Goal: Information Seeking & Learning: Learn about a topic

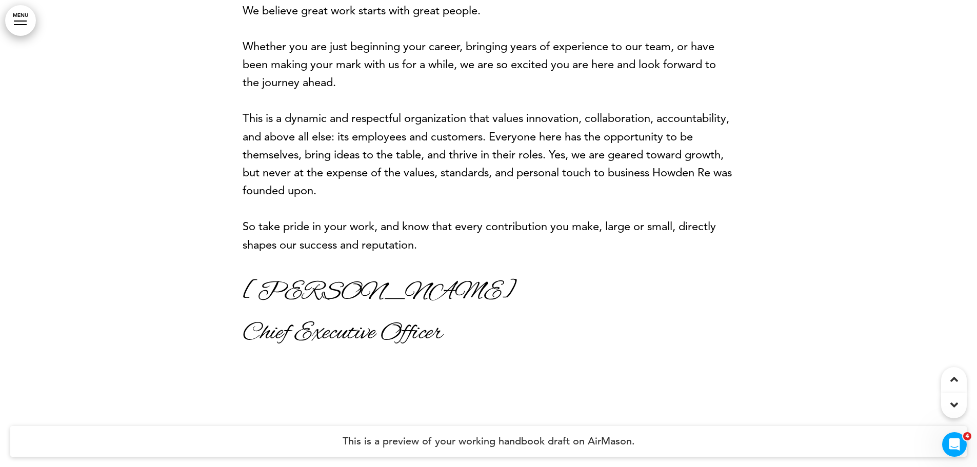
scroll to position [205, 0]
click at [379, 281] on p "[PERSON_NAME]" at bounding box center [489, 291] width 493 height 41
click at [325, 300] on p "[PERSON_NAME]" at bounding box center [489, 291] width 493 height 41
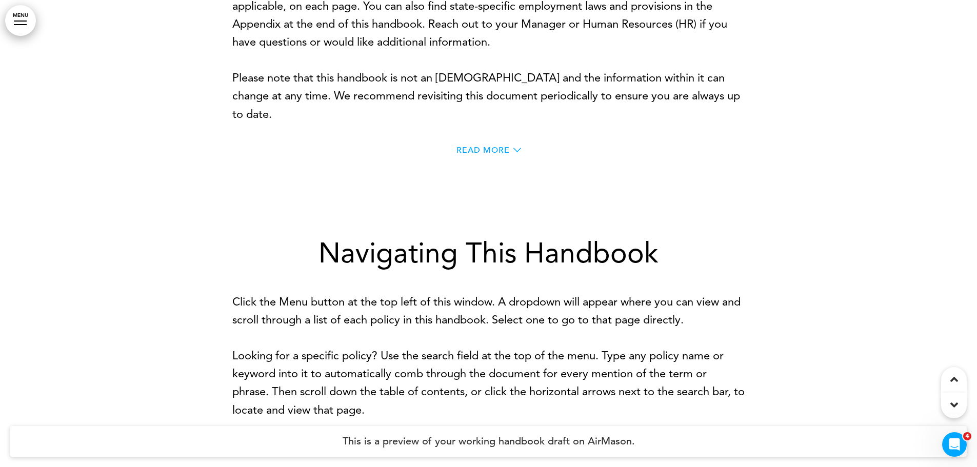
scroll to position [770, 0]
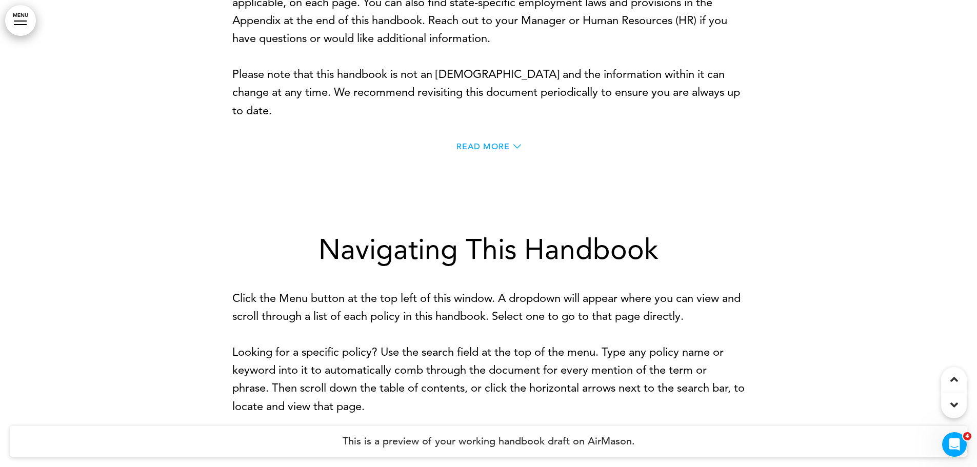
click at [497, 147] on span "Read More" at bounding box center [483, 147] width 53 height 8
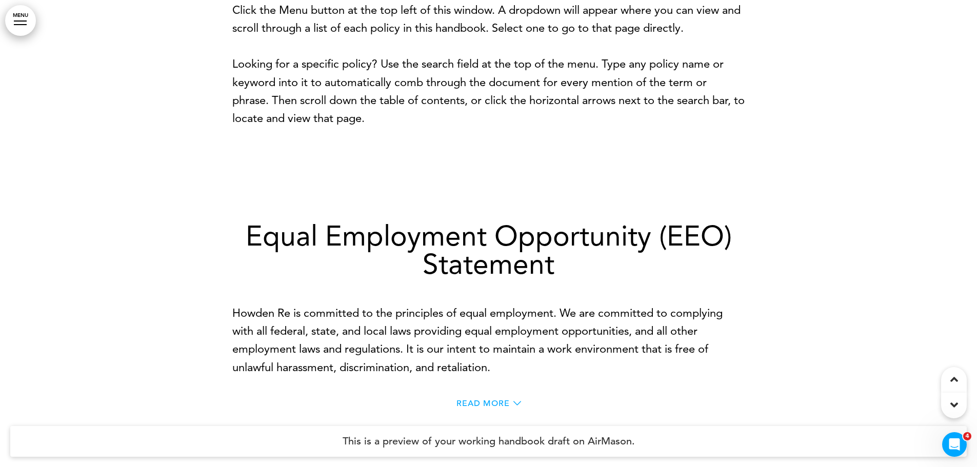
scroll to position [1847, 0]
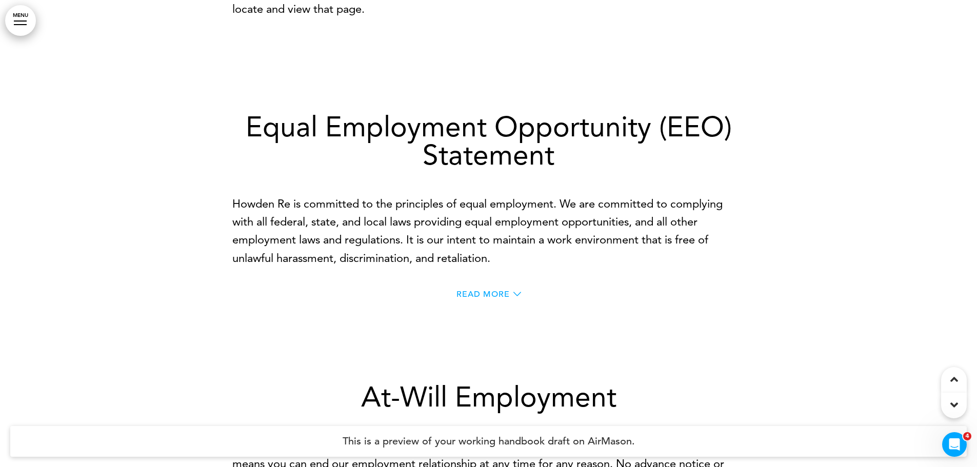
click at [497, 297] on span "Read More" at bounding box center [483, 294] width 53 height 8
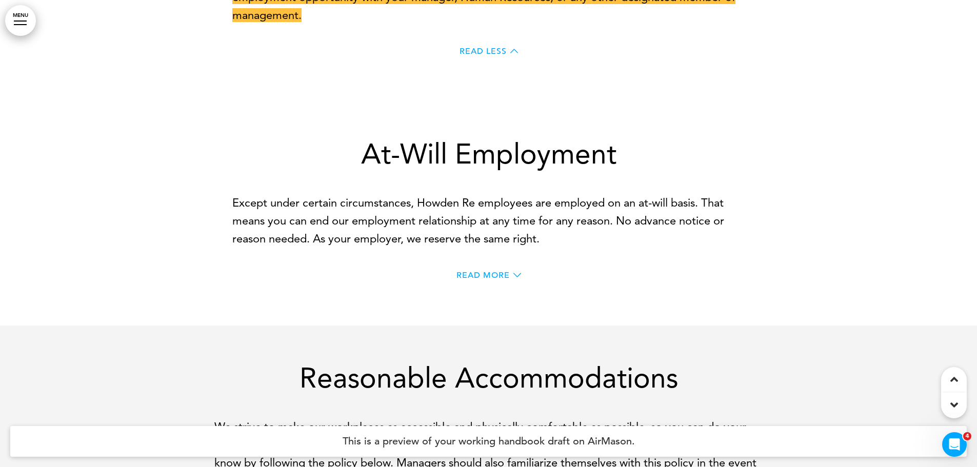
scroll to position [2719, 0]
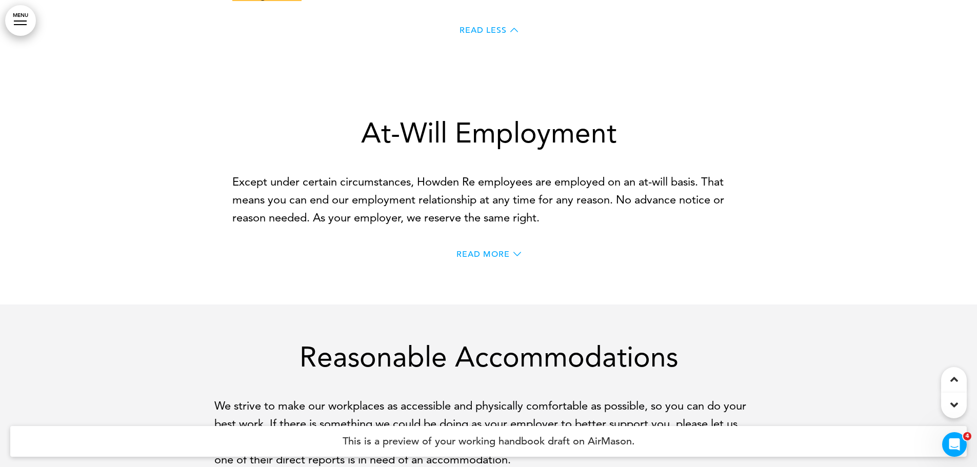
click at [475, 256] on span "Read More" at bounding box center [483, 254] width 53 height 8
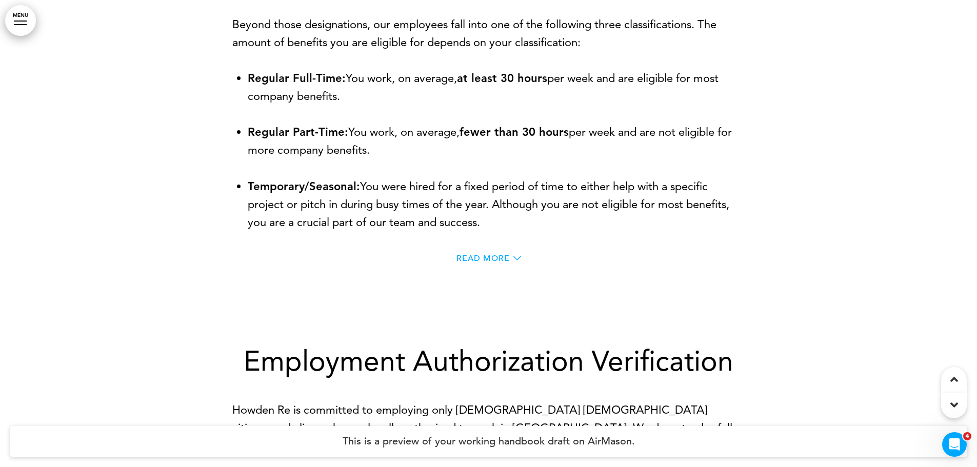
scroll to position [4104, 0]
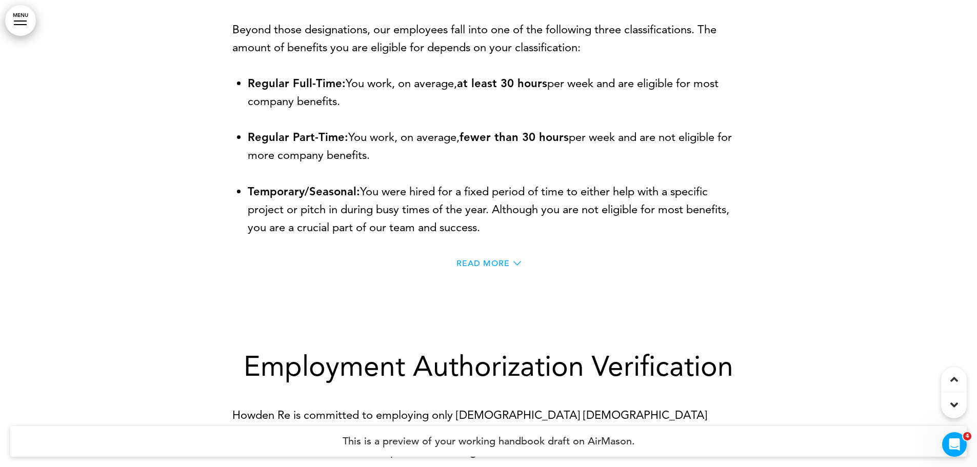
click at [490, 260] on span "Read More" at bounding box center [483, 264] width 53 height 8
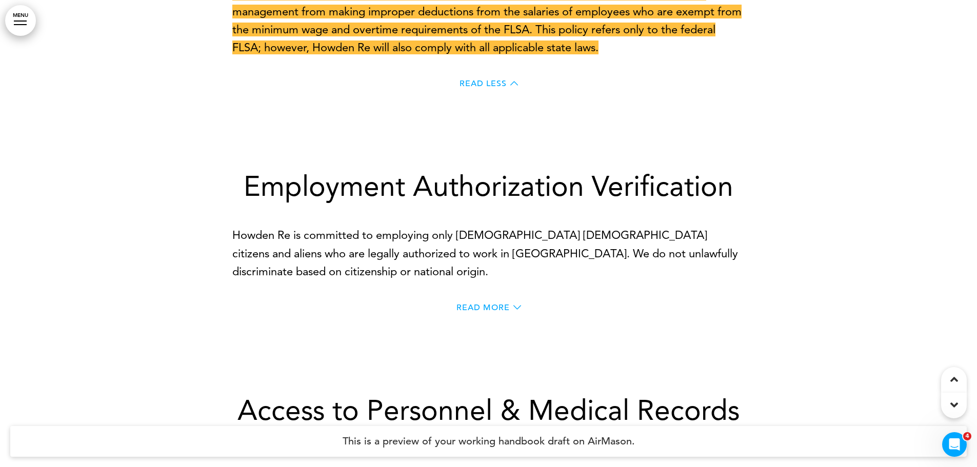
scroll to position [4720, 0]
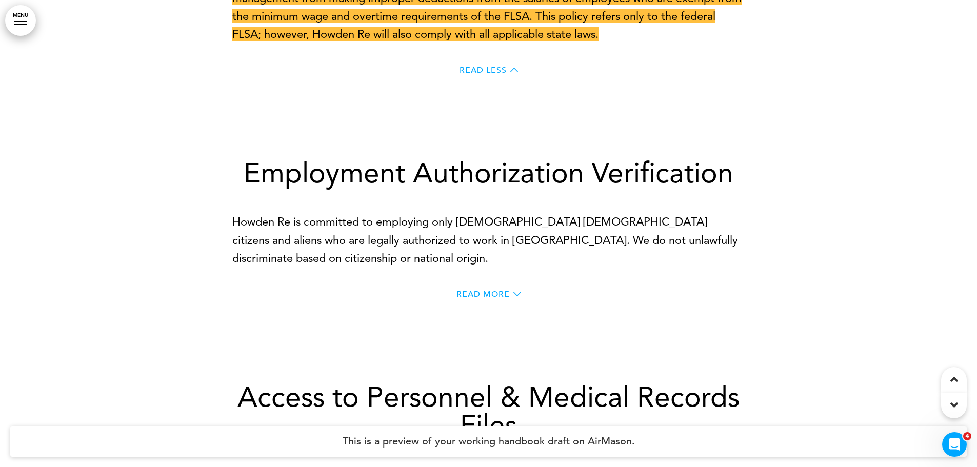
click at [481, 290] on span "Read More" at bounding box center [483, 294] width 53 height 8
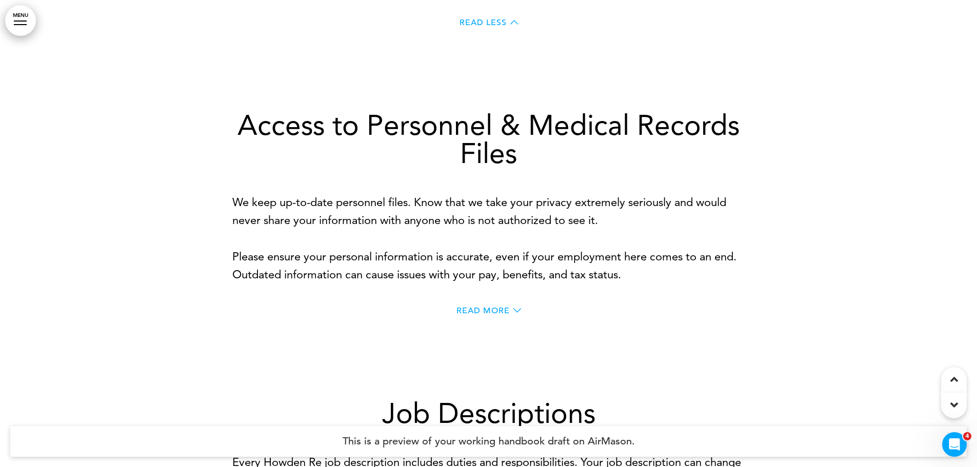
scroll to position [5285, 0]
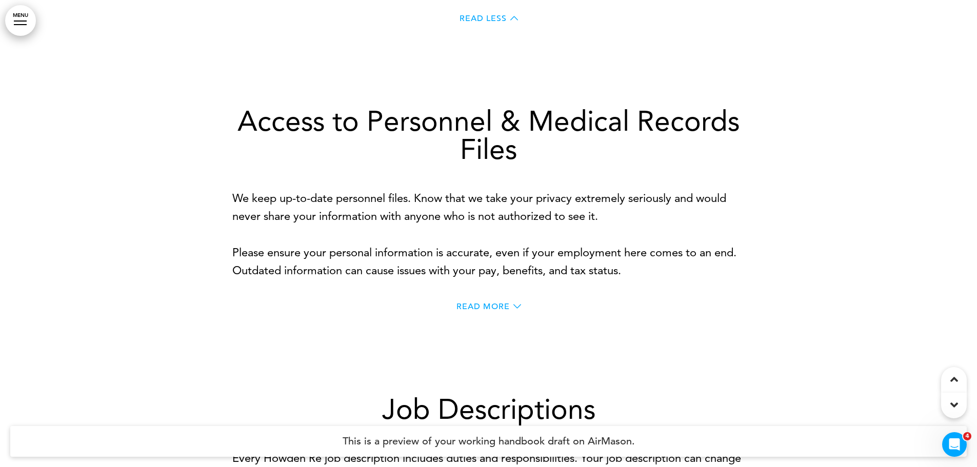
click at [490, 303] on span "Read More" at bounding box center [483, 307] width 53 height 8
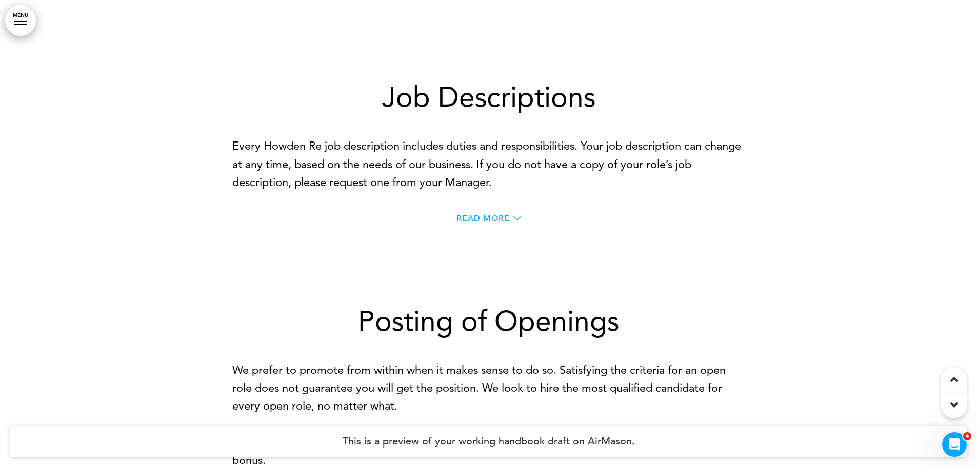
scroll to position [5900, 0]
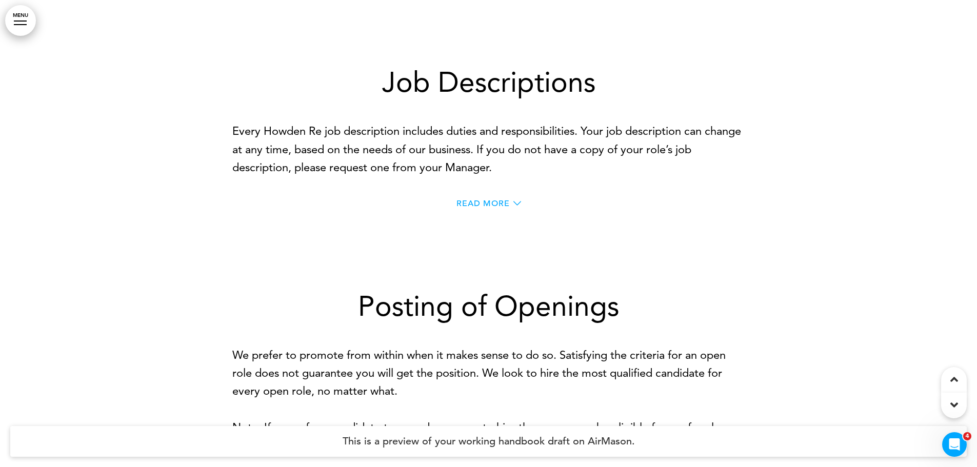
click at [472, 200] on span "Read More" at bounding box center [483, 204] width 53 height 8
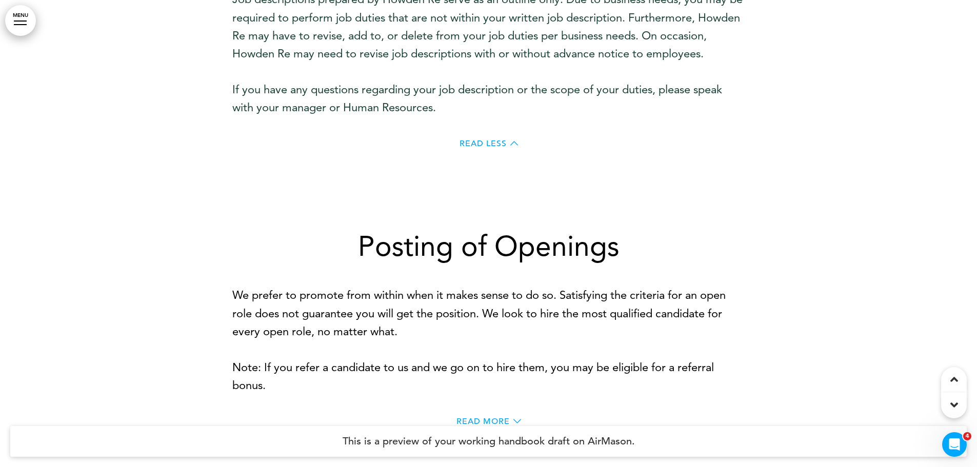
scroll to position [6208, 0]
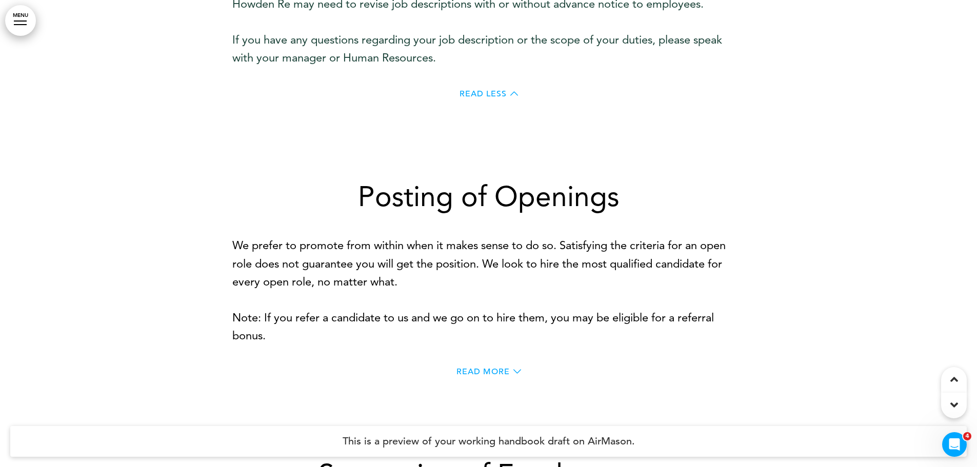
click at [496, 368] on span "Read More" at bounding box center [483, 372] width 53 height 8
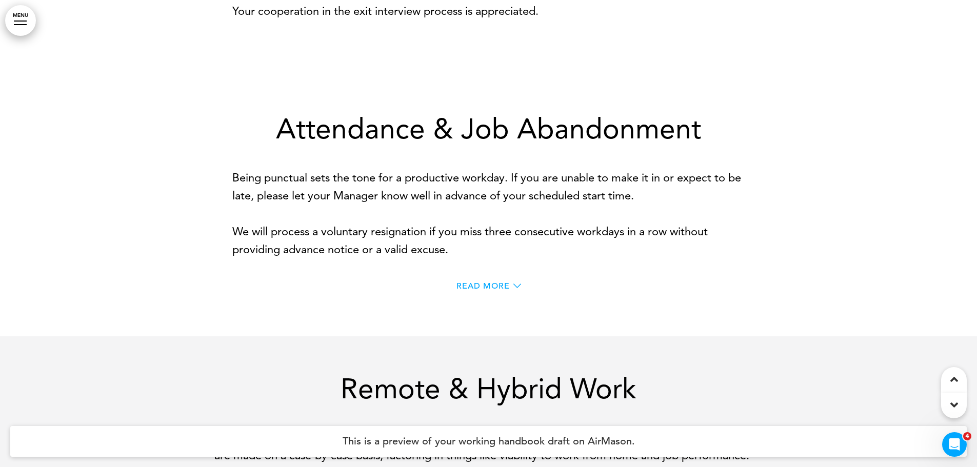
scroll to position [7901, 0]
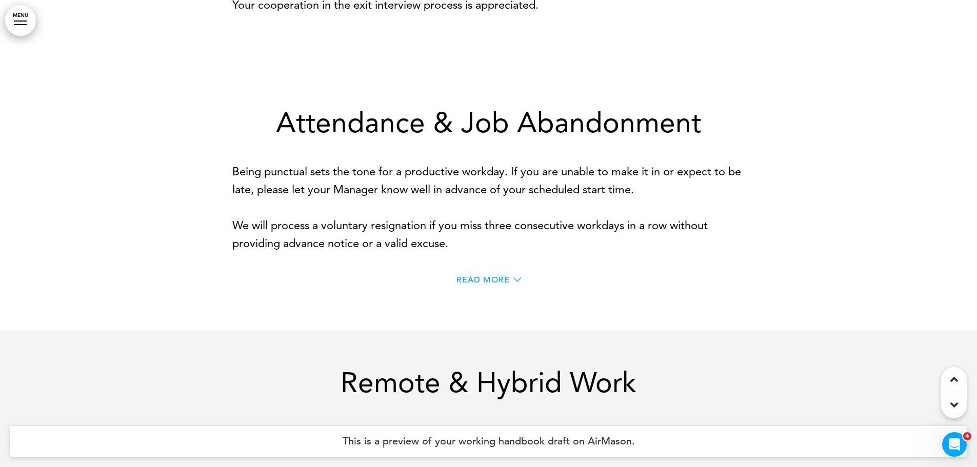
click at [488, 276] on span "Read More" at bounding box center [483, 280] width 53 height 8
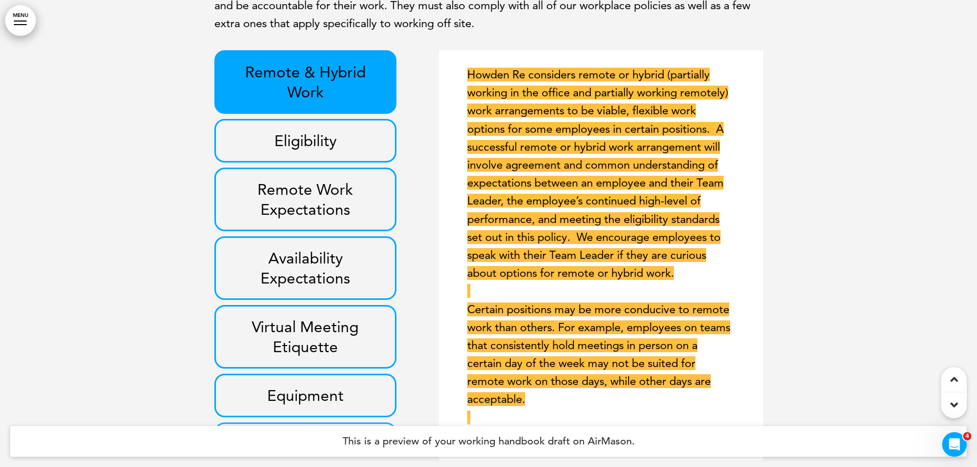
scroll to position [8876, 0]
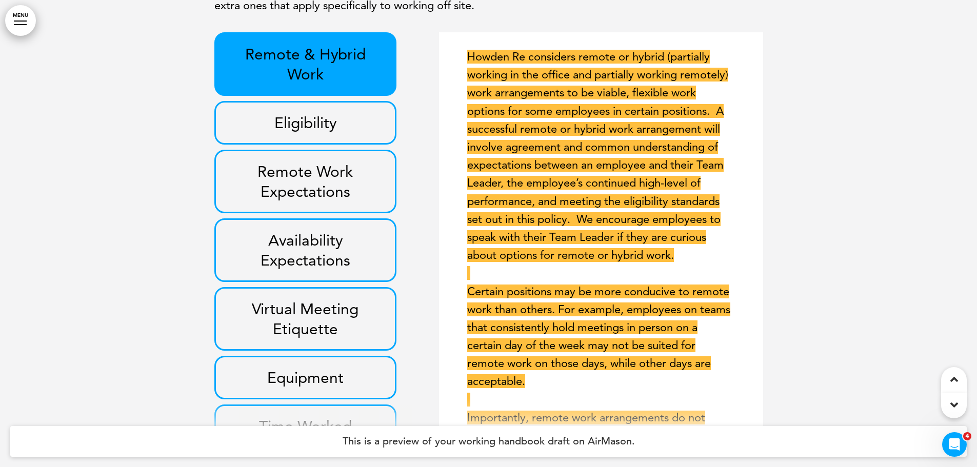
click at [321, 133] on h3 "Eligibility" at bounding box center [305, 123] width 159 height 20
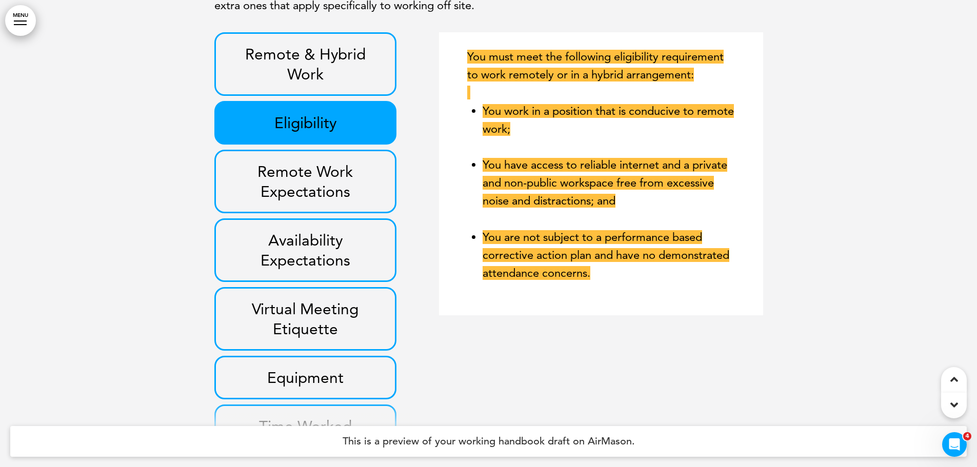
click at [308, 187] on h3 "Remote Work Expectations" at bounding box center [305, 182] width 159 height 40
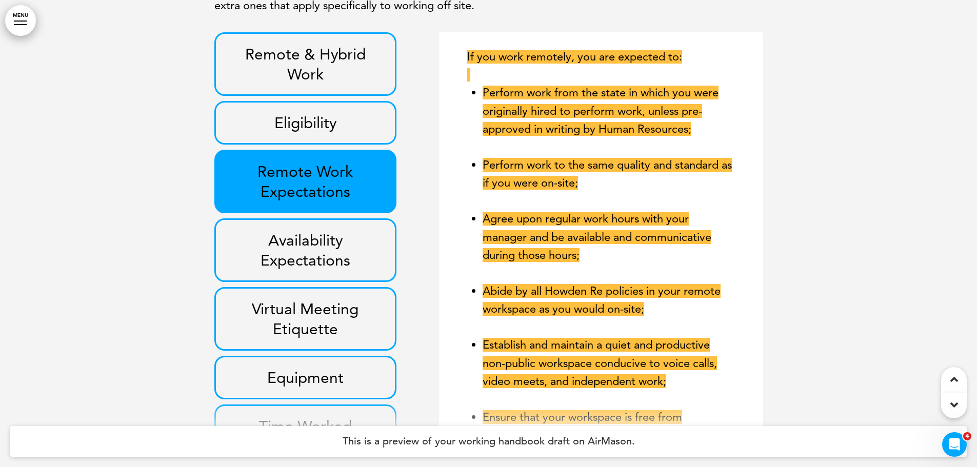
click at [302, 246] on h3 "Availability Expectations" at bounding box center [305, 250] width 159 height 40
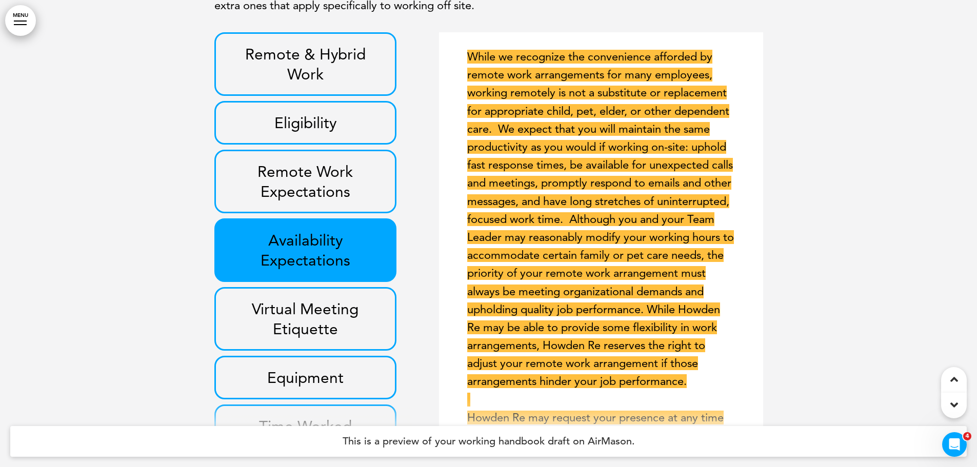
click at [326, 330] on h3 "Virtual Meeting Etiquette" at bounding box center [305, 319] width 159 height 40
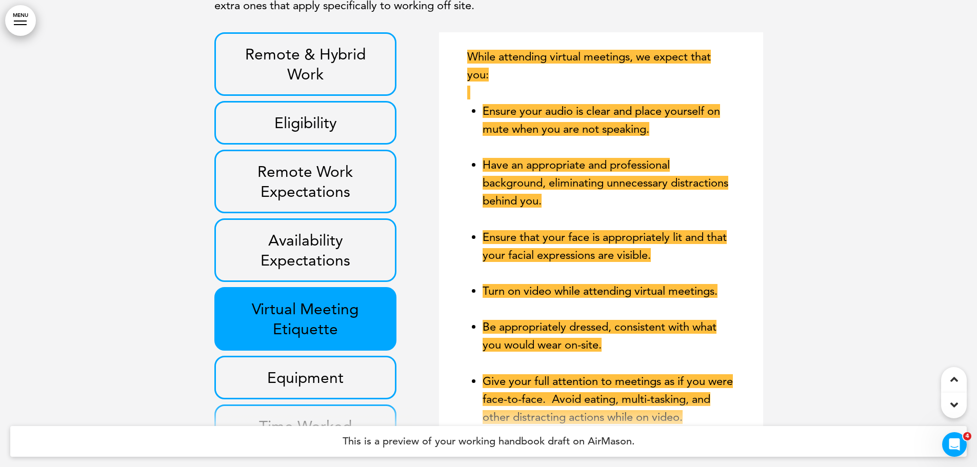
click at [328, 388] on h3 "Equipment" at bounding box center [305, 378] width 159 height 20
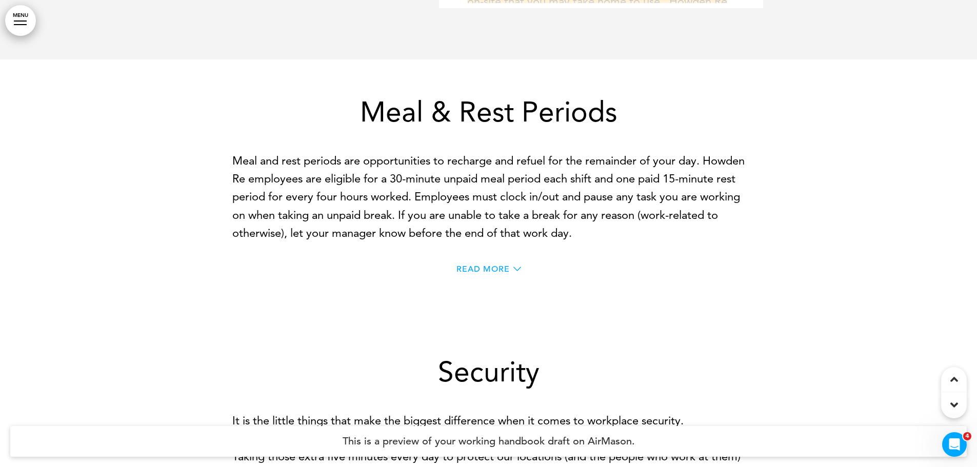
scroll to position [9338, 0]
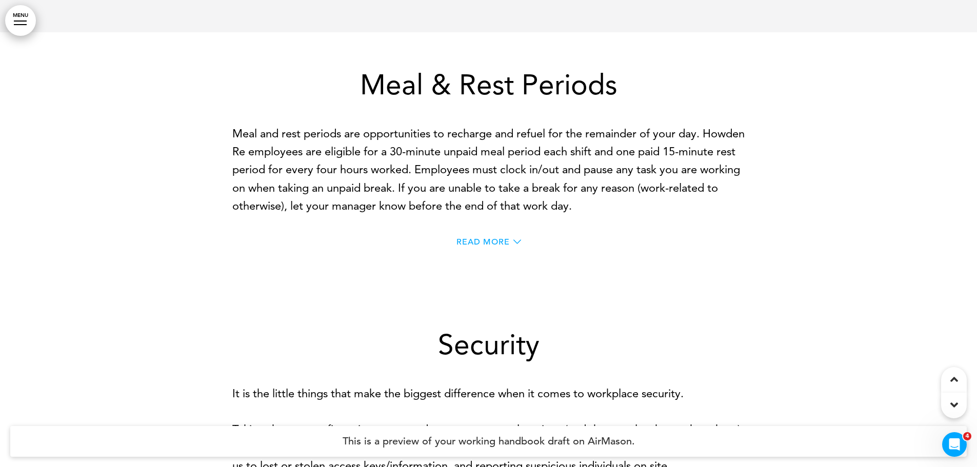
click at [482, 246] on span "Read More" at bounding box center [483, 242] width 53 height 8
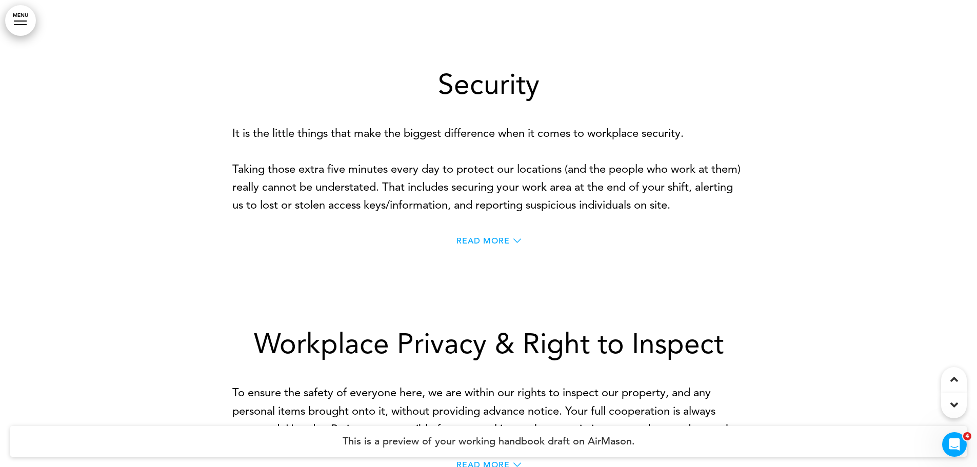
scroll to position [10261, 0]
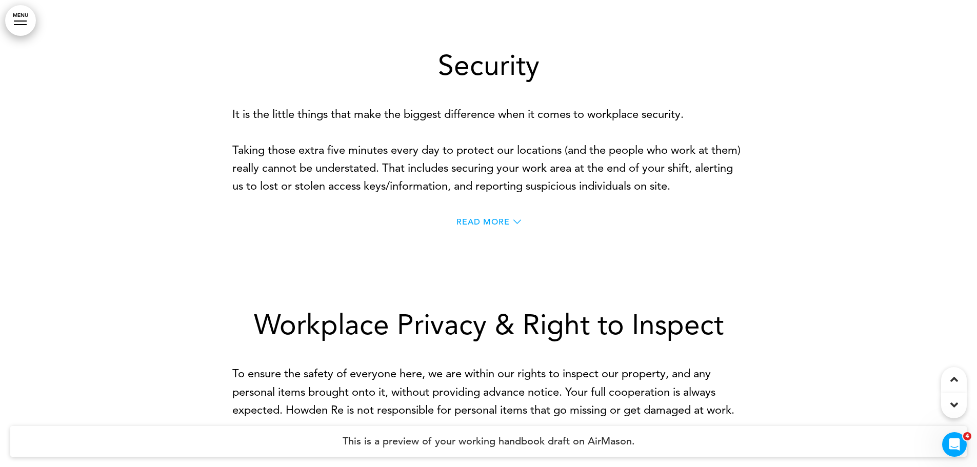
click at [482, 226] on span "Read More" at bounding box center [483, 222] width 53 height 8
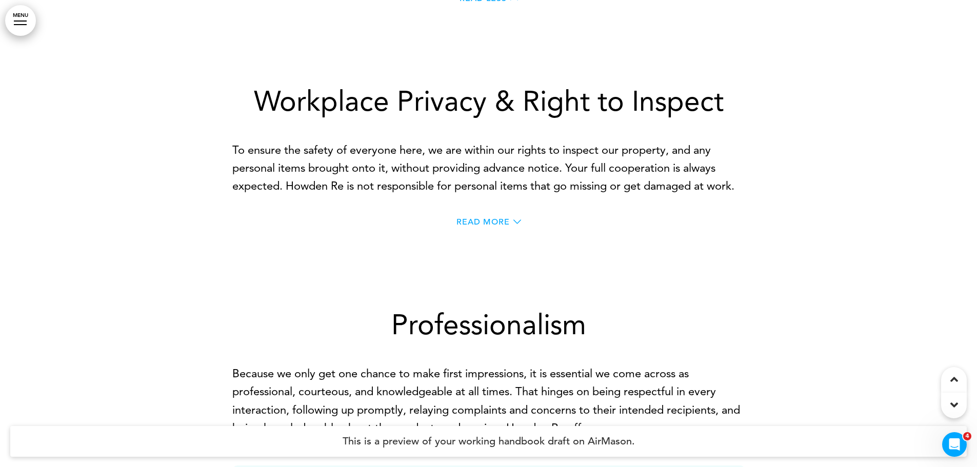
scroll to position [10620, 0]
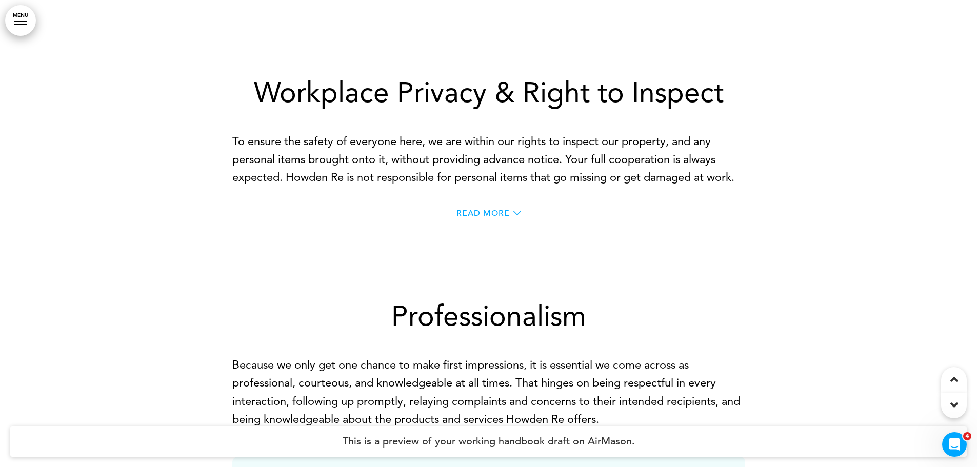
click at [493, 218] on span "Read More" at bounding box center [483, 213] width 53 height 8
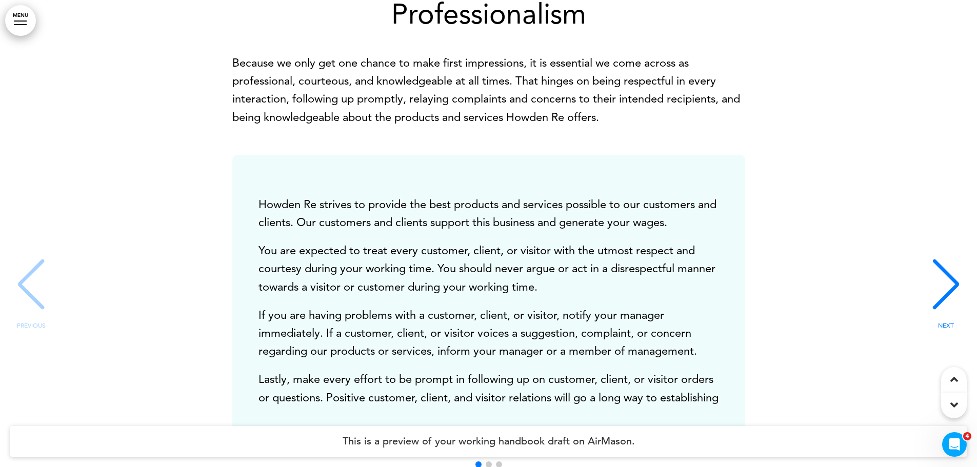
scroll to position [31, 0]
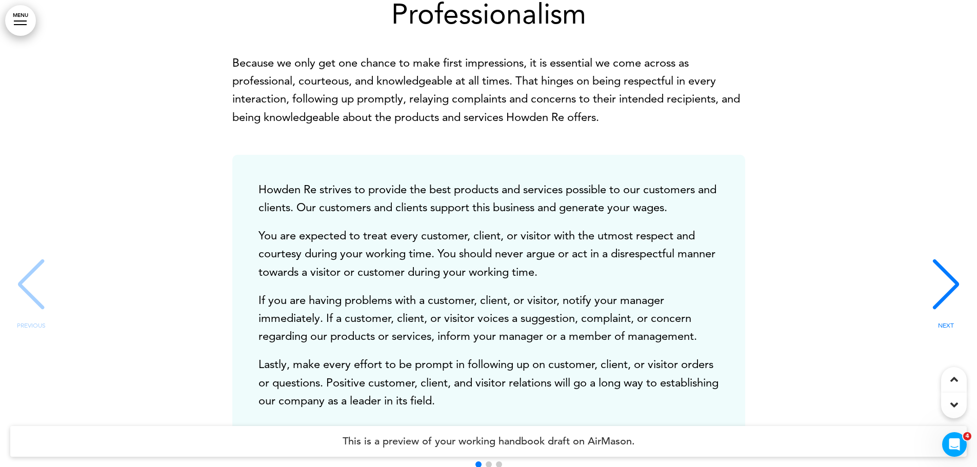
click at [938, 293] on div "NEXT" at bounding box center [946, 293] width 31 height 51
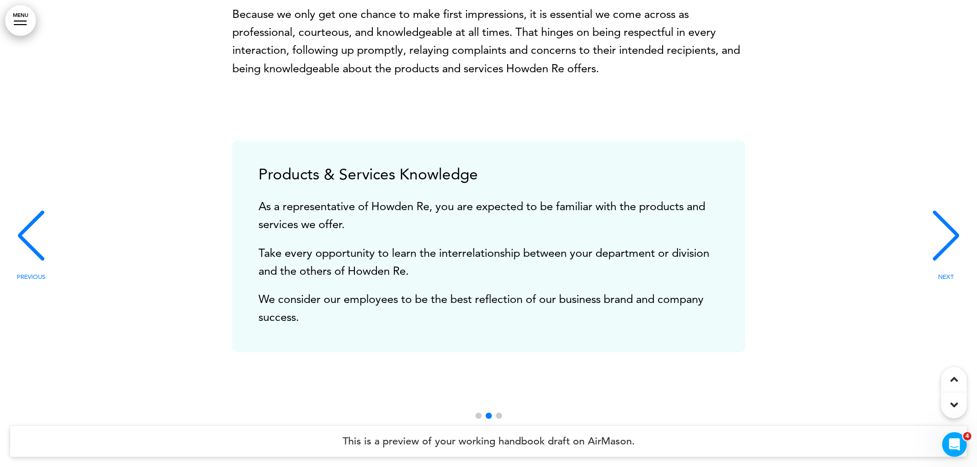
scroll to position [11133, 0]
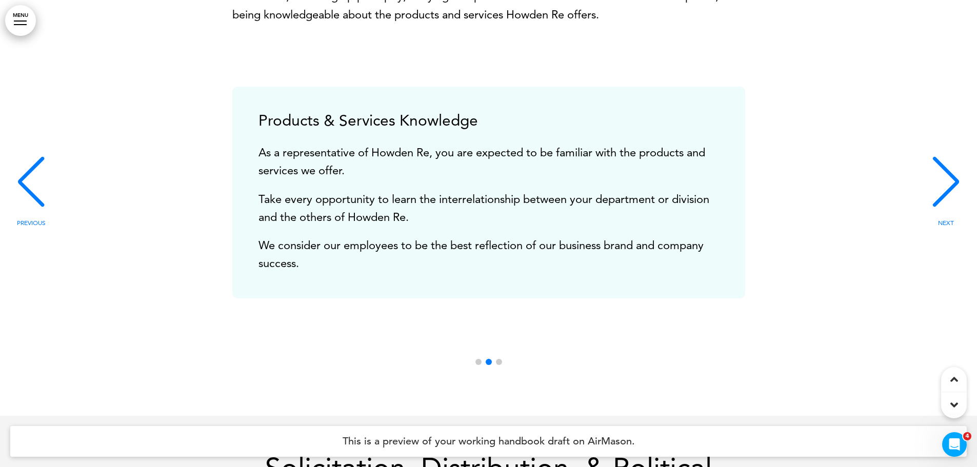
click at [941, 208] on div "NEXT" at bounding box center [946, 191] width 31 height 51
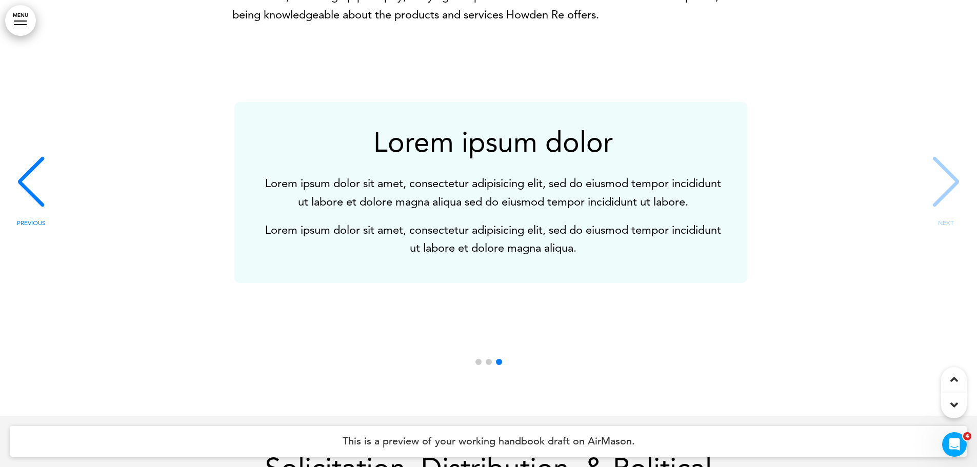
scroll to position [0, 1924]
click at [28, 200] on div "PREVIOUS" at bounding box center [30, 191] width 31 height 51
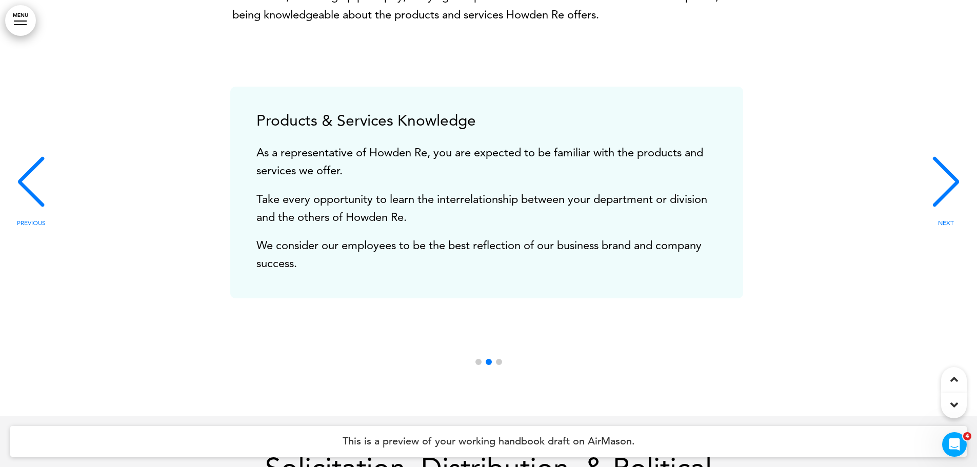
scroll to position [0, 962]
click at [944, 194] on div "NEXT" at bounding box center [946, 191] width 31 height 51
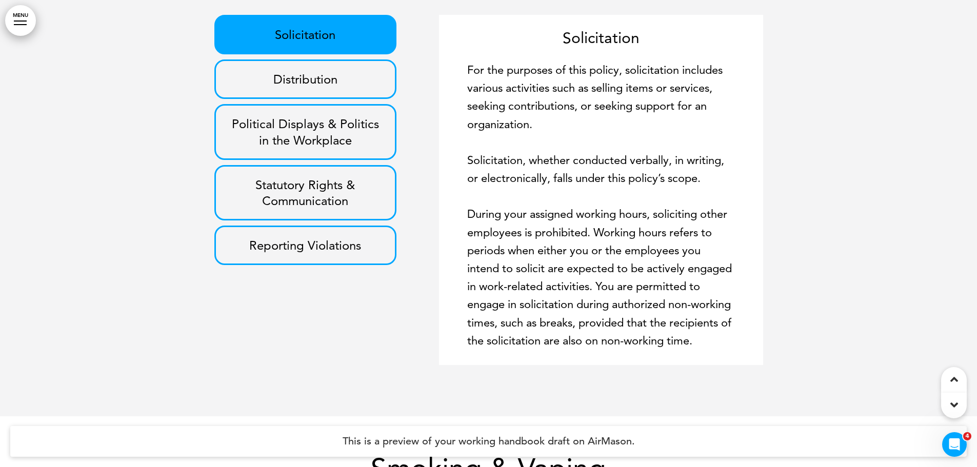
scroll to position [11800, 0]
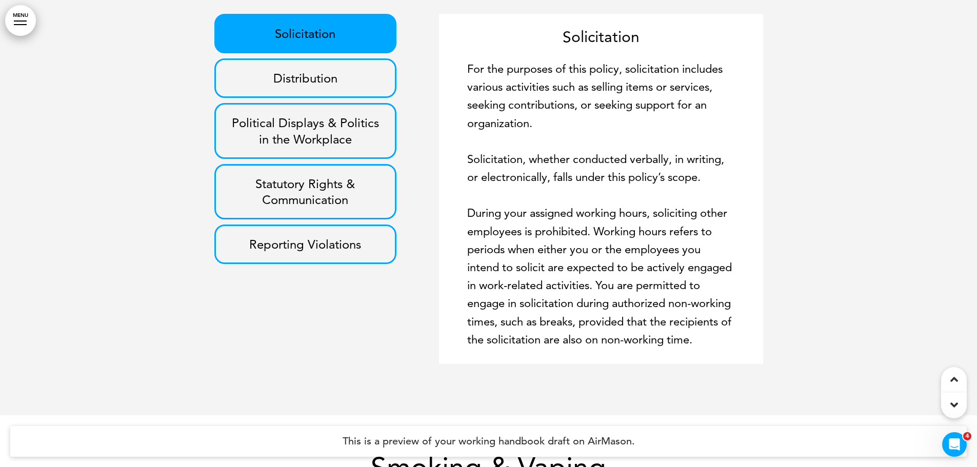
click at [305, 252] on p "Reporting Violations" at bounding box center [305, 245] width 159 height 16
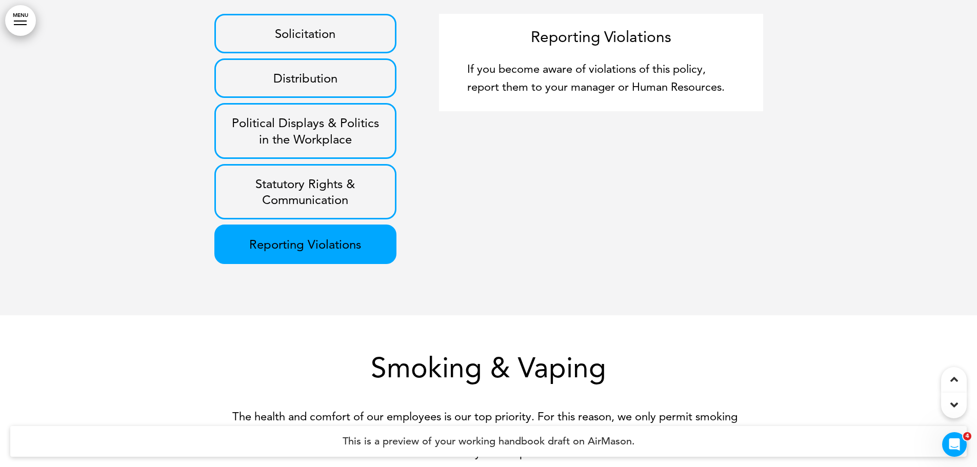
click at [325, 98] on div "Distribution" at bounding box center [305, 78] width 183 height 40
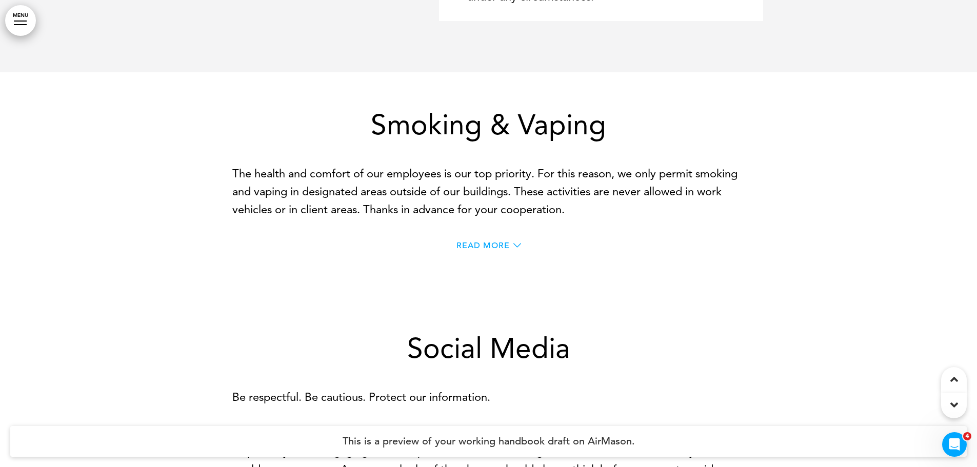
scroll to position [12160, 0]
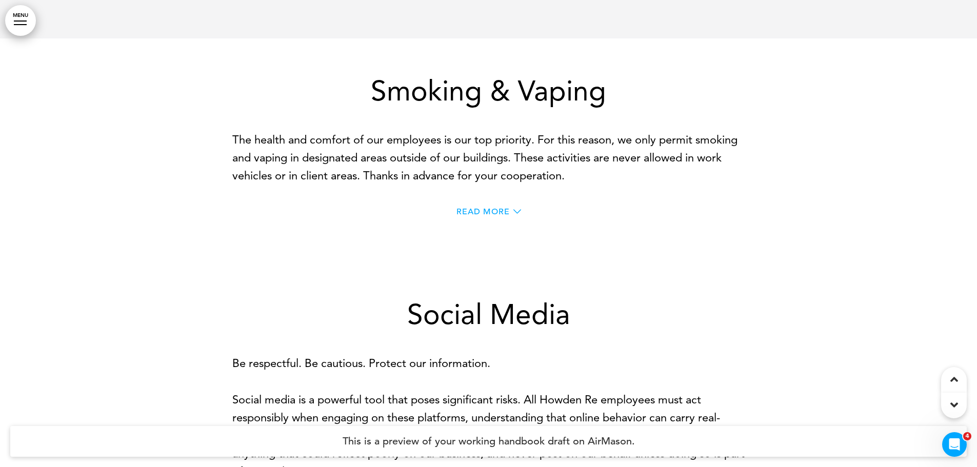
click at [480, 216] on span "Read More" at bounding box center [483, 212] width 53 height 8
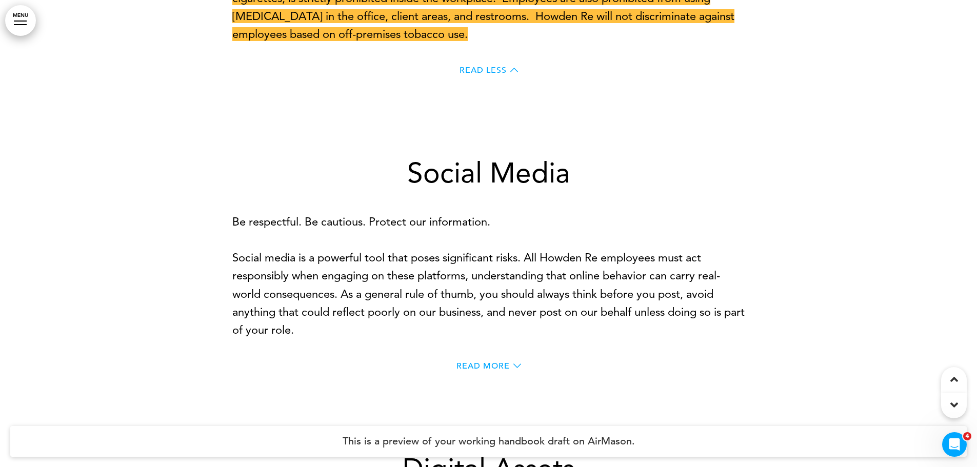
scroll to position [12467, 0]
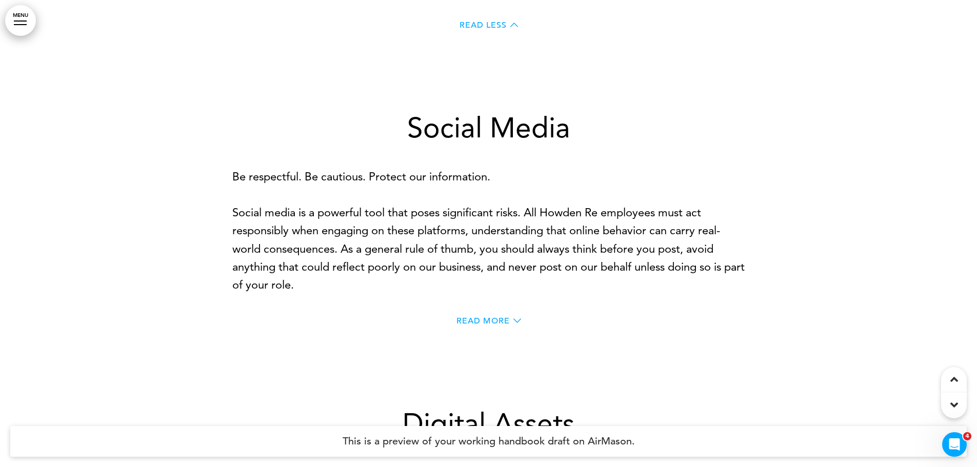
click at [479, 325] on span "Read More" at bounding box center [483, 321] width 53 height 8
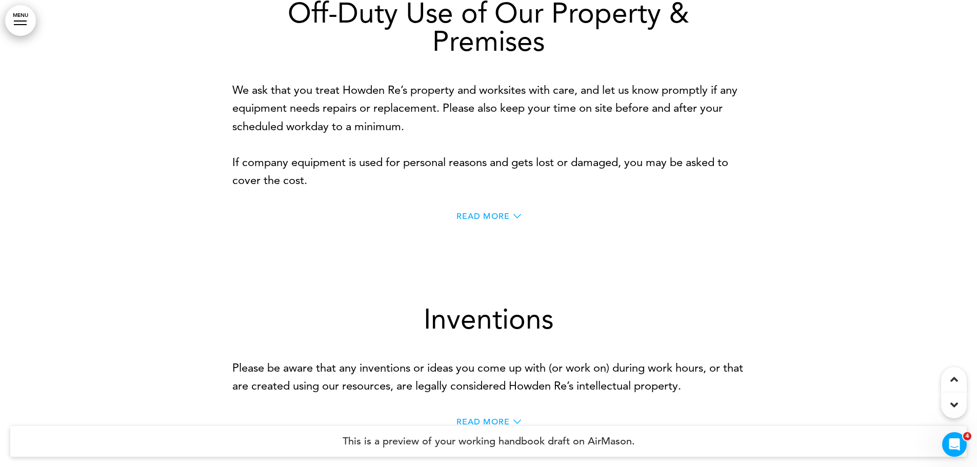
scroll to position [14366, 0]
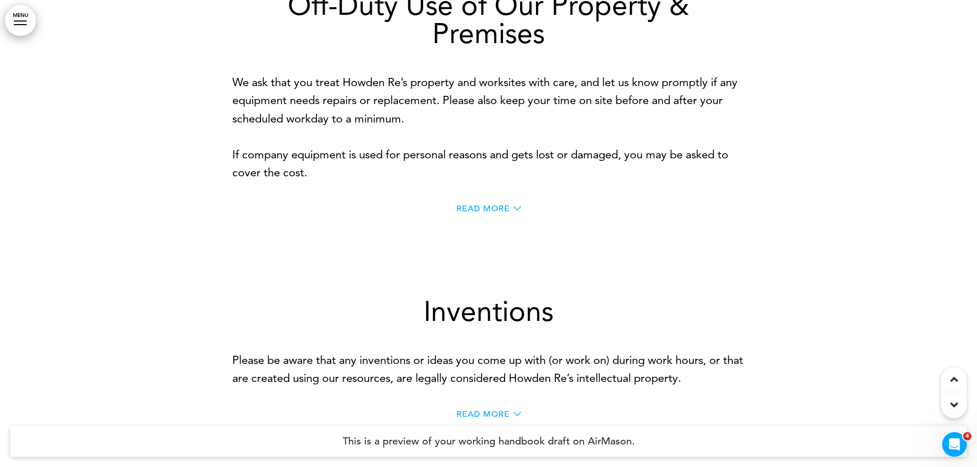
click at [494, 213] on span "Read More" at bounding box center [483, 209] width 53 height 8
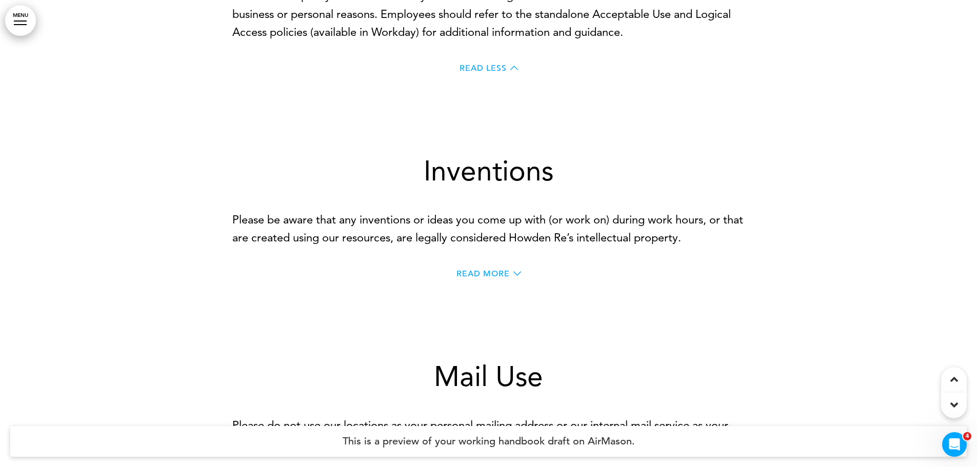
scroll to position [14622, 0]
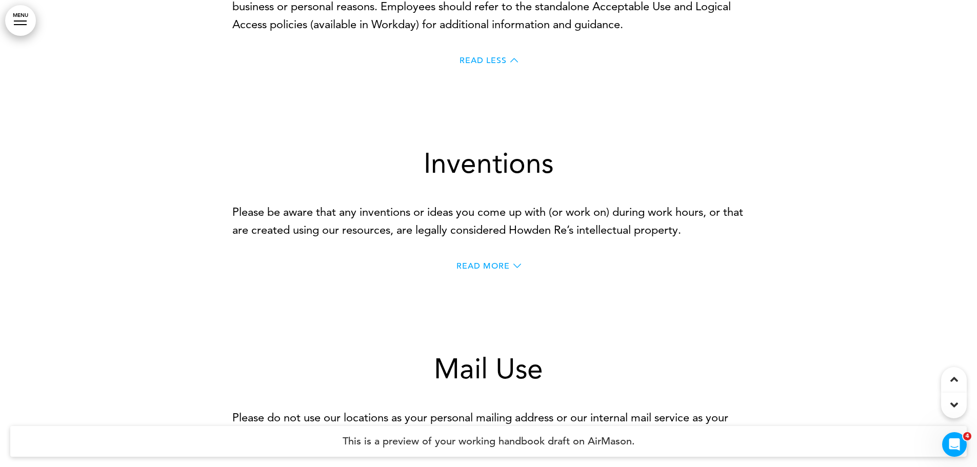
click at [496, 270] on span "Read More" at bounding box center [483, 266] width 53 height 8
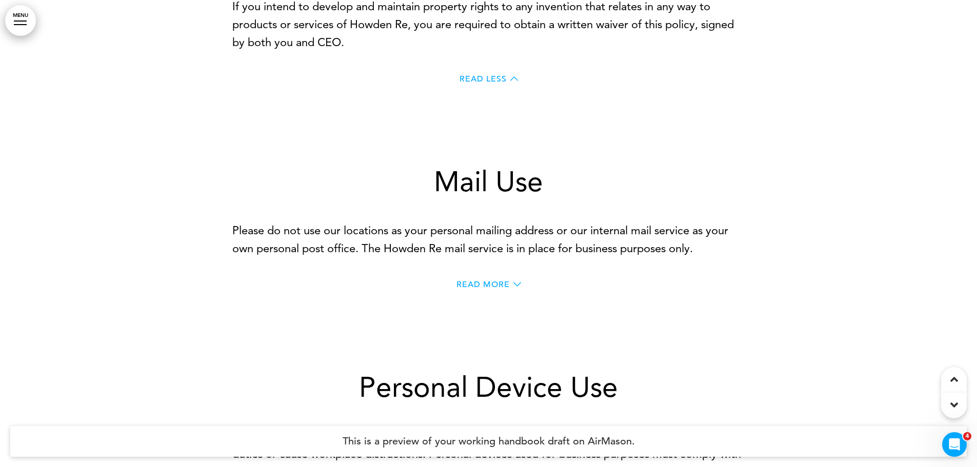
scroll to position [15494, 0]
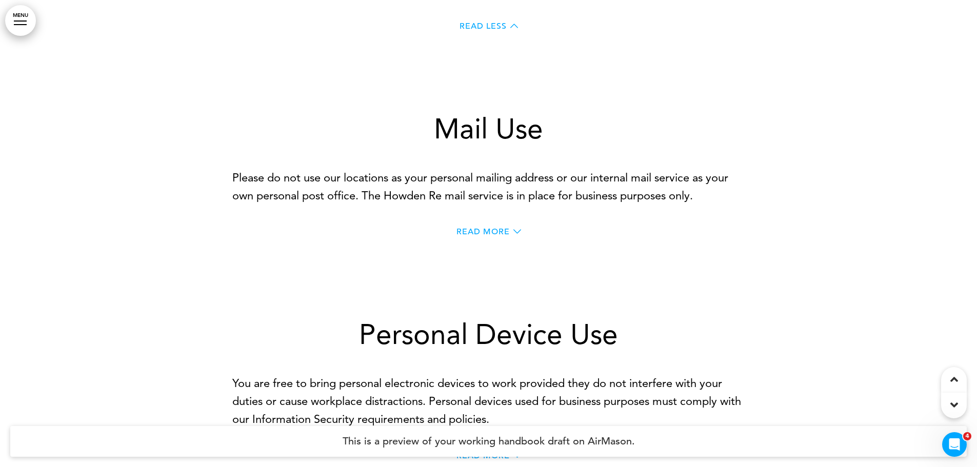
click at [488, 236] on span "Read More" at bounding box center [483, 232] width 53 height 8
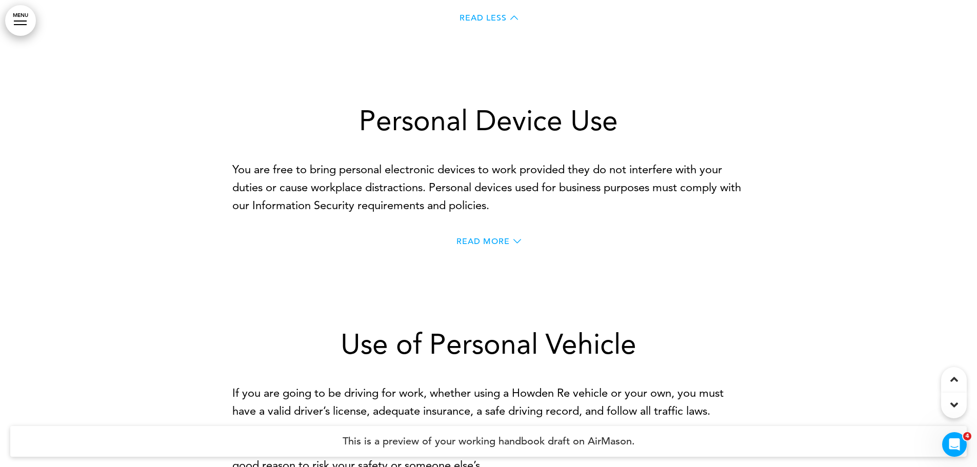
scroll to position [15802, 0]
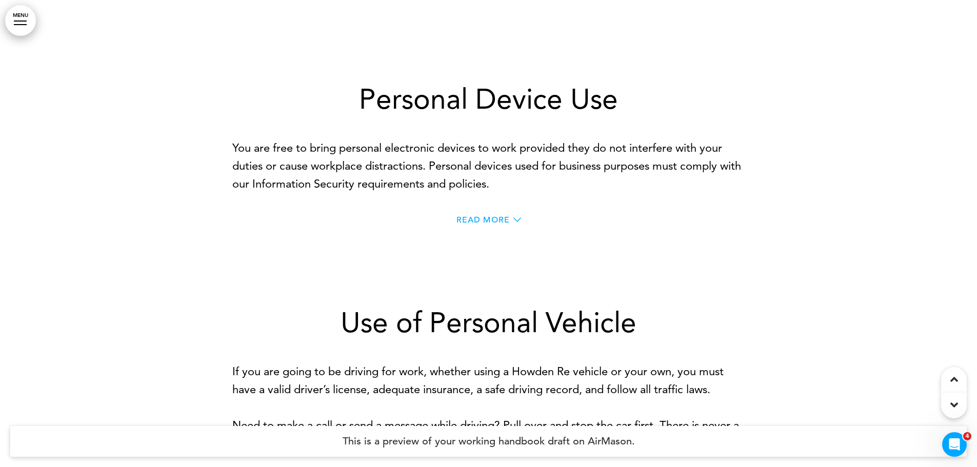
click at [475, 224] on span "Read More" at bounding box center [483, 220] width 53 height 8
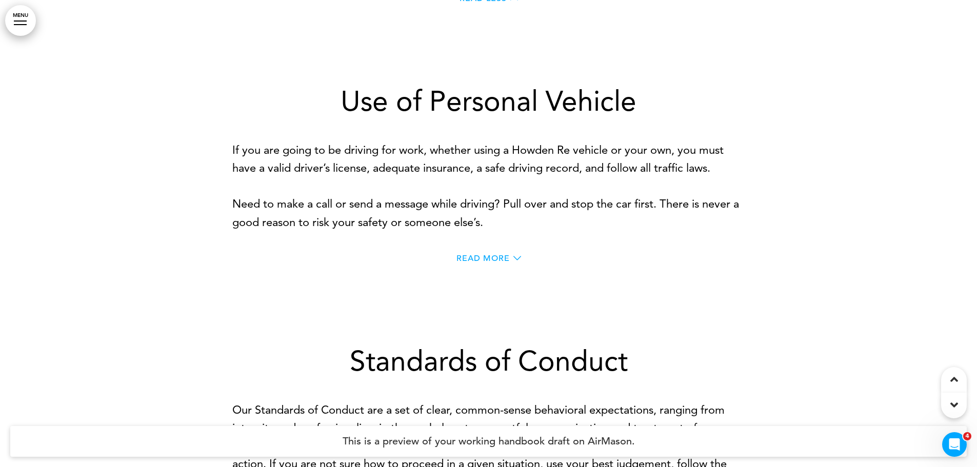
scroll to position [16213, 0]
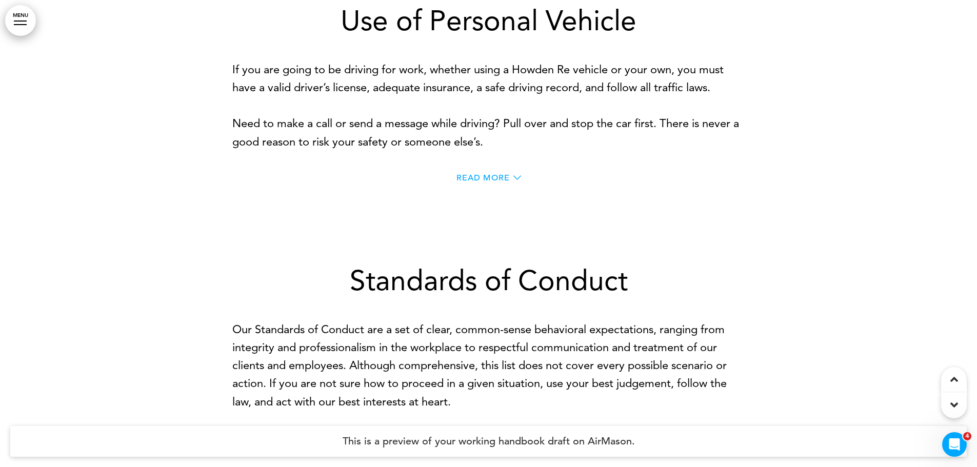
click at [502, 182] on span "Read More" at bounding box center [483, 178] width 53 height 8
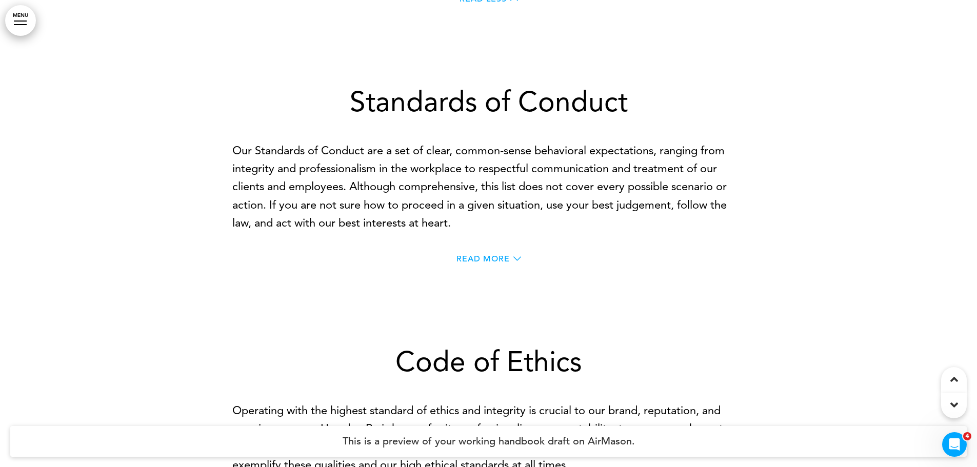
scroll to position [16726, 0]
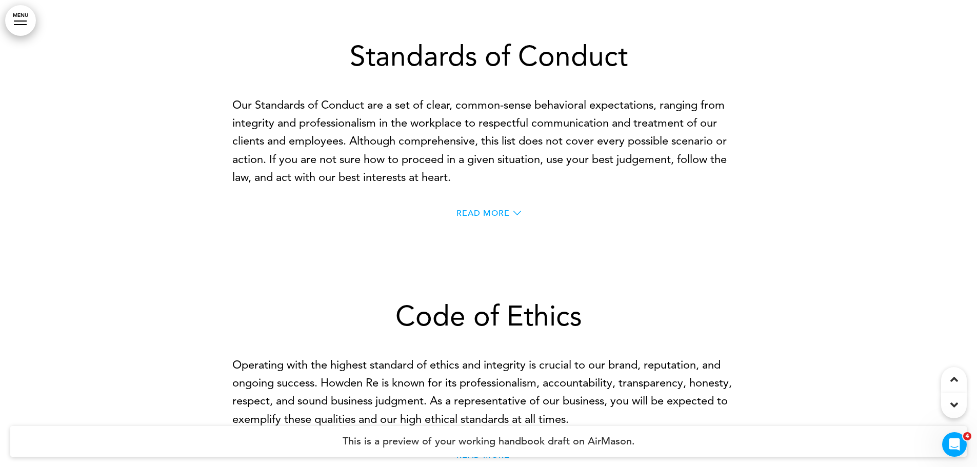
click at [493, 218] on span "Read More" at bounding box center [483, 213] width 53 height 8
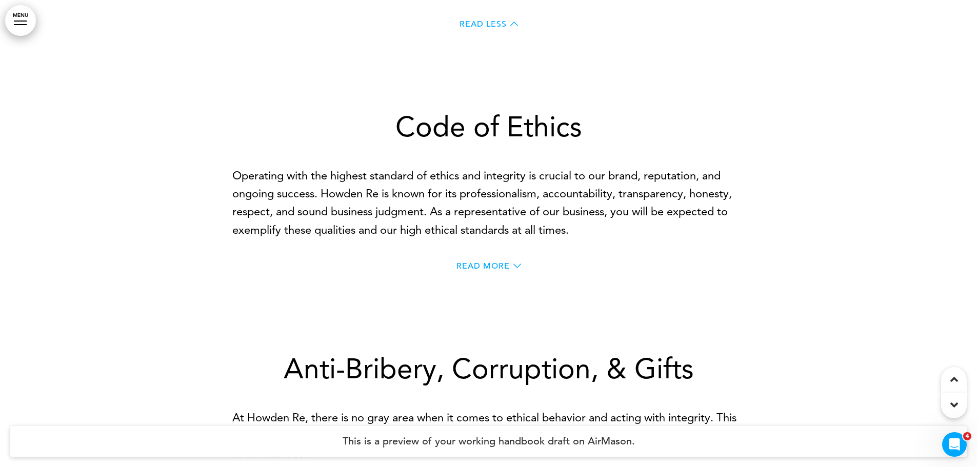
scroll to position [18829, 0]
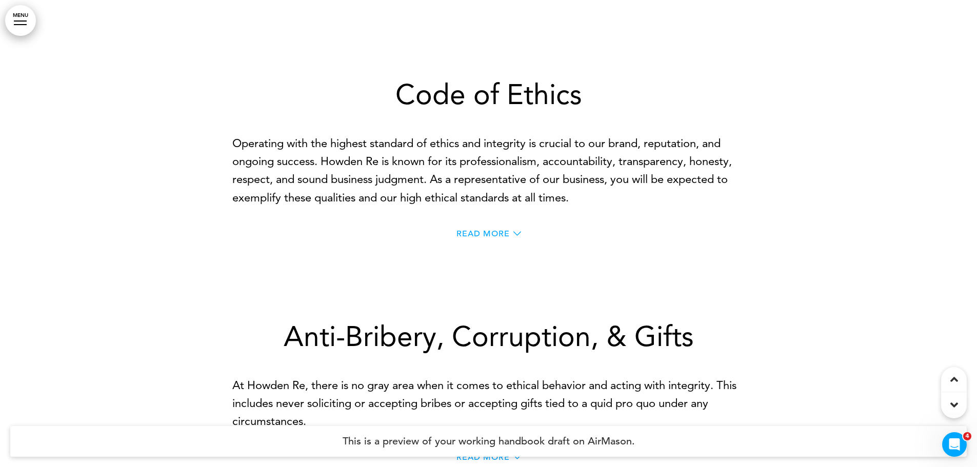
click at [483, 238] on span "Read More" at bounding box center [483, 234] width 53 height 8
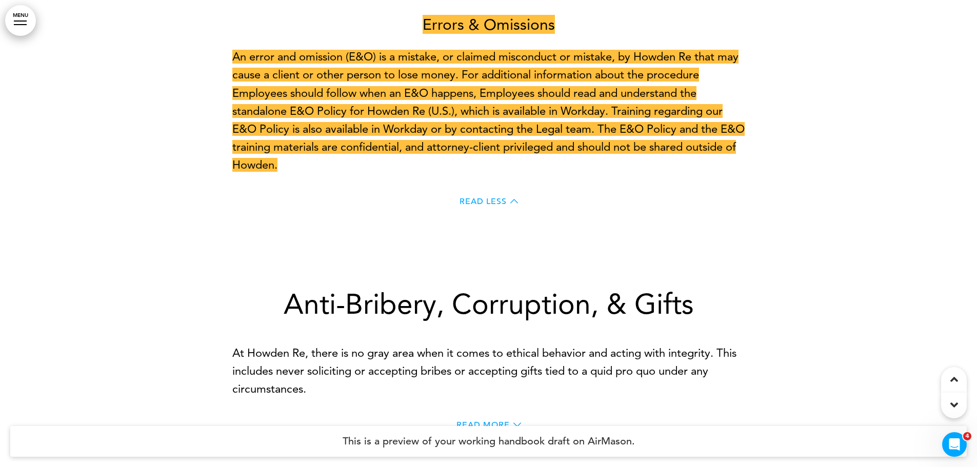
click at [489, 206] on span "Read Less" at bounding box center [483, 202] width 47 height 8
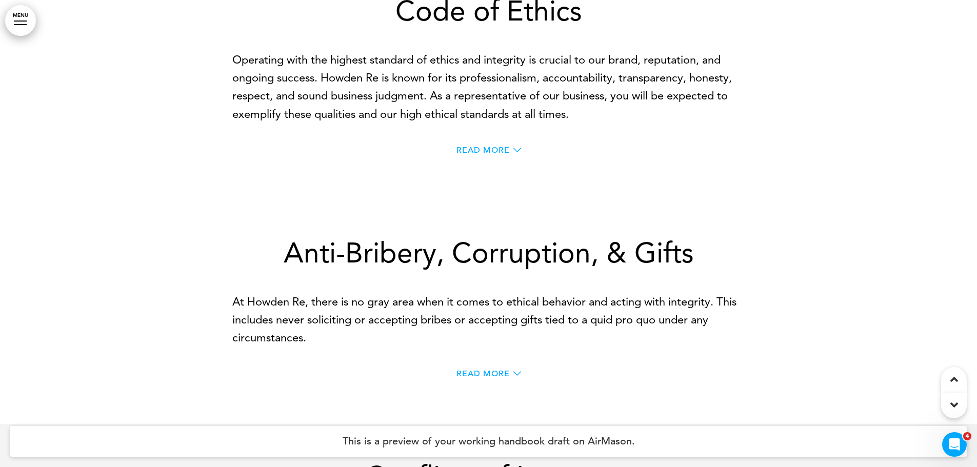
scroll to position [18953, 0]
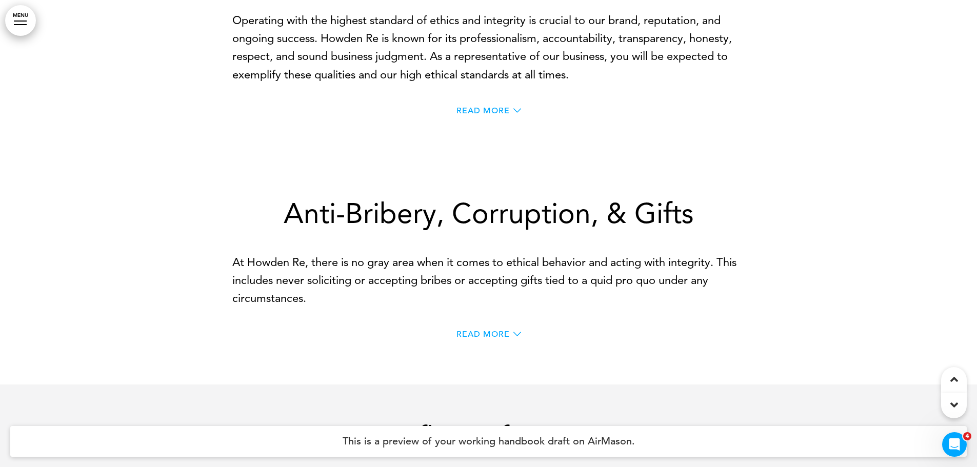
click at [487, 115] on span "Read More" at bounding box center [483, 111] width 53 height 8
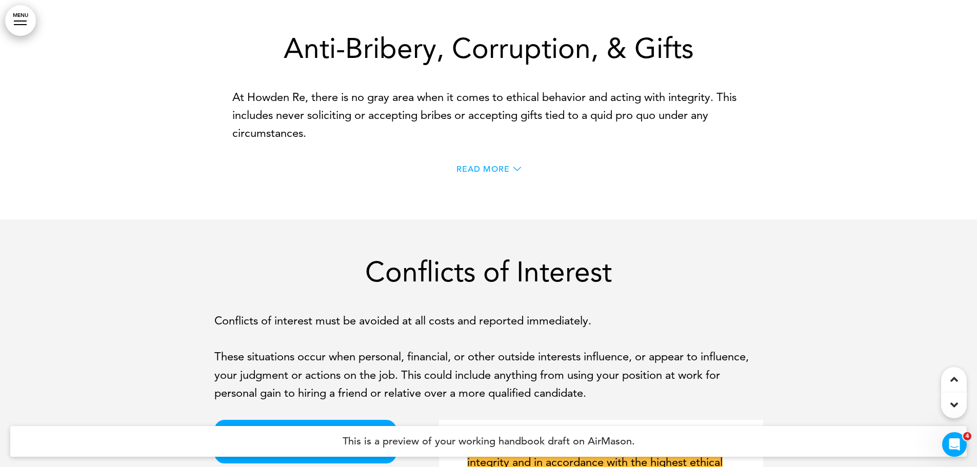
scroll to position [20030, 0]
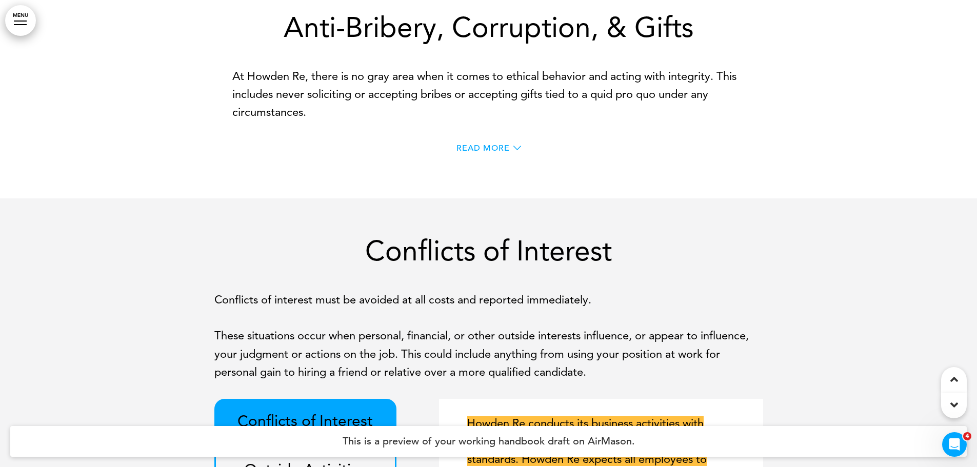
click at [490, 152] on span "Read More" at bounding box center [483, 148] width 53 height 8
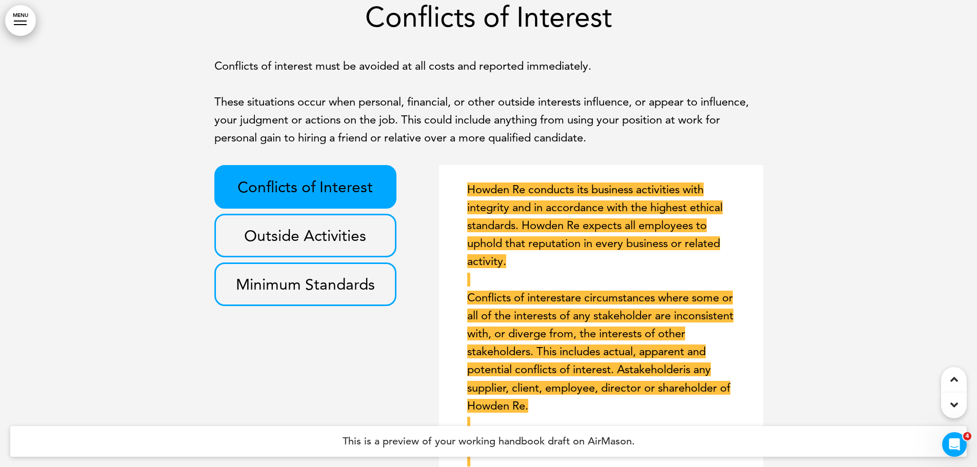
scroll to position [21005, 0]
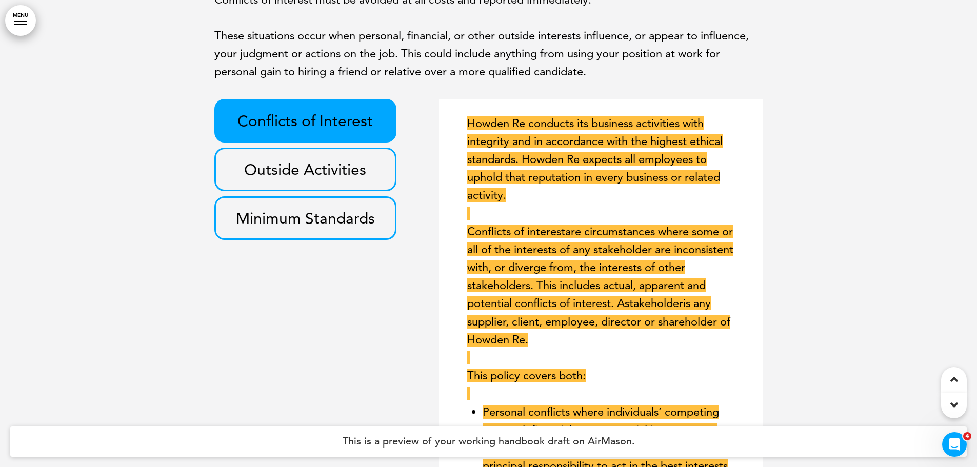
click at [317, 180] on h3 "Outside Activities" at bounding box center [305, 170] width 159 height 20
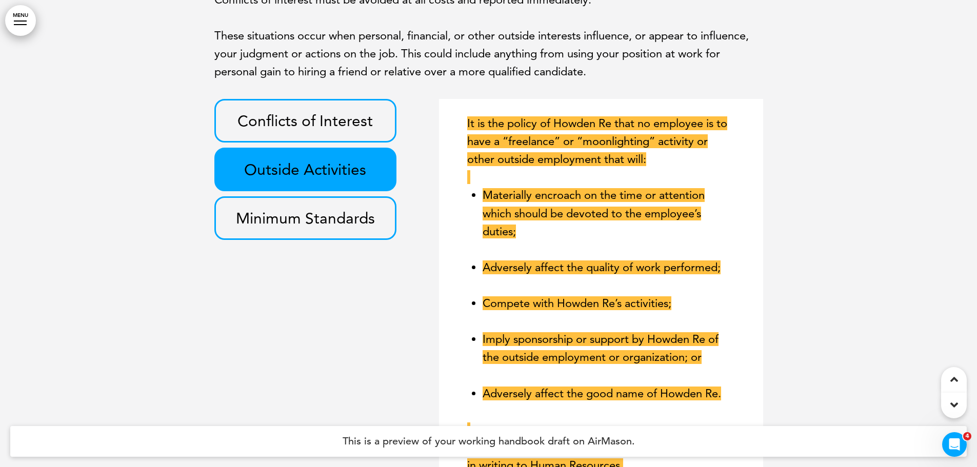
click at [317, 240] on div "Minimum Standards" at bounding box center [305, 219] width 183 height 44
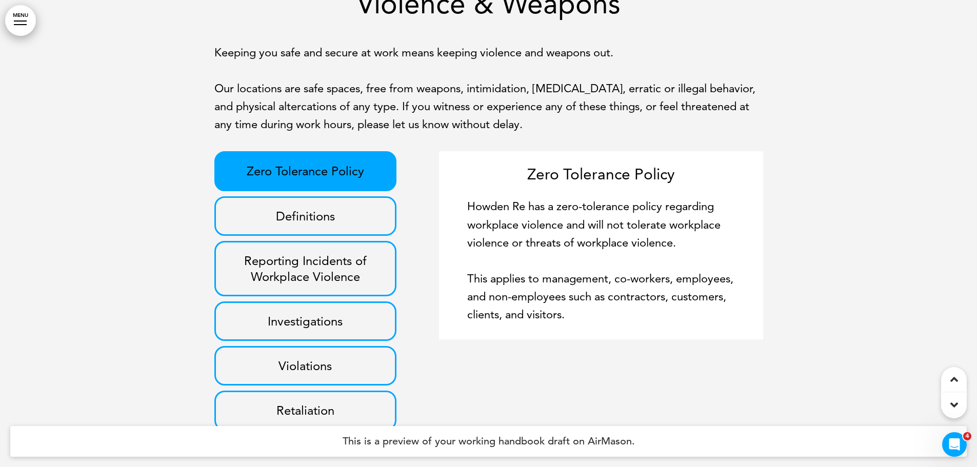
scroll to position [21672, 0]
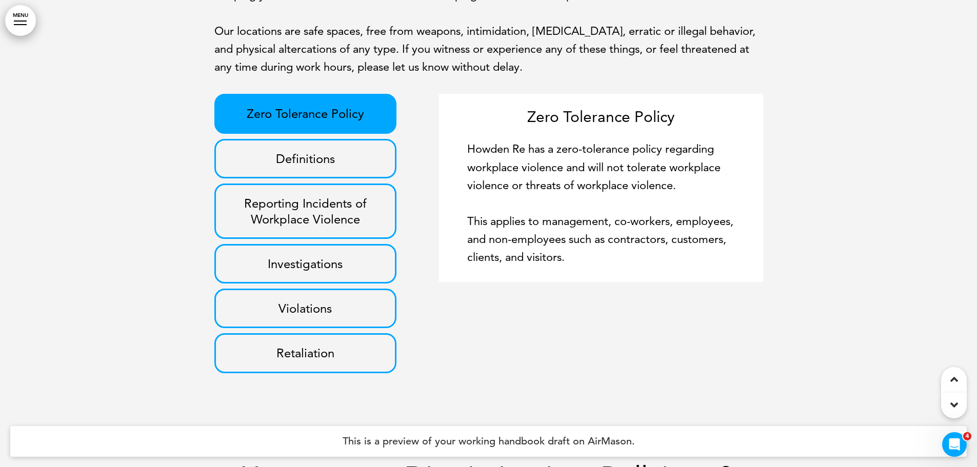
click at [329, 167] on p "Definitions" at bounding box center [305, 159] width 159 height 16
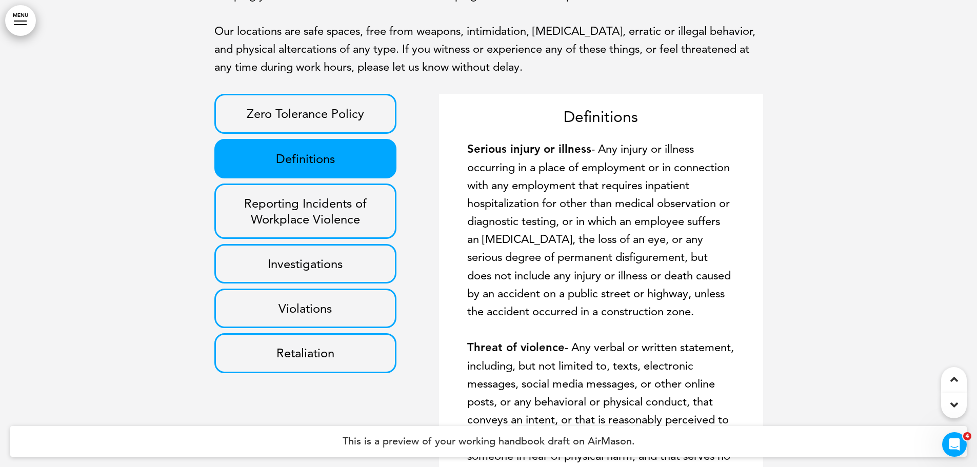
click at [324, 227] on p "Reporting Incidents of Workplace Violence" at bounding box center [305, 211] width 159 height 32
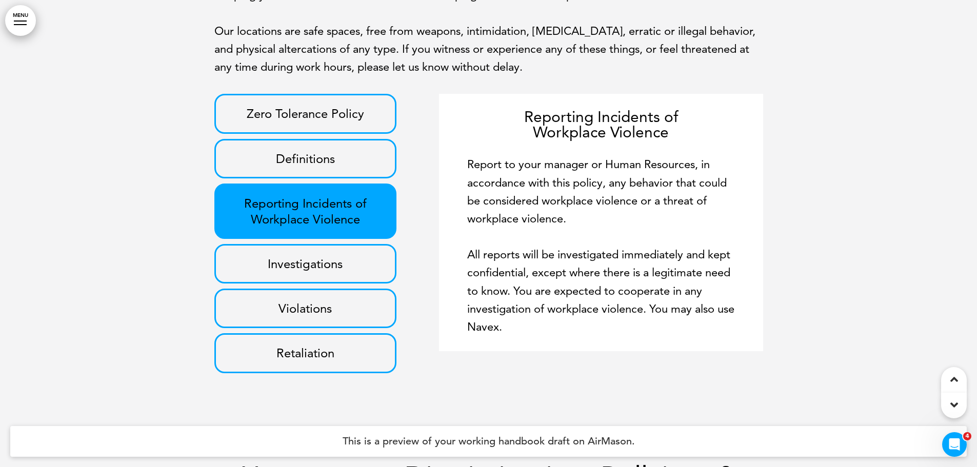
click at [336, 272] on p "Investigations" at bounding box center [305, 264] width 159 height 16
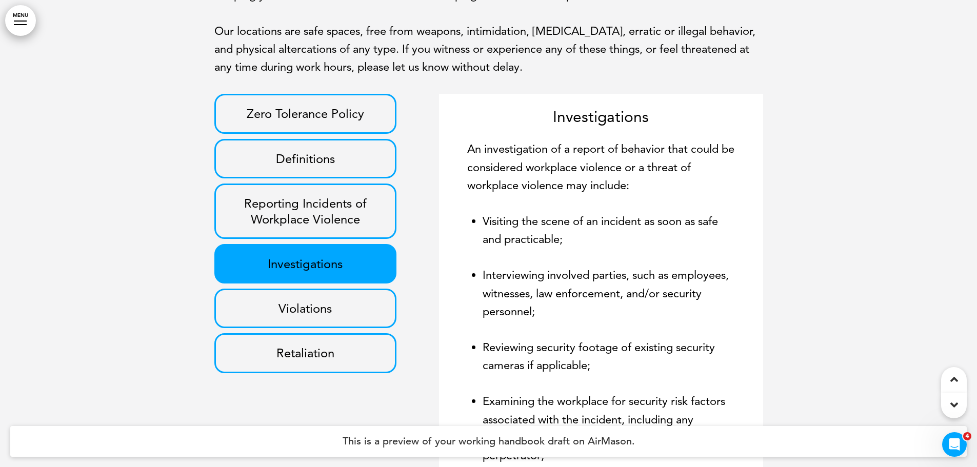
click at [347, 317] on p "Violations" at bounding box center [305, 309] width 159 height 16
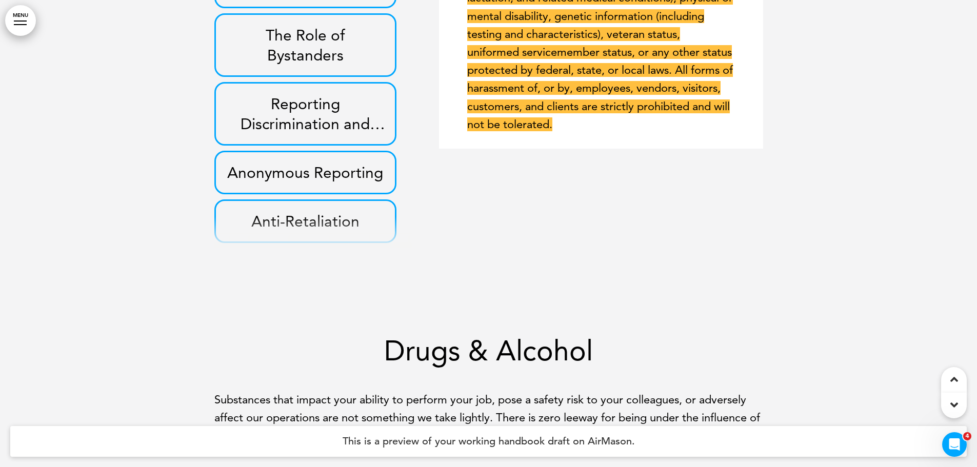
scroll to position [22595, 0]
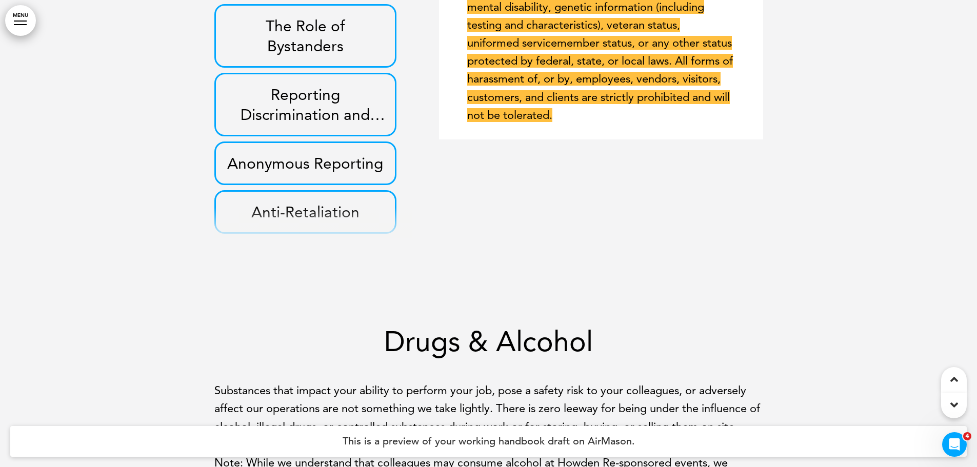
click at [264, 173] on h3 "Anonymous Reporting" at bounding box center [305, 163] width 159 height 20
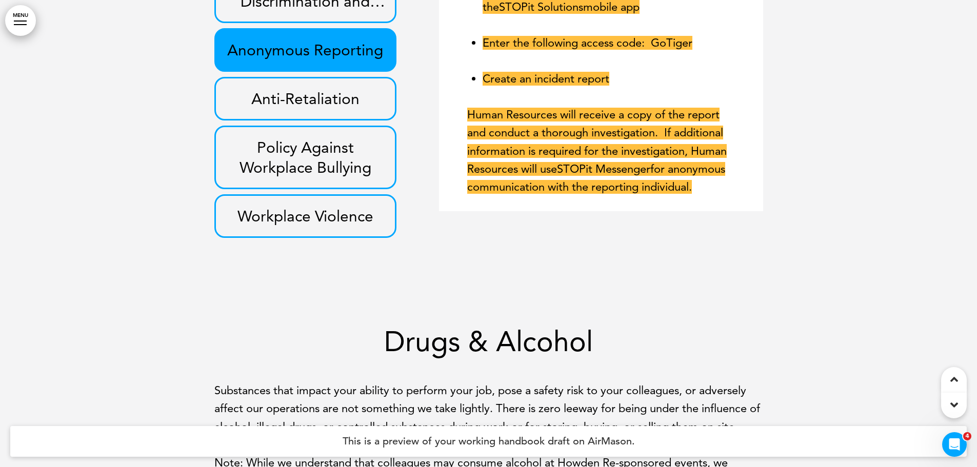
scroll to position [133, 0]
click at [323, 226] on b "Workplace Violence" at bounding box center [306, 216] width 136 height 19
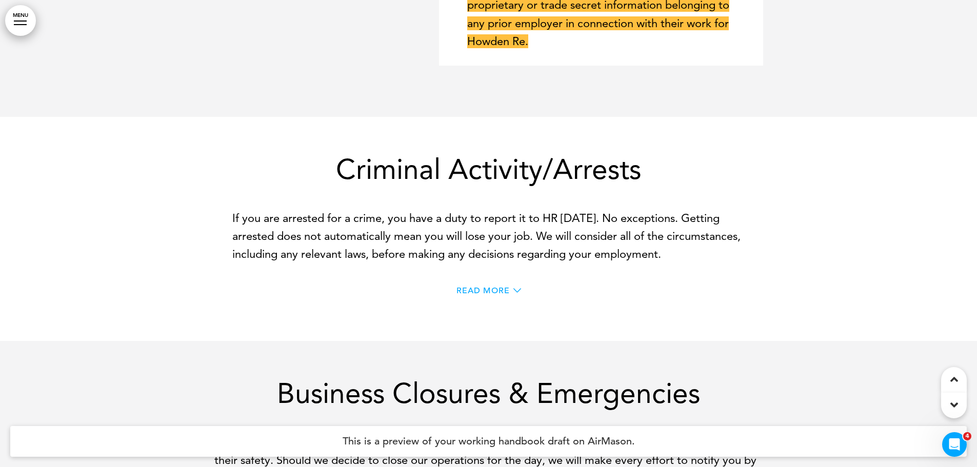
scroll to position [23775, 0]
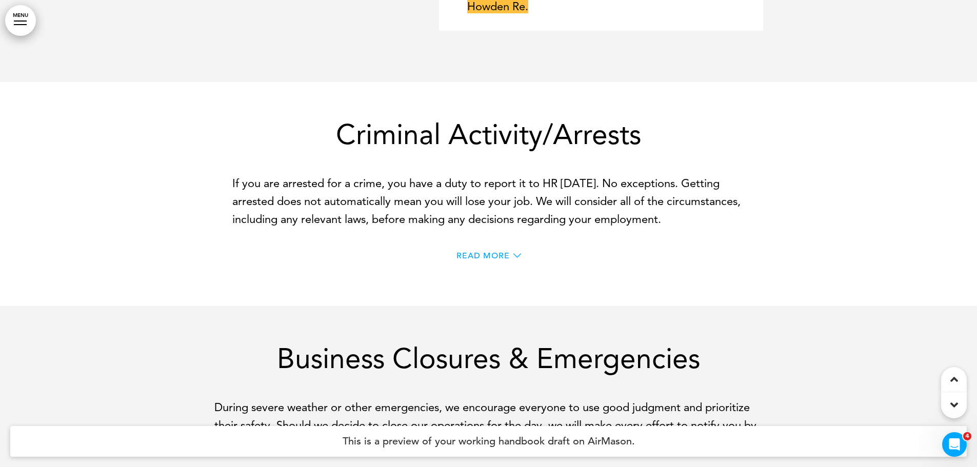
click at [499, 260] on span "Read More" at bounding box center [483, 256] width 53 height 8
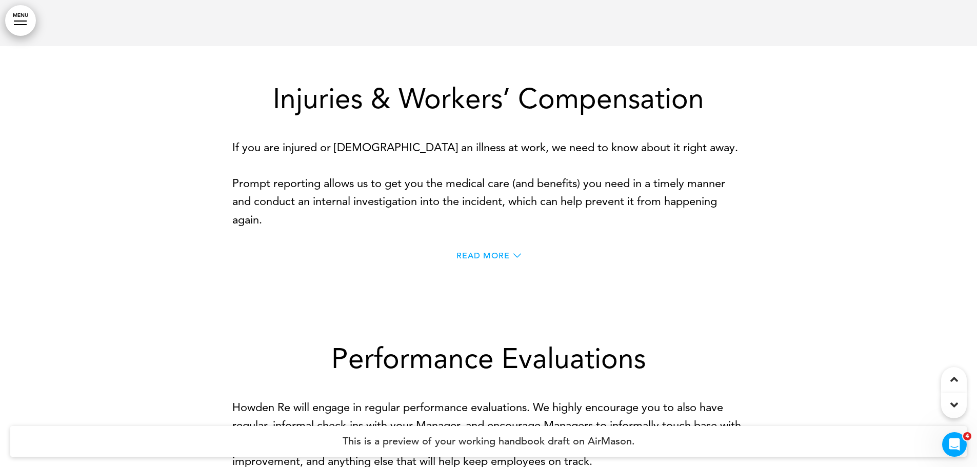
scroll to position [24904, 0]
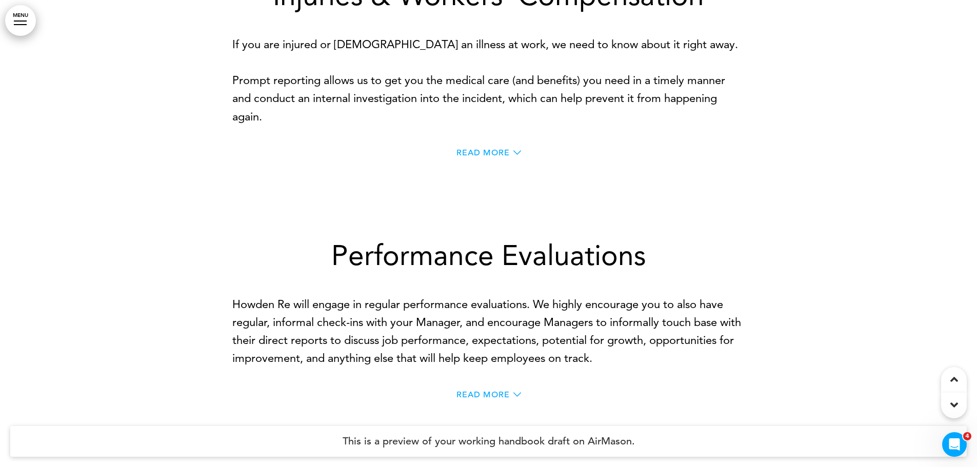
click at [478, 157] on span "Read More" at bounding box center [483, 153] width 53 height 8
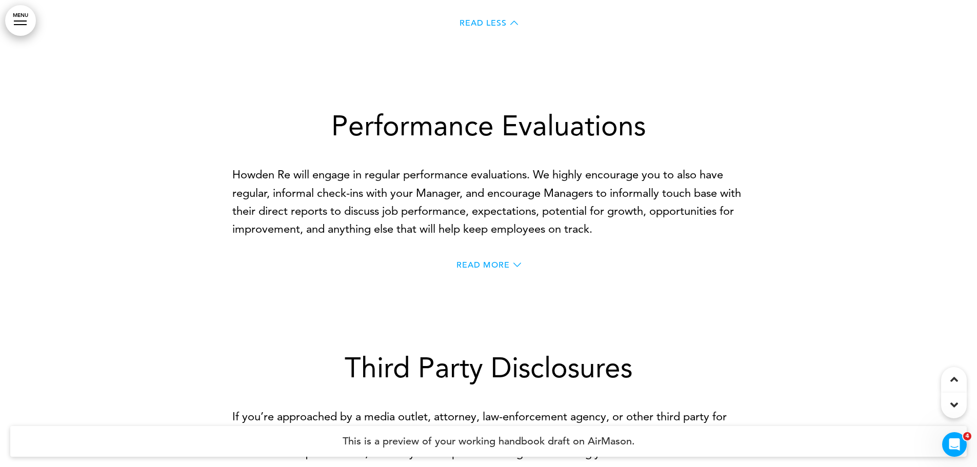
scroll to position [25263, 0]
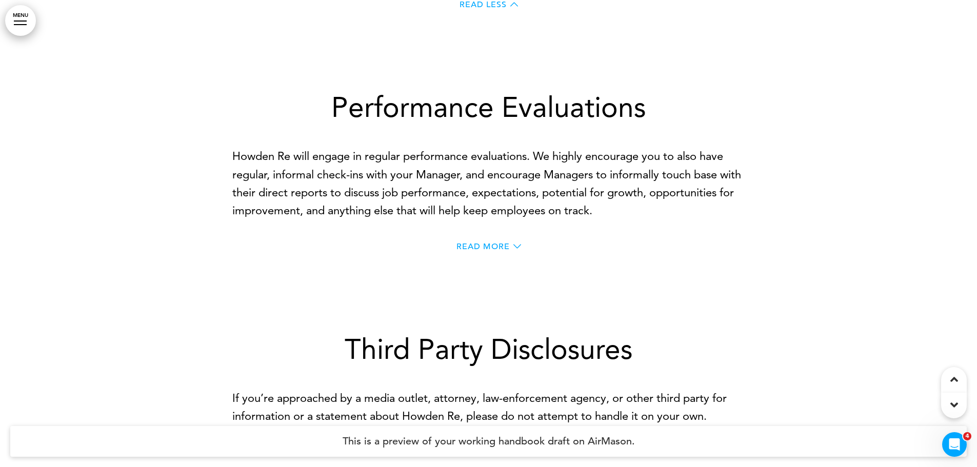
click at [481, 251] on span "Read More" at bounding box center [483, 247] width 53 height 8
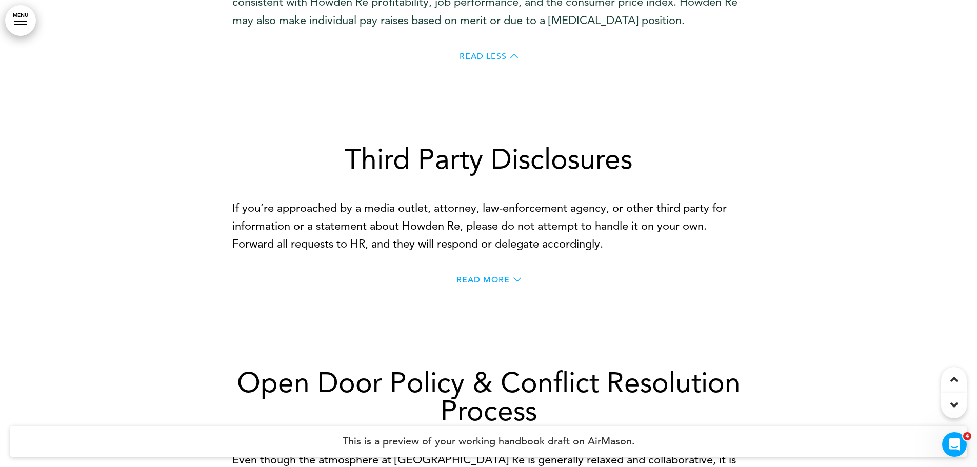
scroll to position [25981, 0]
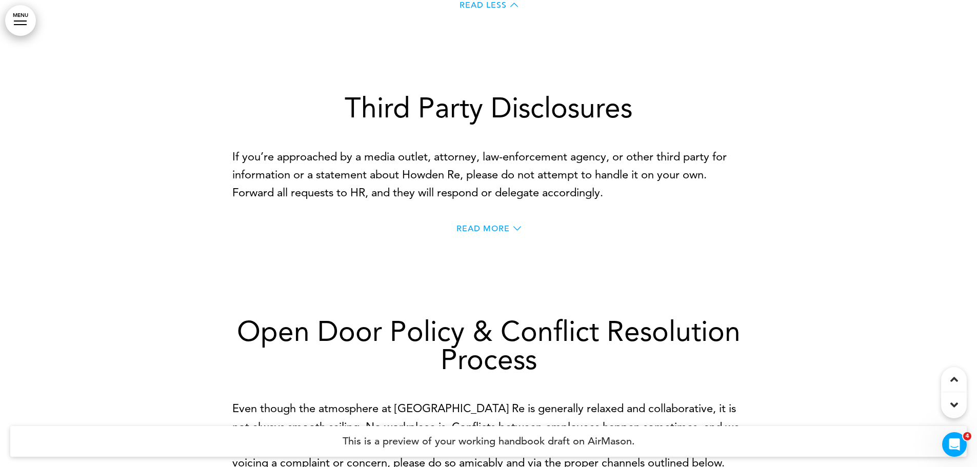
click at [483, 233] on span "Read More" at bounding box center [483, 229] width 53 height 8
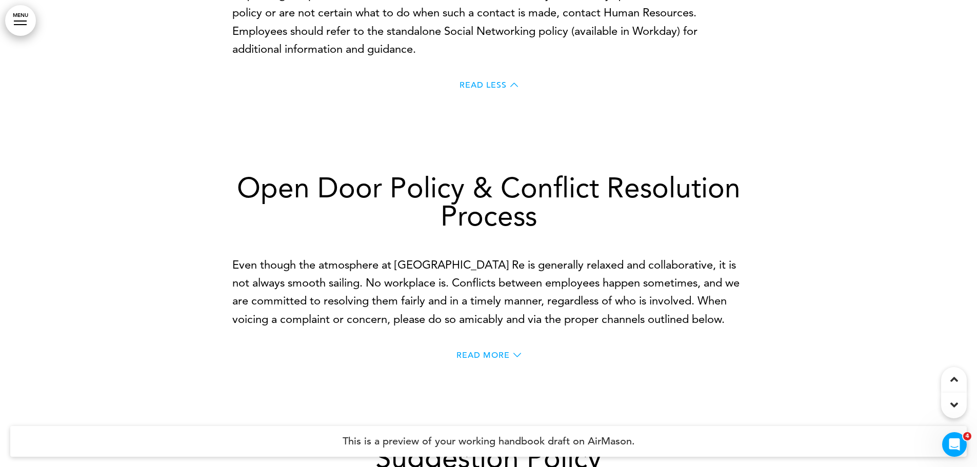
scroll to position [26392, 0]
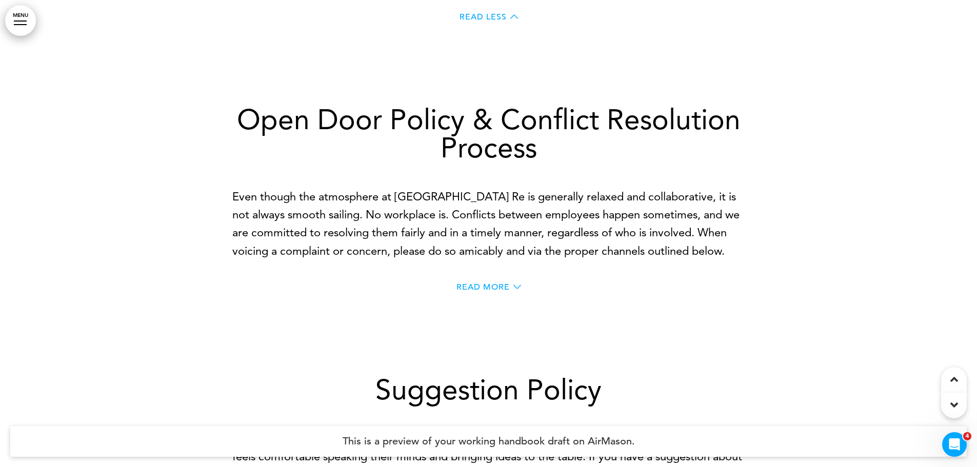
click at [477, 291] on span "Read More" at bounding box center [483, 287] width 53 height 8
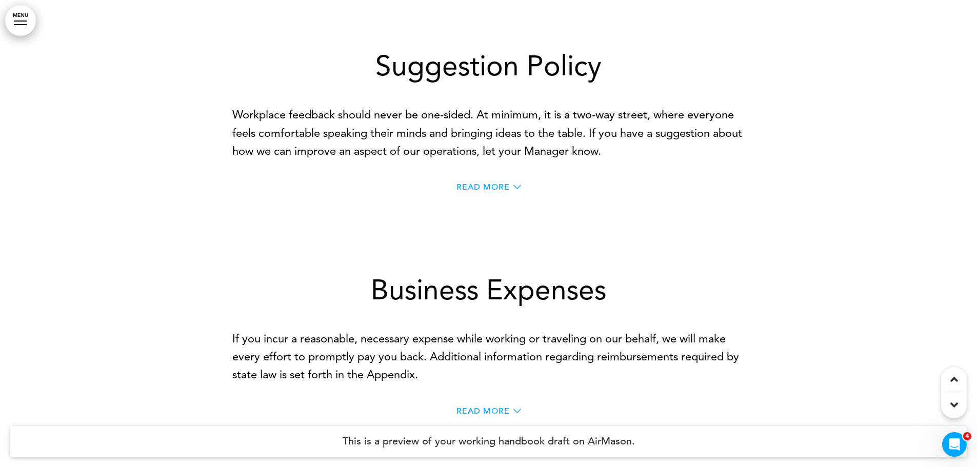
scroll to position [27059, 0]
click at [483, 191] on span "Read More" at bounding box center [483, 187] width 53 height 8
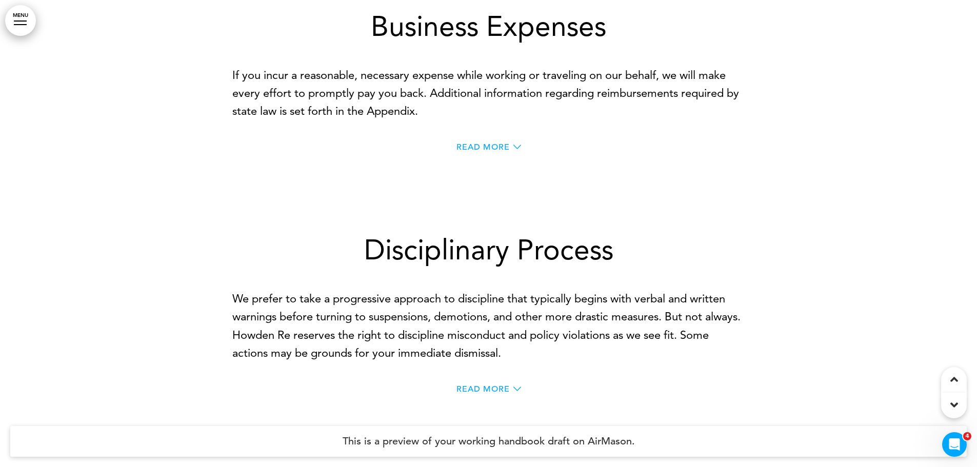
scroll to position [27726, 0]
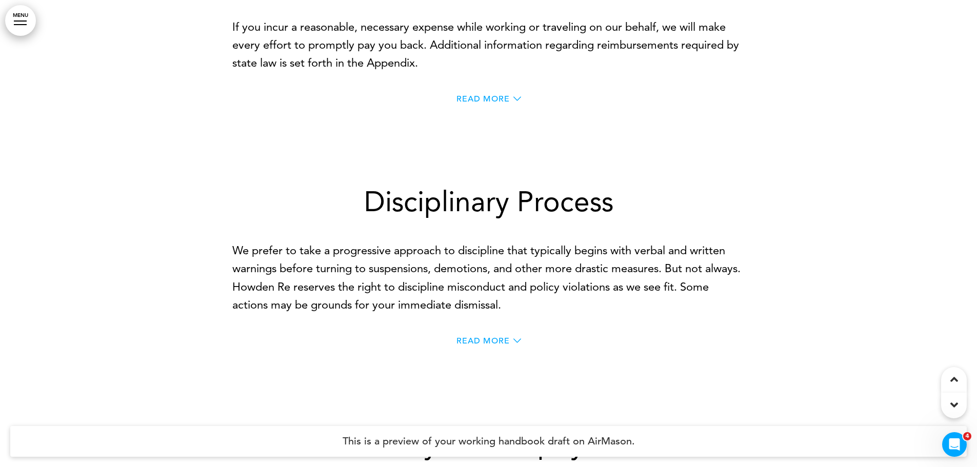
click at [469, 103] on span "Read More" at bounding box center [483, 99] width 53 height 8
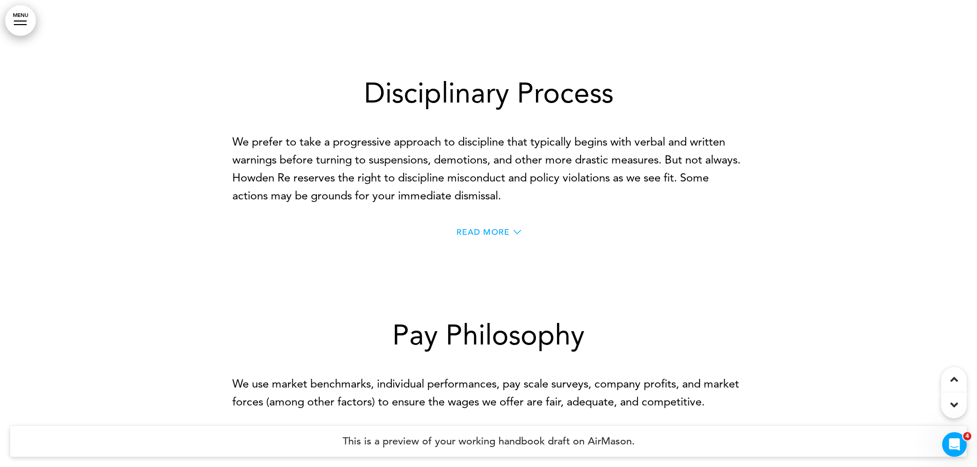
scroll to position [28034, 0]
click at [502, 236] on span "Read More" at bounding box center [483, 232] width 53 height 8
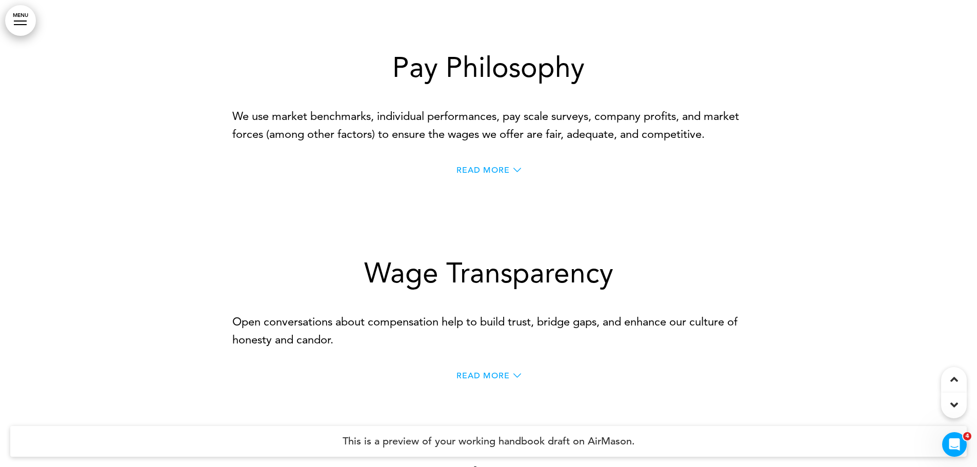
scroll to position [28752, 0]
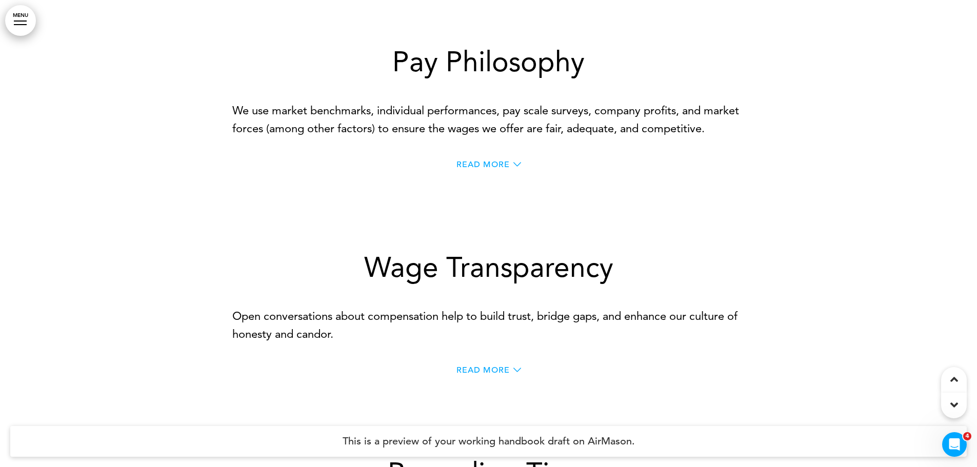
click at [472, 169] on span "Read More" at bounding box center [483, 165] width 53 height 8
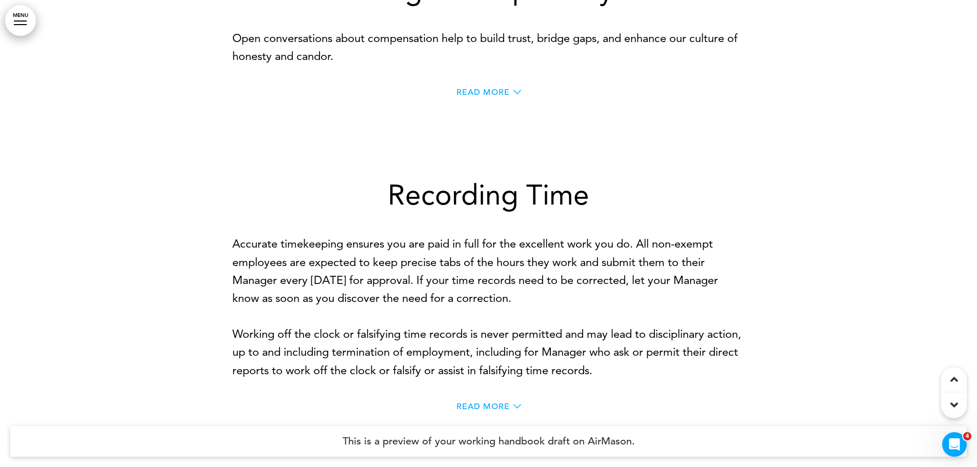
scroll to position [29214, 0]
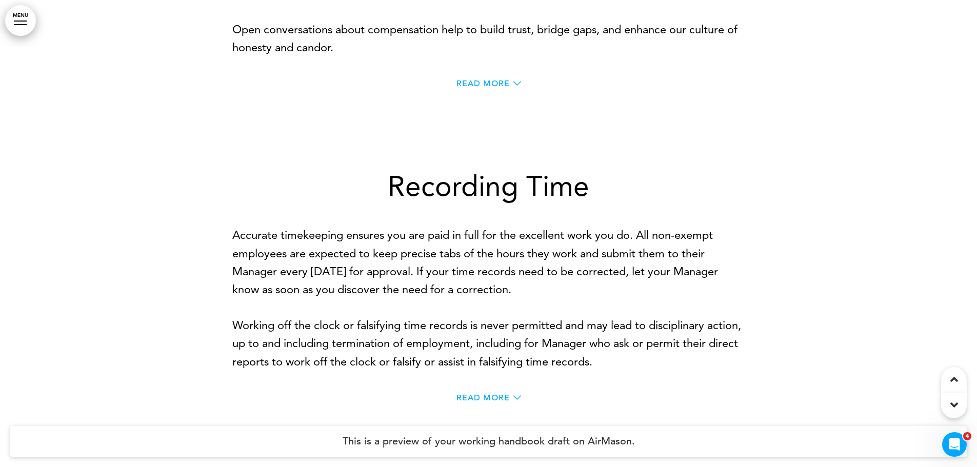
click at [475, 88] on span "Read More" at bounding box center [483, 84] width 53 height 8
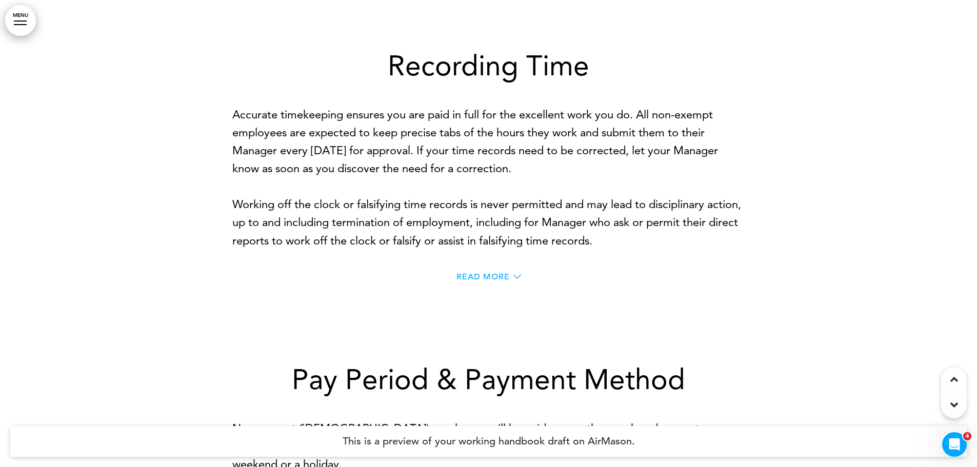
scroll to position [30086, 0]
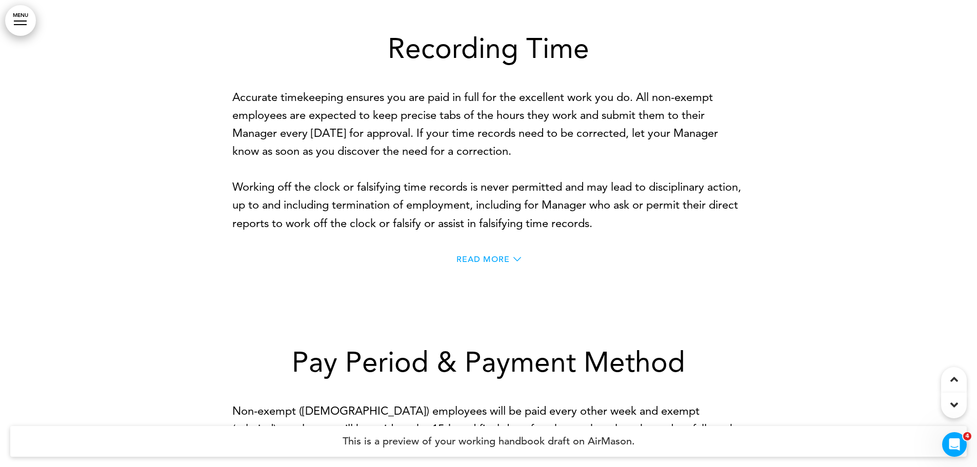
click at [493, 264] on span "Read More" at bounding box center [483, 260] width 53 height 8
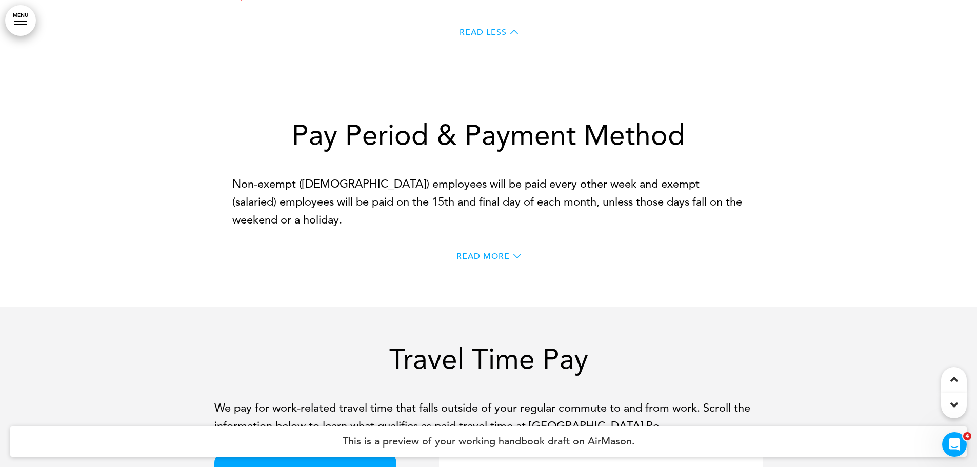
scroll to position [30496, 0]
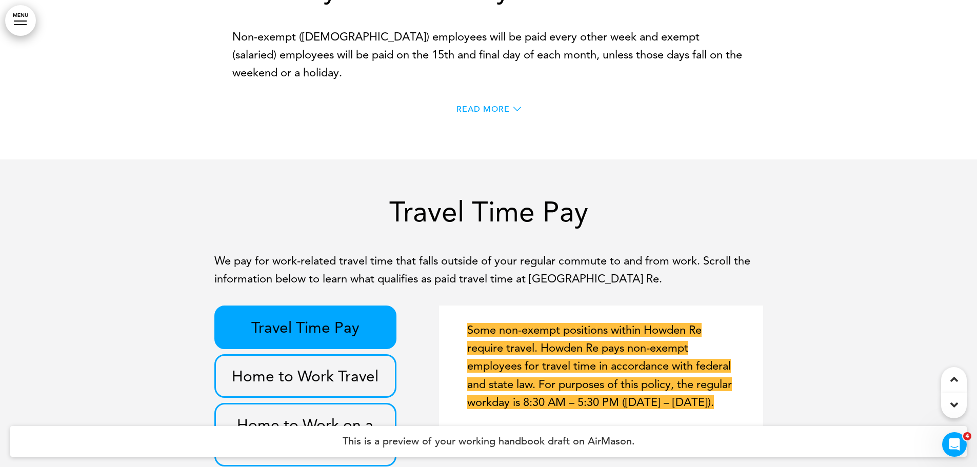
click at [488, 113] on span "Read More" at bounding box center [483, 109] width 53 height 8
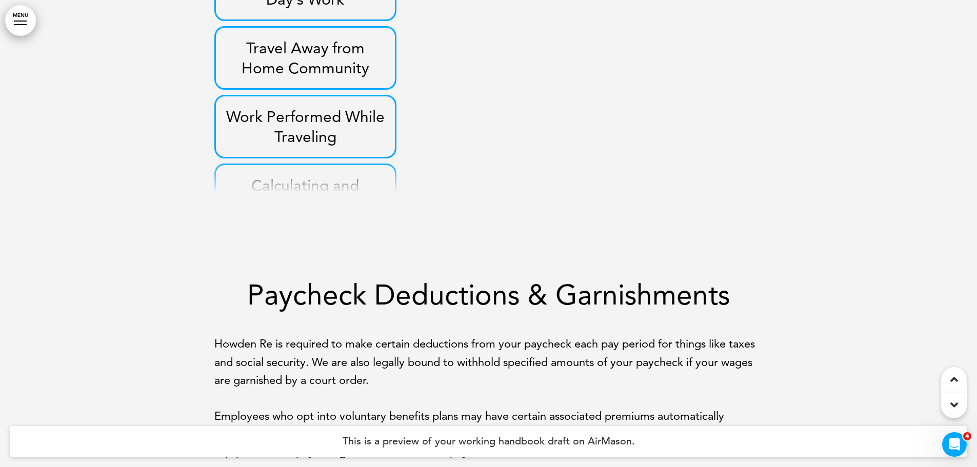
scroll to position [31420, 0]
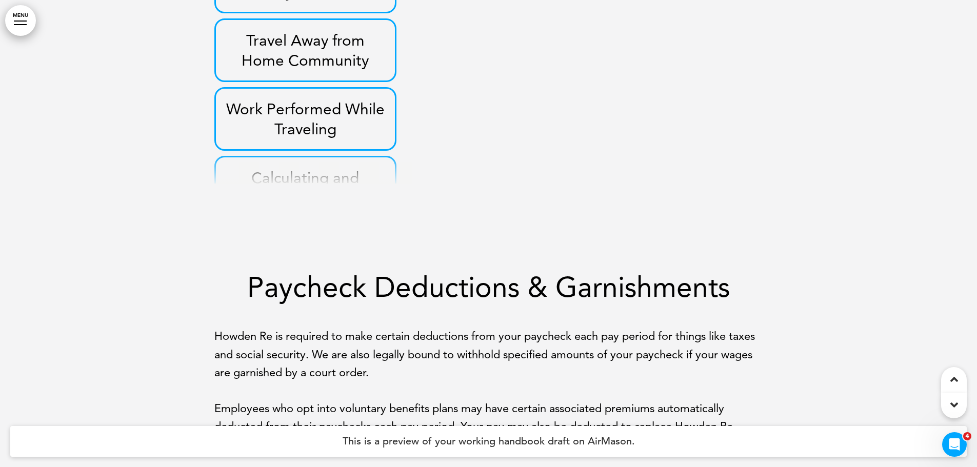
click at [333, 139] on h3 "Work Performed While Traveling" at bounding box center [305, 119] width 159 height 40
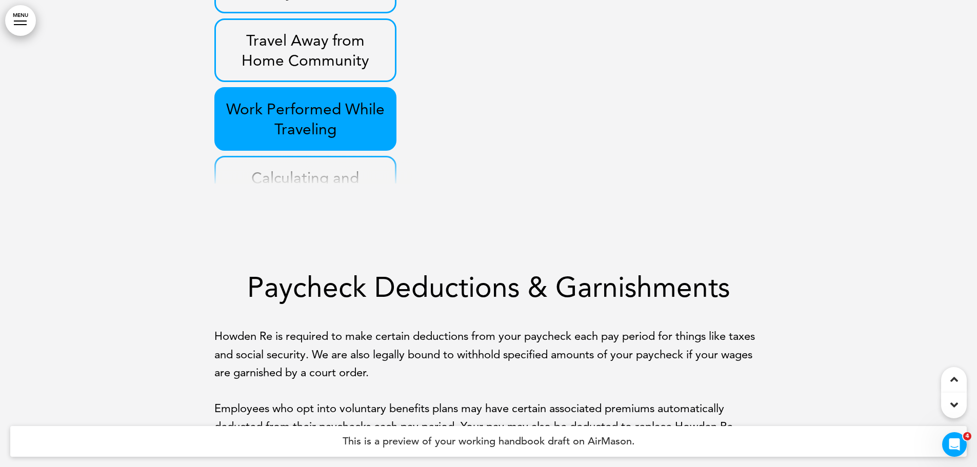
click at [330, 139] on h3 "Work Performed While Traveling" at bounding box center [305, 119] width 159 height 40
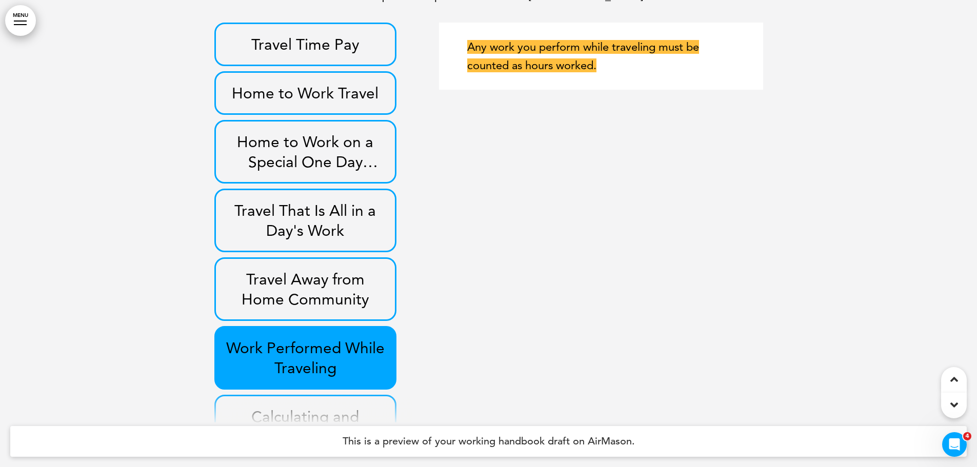
scroll to position [31163, 0]
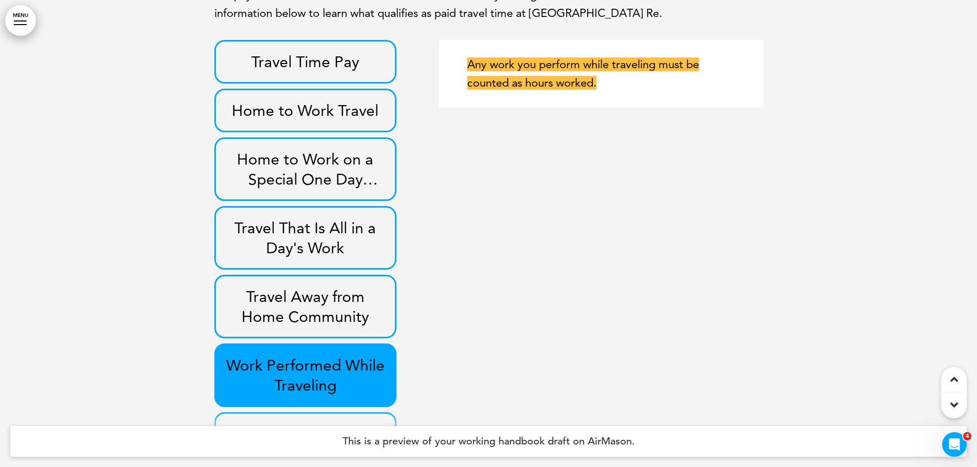
click at [341, 189] on h3 "Home to Work on a Special One Day Assignment in Another City" at bounding box center [305, 169] width 159 height 40
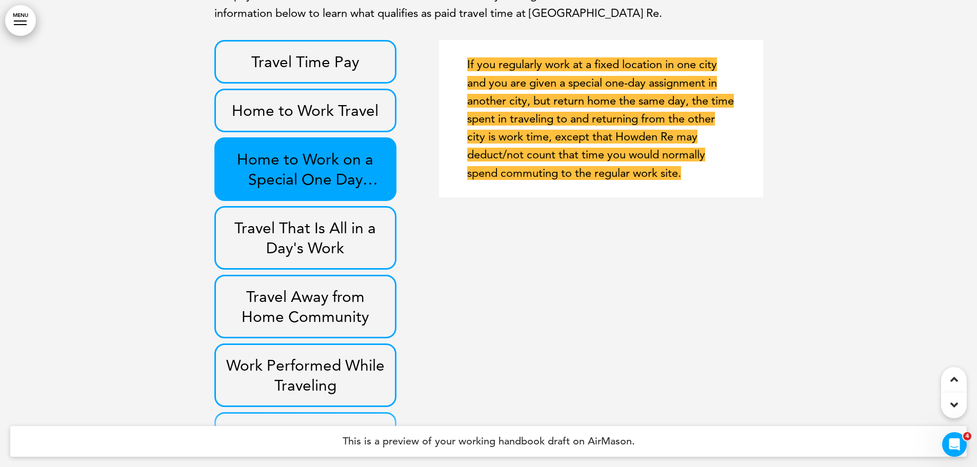
click at [322, 258] on h3 "Travel That Is All in a Day's Work" at bounding box center [305, 238] width 159 height 40
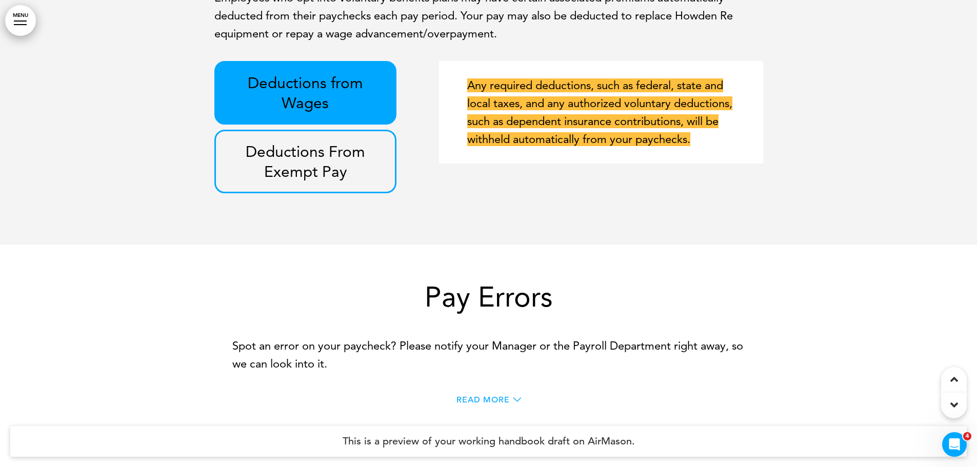
scroll to position [31882, 0]
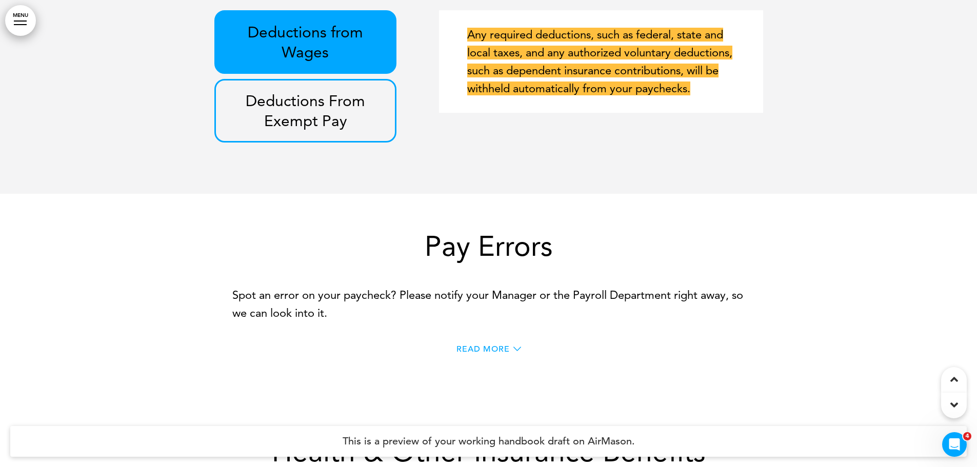
click at [361, 131] on h3 "Deductions From Exempt Pay" at bounding box center [305, 111] width 159 height 40
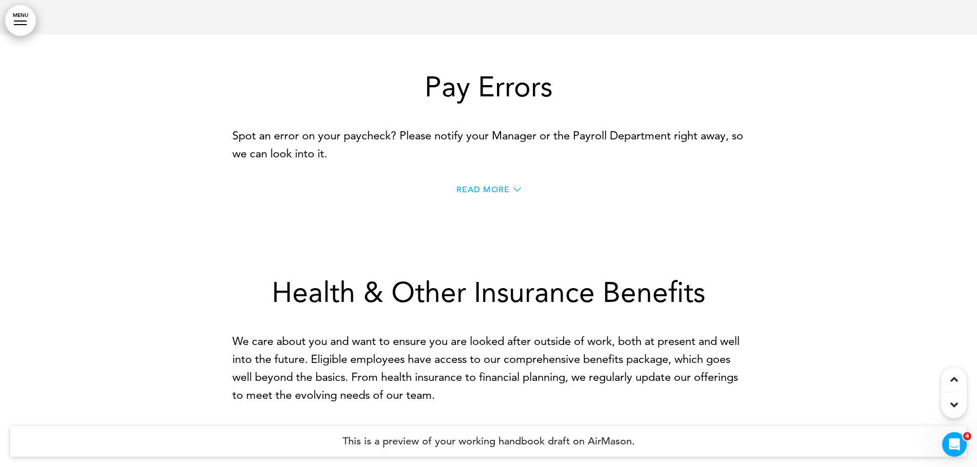
scroll to position [32343, 0]
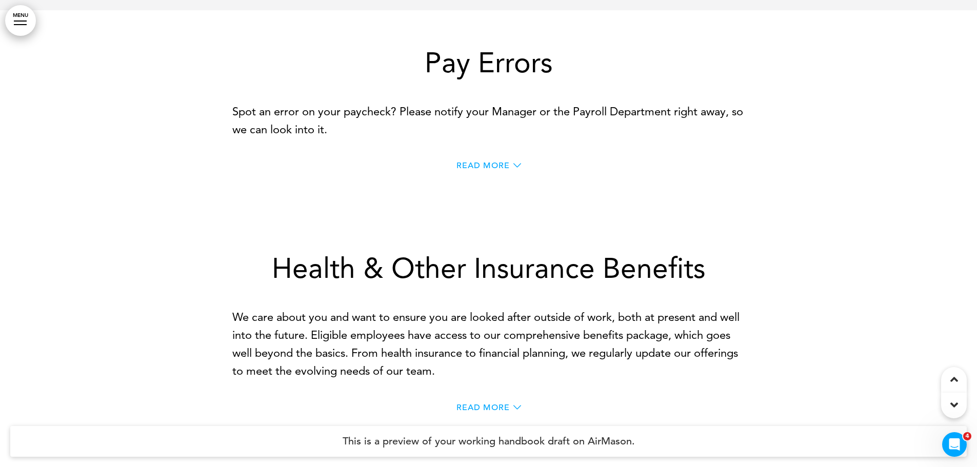
click at [504, 170] on span "Read More" at bounding box center [483, 166] width 53 height 8
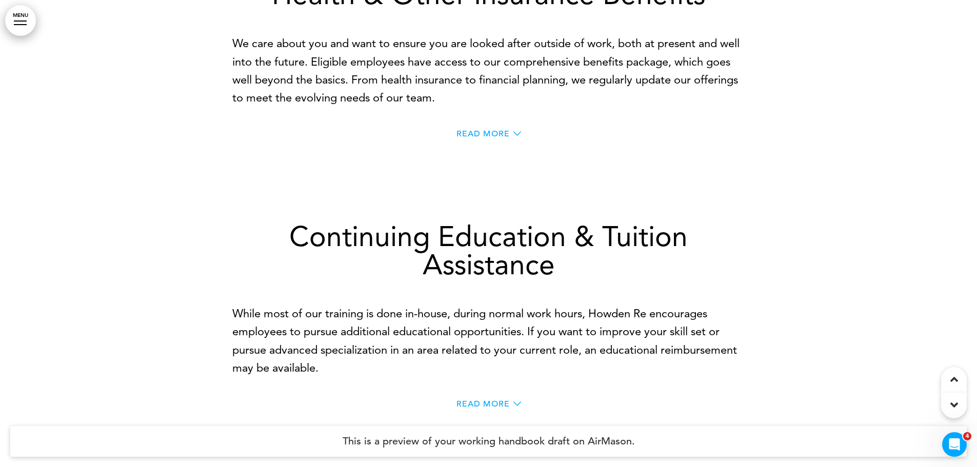
scroll to position [32703, 0]
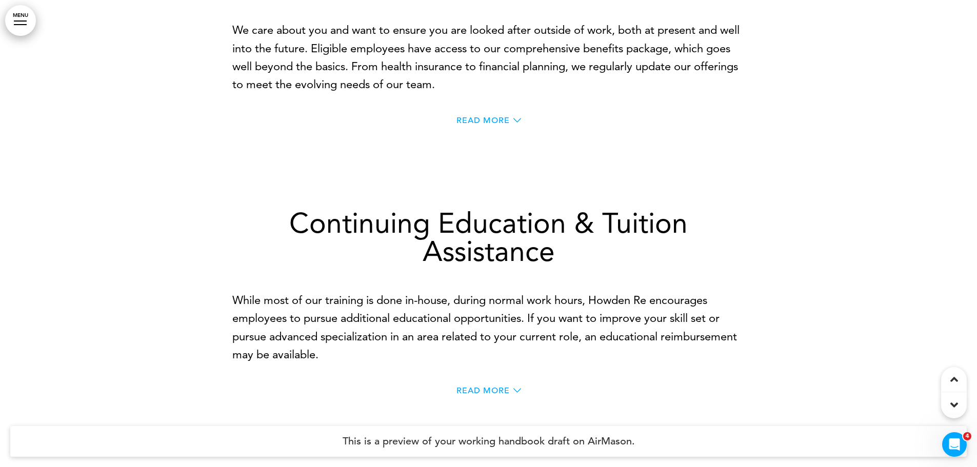
click at [484, 125] on span "Read More" at bounding box center [483, 120] width 53 height 8
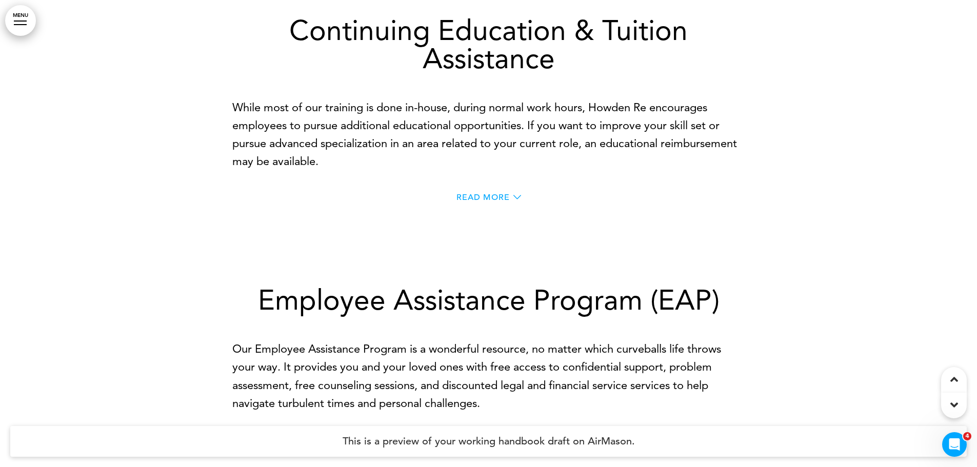
scroll to position [33062, 0]
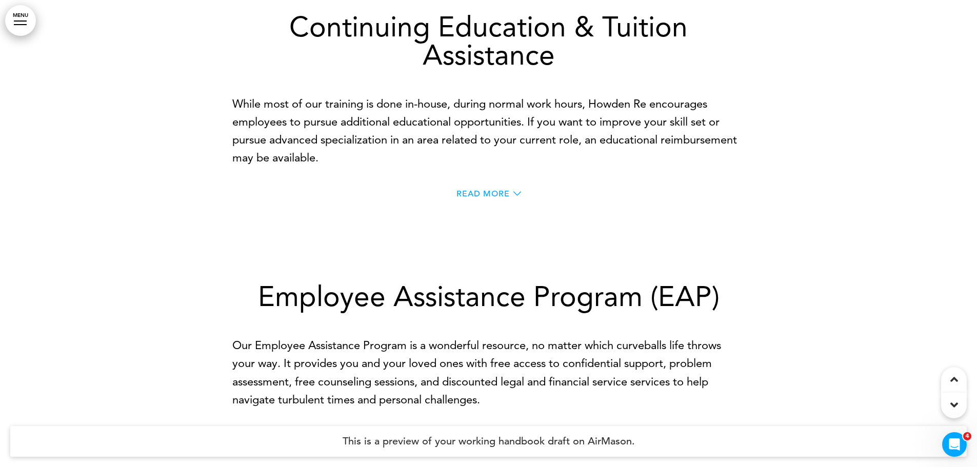
click at [497, 198] on span "Read More" at bounding box center [483, 194] width 53 height 8
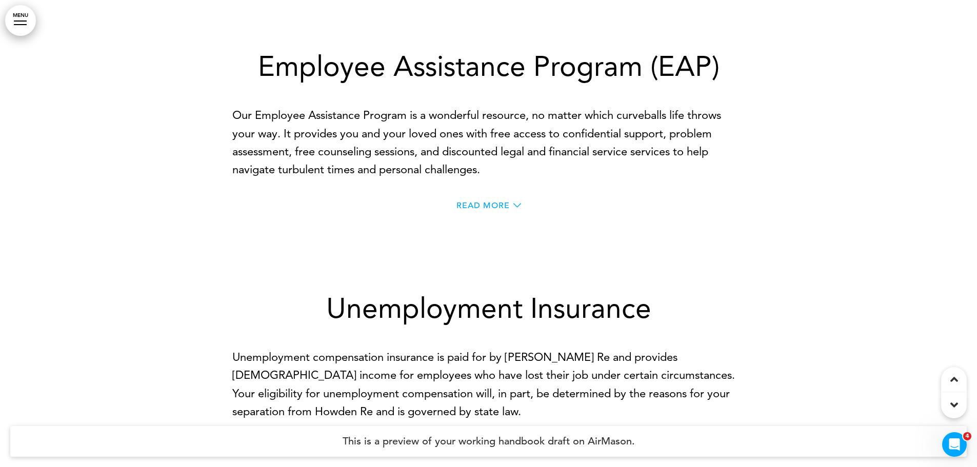
scroll to position [33421, 0]
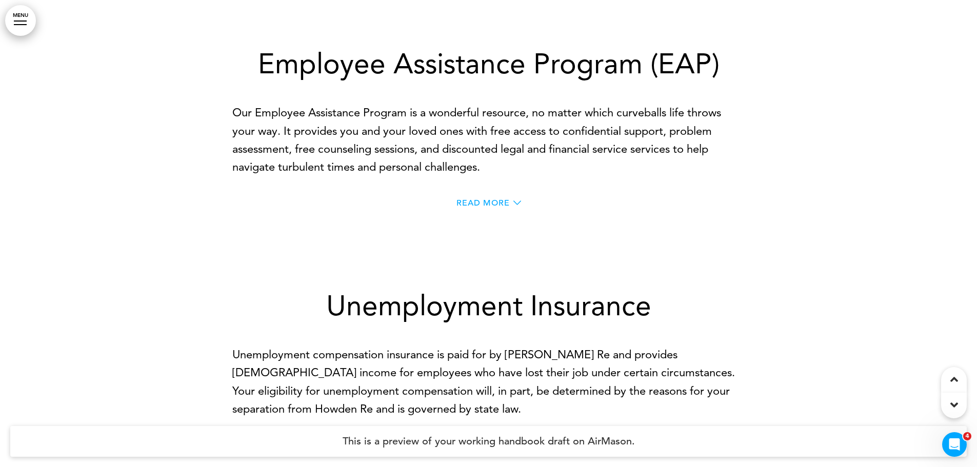
click at [491, 207] on span "Read More" at bounding box center [483, 203] width 53 height 8
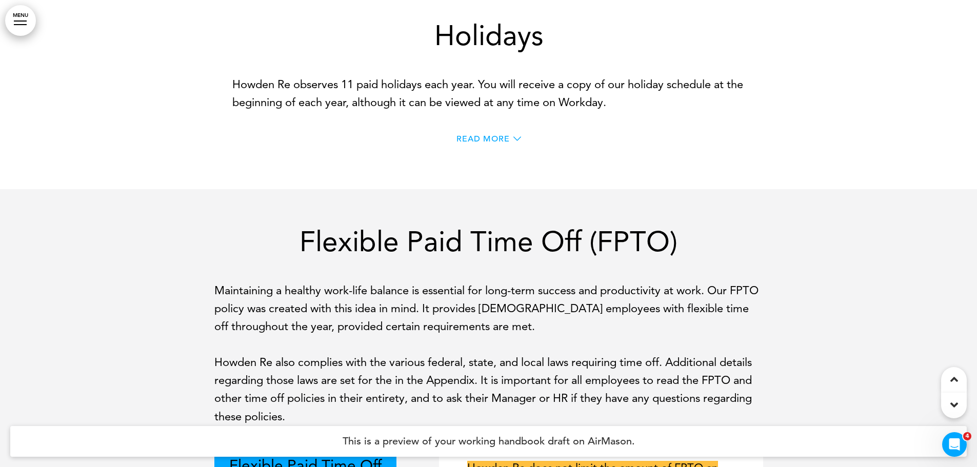
scroll to position [34190, 0]
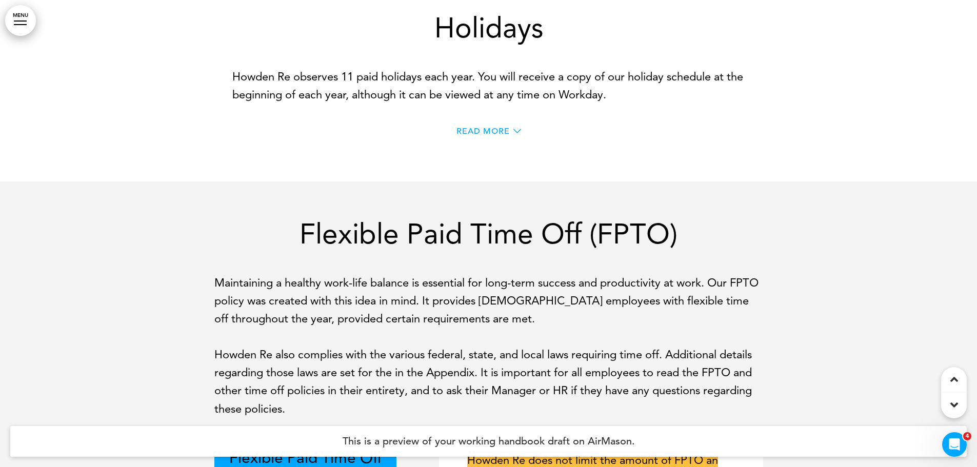
click at [500, 135] on span "Read More" at bounding box center [483, 131] width 53 height 8
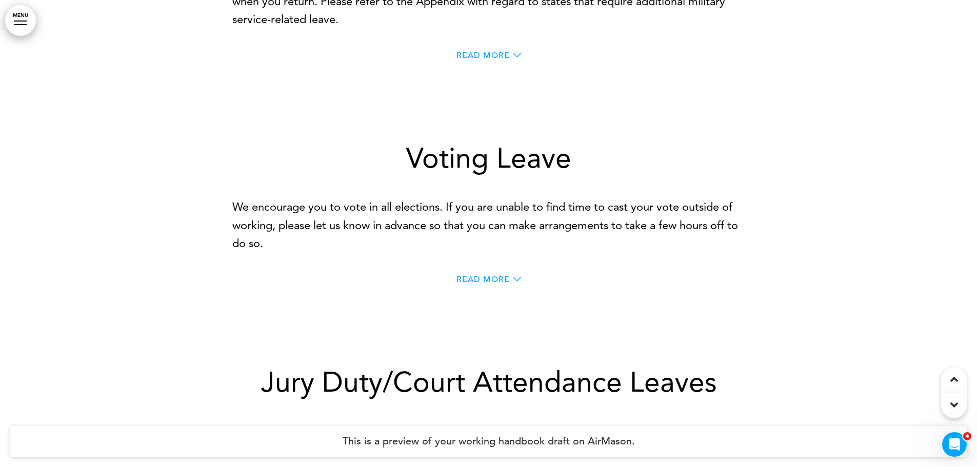
scroll to position [36910, 0]
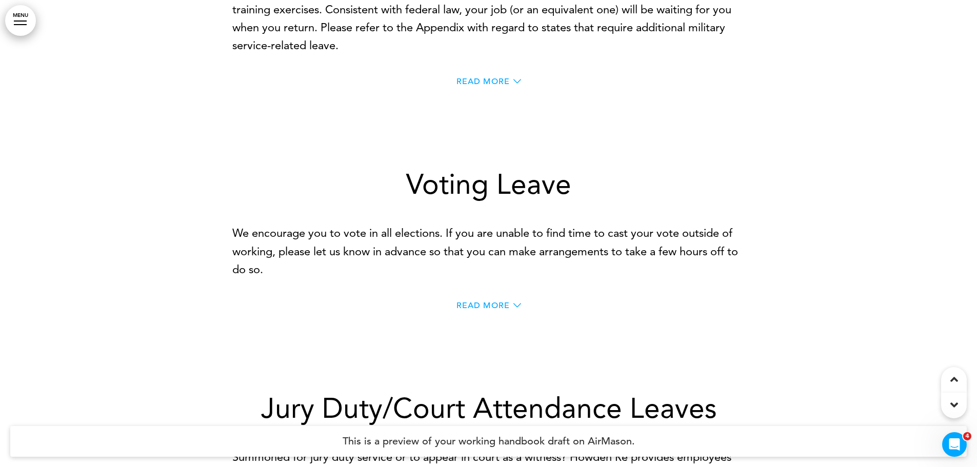
click at [495, 86] on span "Read More" at bounding box center [483, 81] width 53 height 8
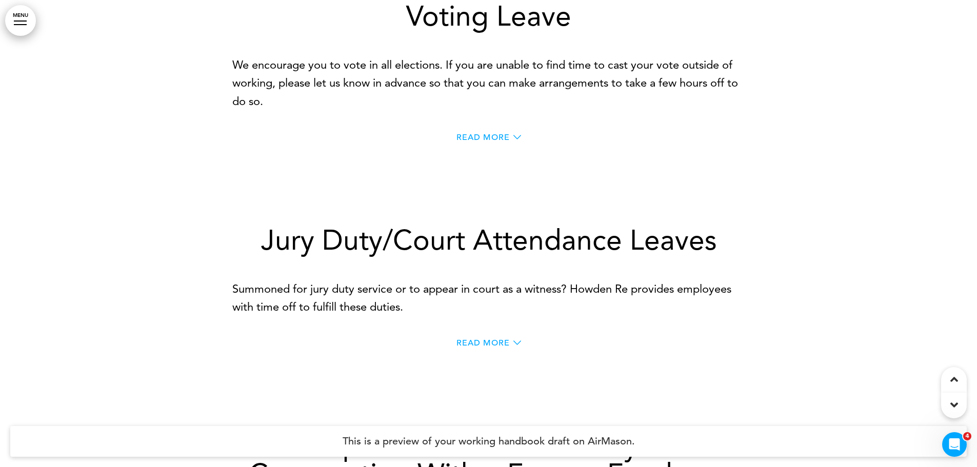
scroll to position [37320, 0]
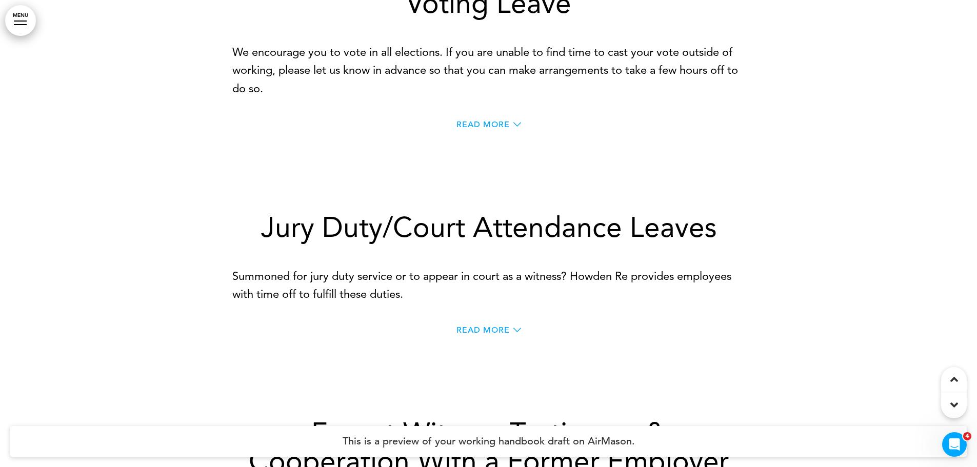
click at [494, 129] on span "Read More" at bounding box center [483, 125] width 53 height 8
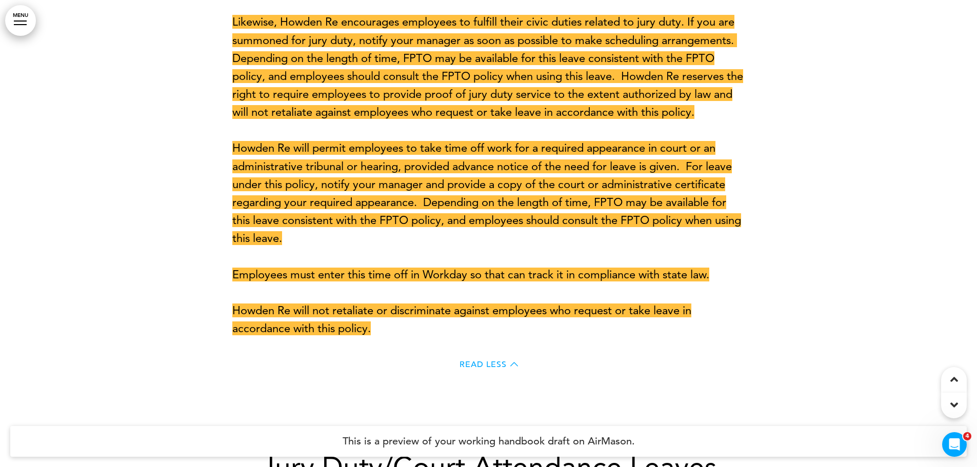
scroll to position [37423, 0]
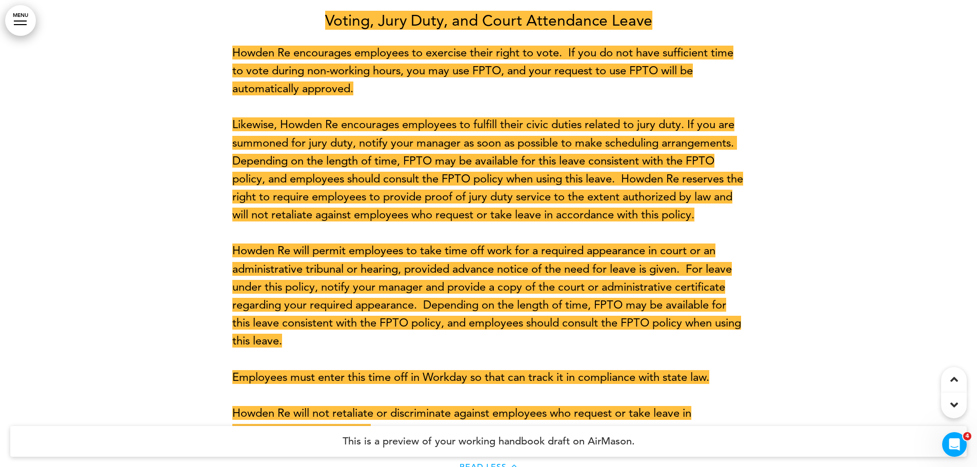
click at [509, 95] on span "Howden Re encourages employees to exercise their right to vote. If you do not h…" at bounding box center [482, 71] width 501 height 50
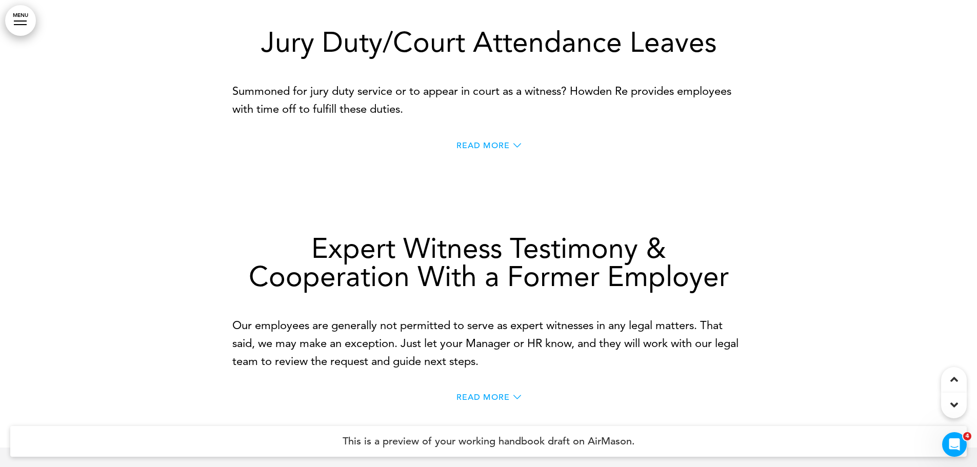
scroll to position [37987, 0]
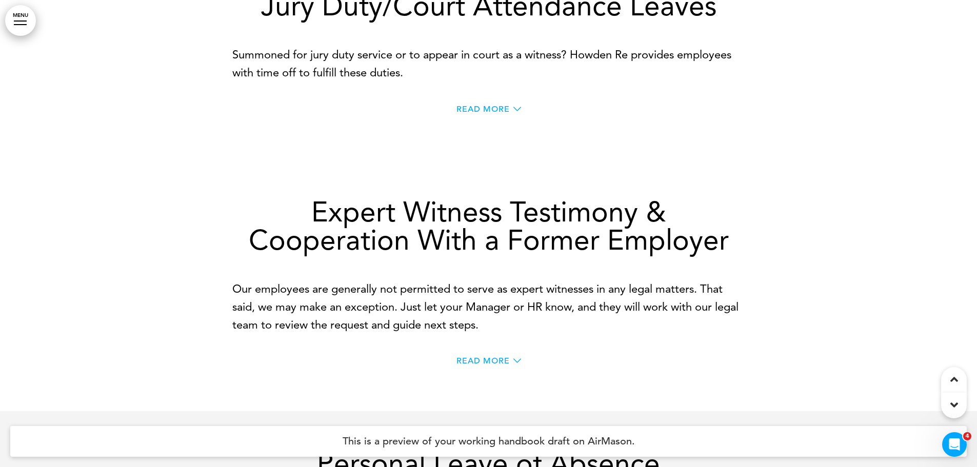
click at [482, 113] on span "Read More" at bounding box center [483, 109] width 53 height 8
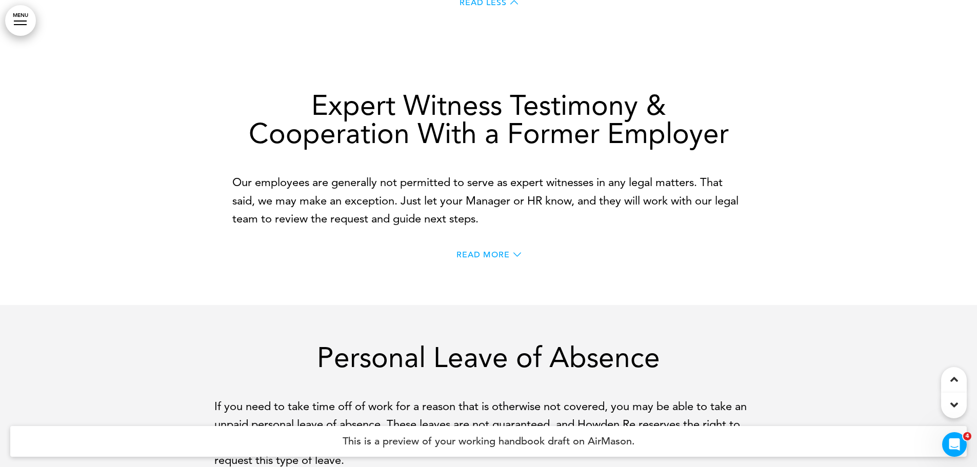
scroll to position [38449, 0]
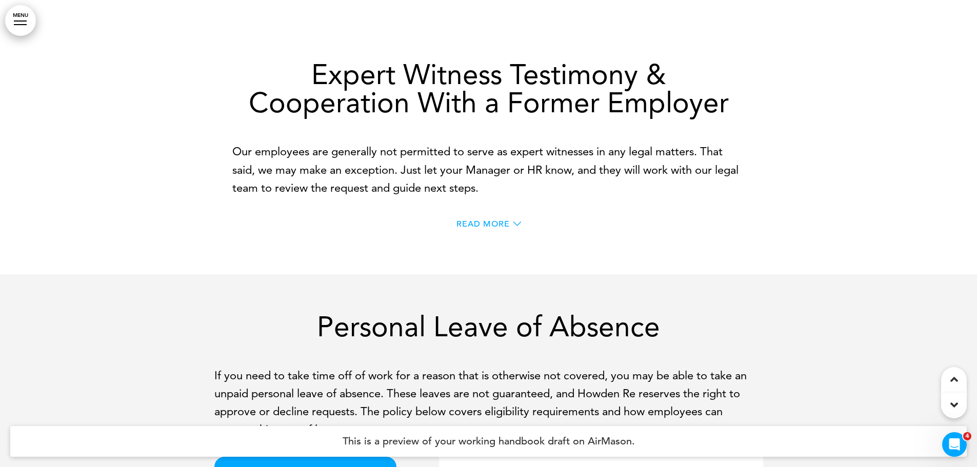
click at [474, 228] on span "Read More" at bounding box center [483, 224] width 53 height 8
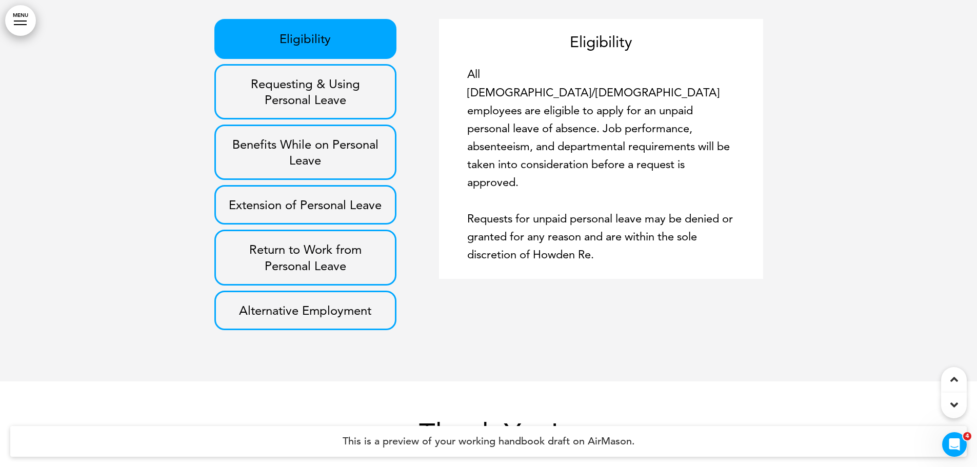
scroll to position [39113, 0]
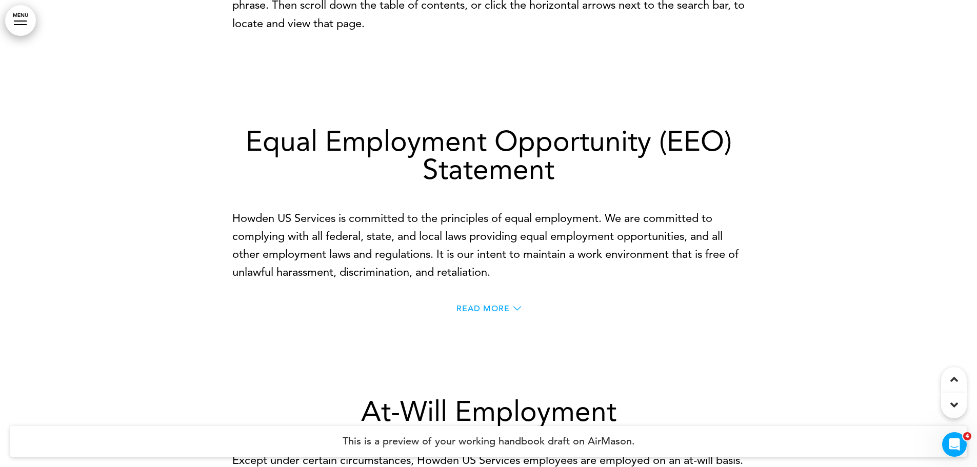
scroll to position [1180, 0]
click at [486, 311] on span "Read More" at bounding box center [483, 310] width 53 height 8
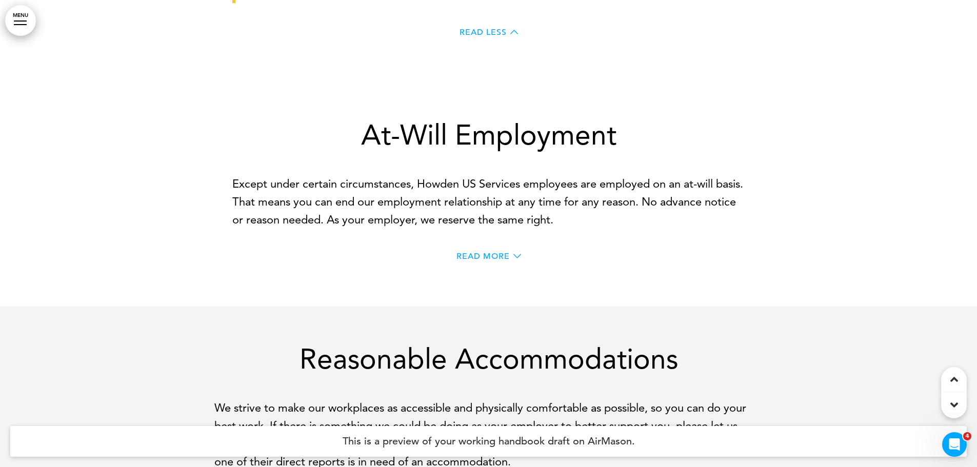
scroll to position [2257, 0]
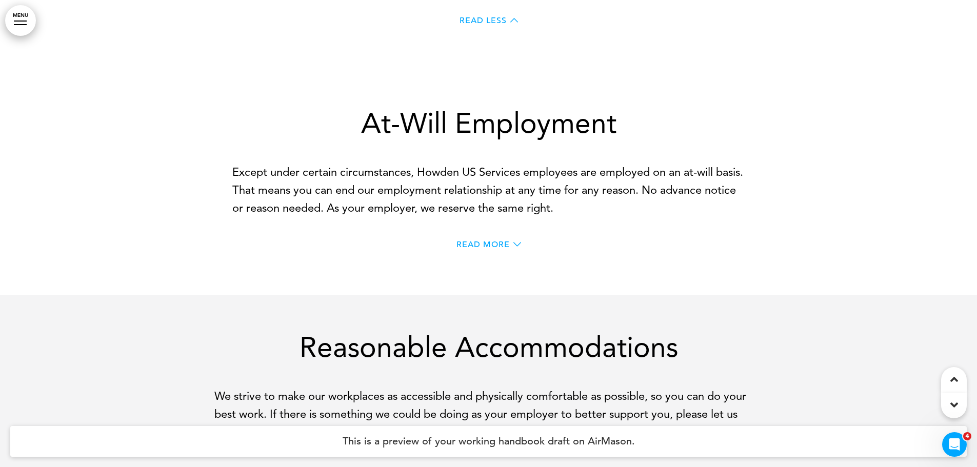
click at [502, 245] on span "Read More" at bounding box center [483, 245] width 53 height 8
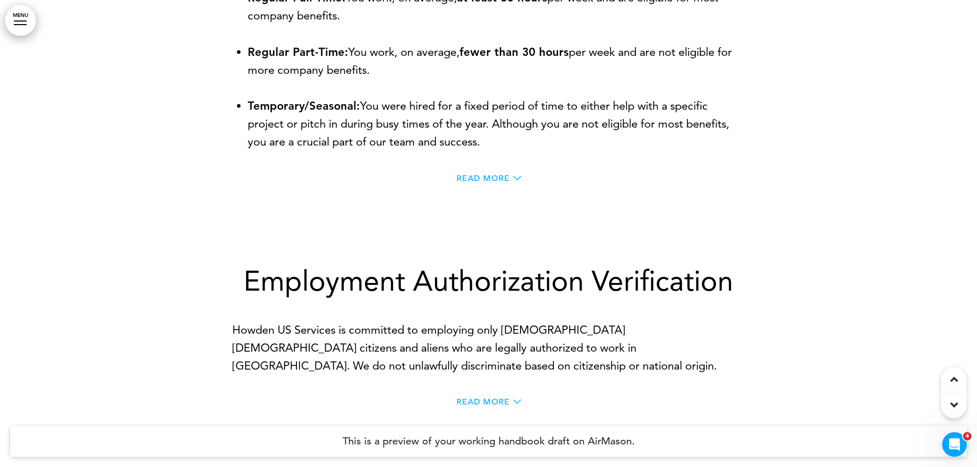
scroll to position [3694, 0]
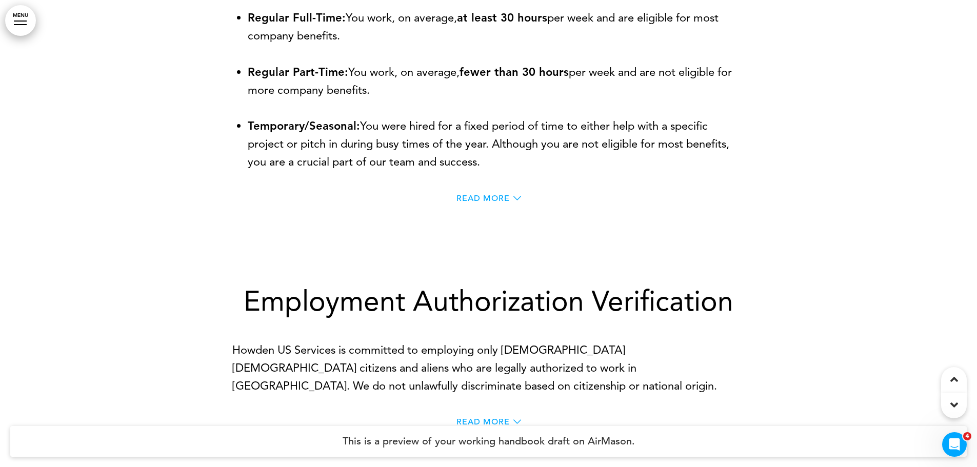
click at [473, 199] on span "Read More" at bounding box center [483, 198] width 53 height 8
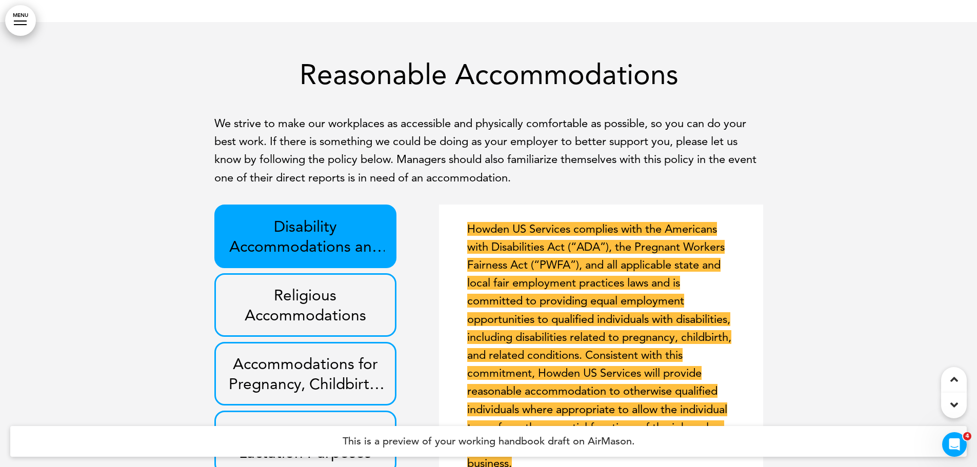
scroll to position [2822, 0]
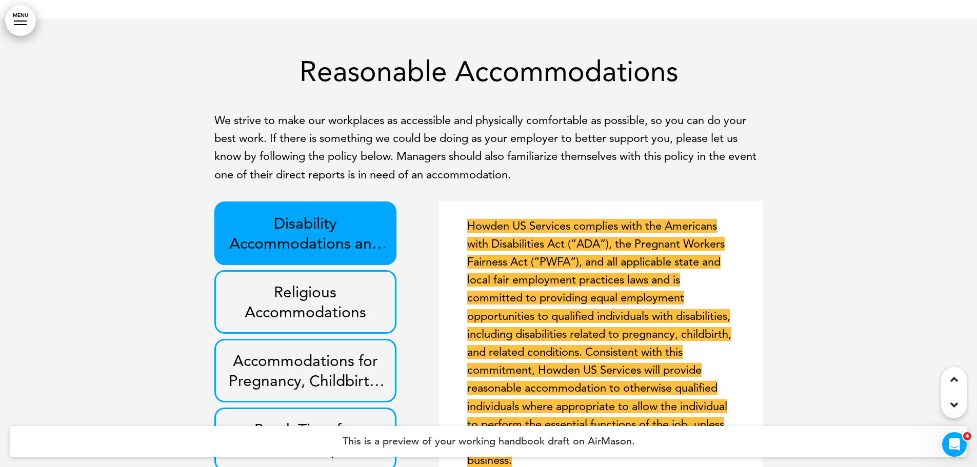
click at [342, 300] on h3 "Religious Accommodations" at bounding box center [305, 302] width 159 height 40
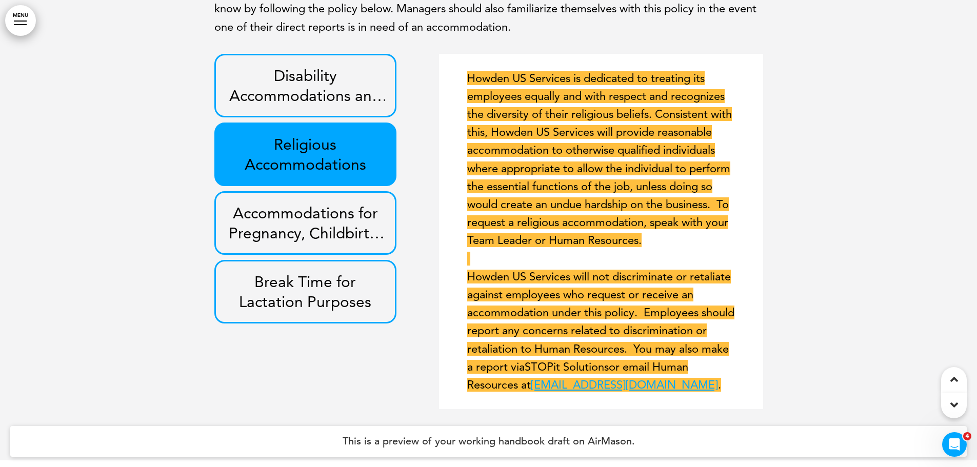
scroll to position [2976, 0]
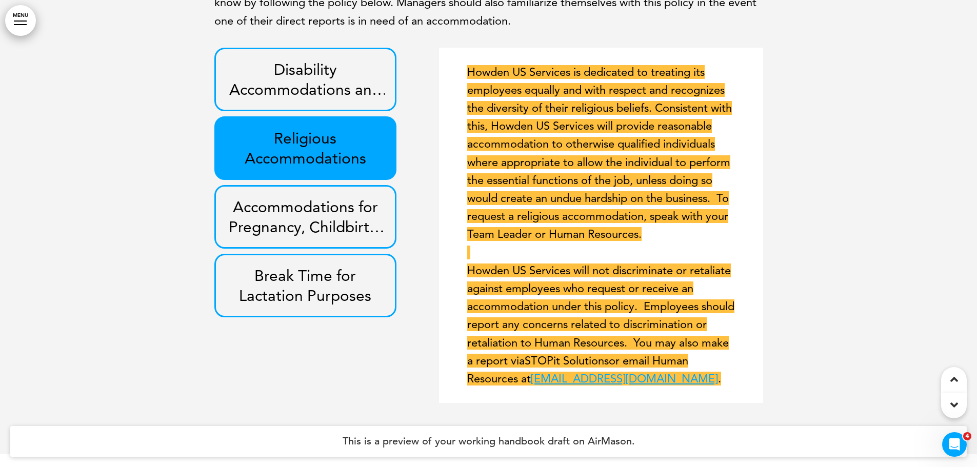
click at [335, 229] on b "Accommodations for Pregnancy, Childbirth, or Related Medical Conditions" at bounding box center [307, 237] width 156 height 79
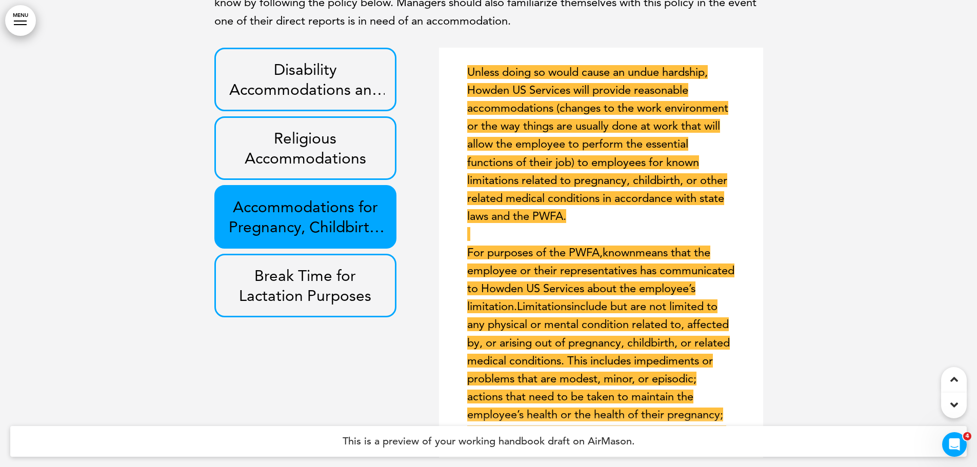
click at [330, 268] on b "Break Time for Lactation Purposes" at bounding box center [305, 285] width 132 height 39
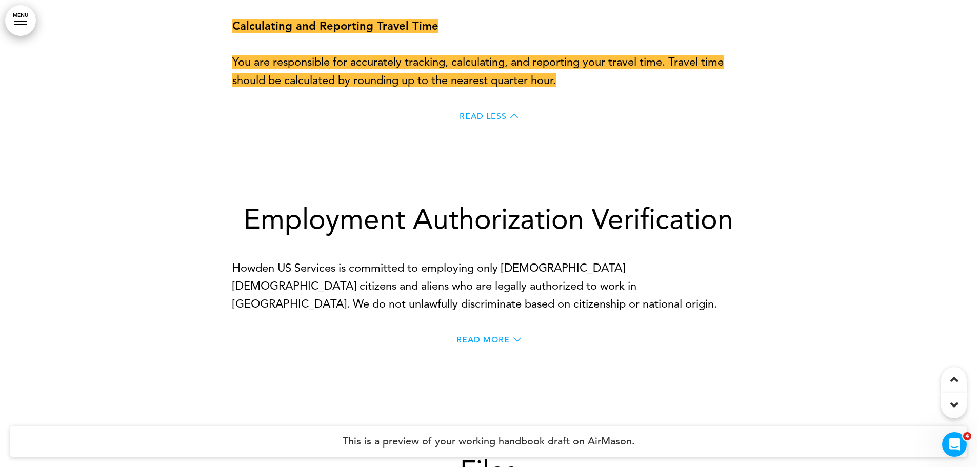
scroll to position [6516, 0]
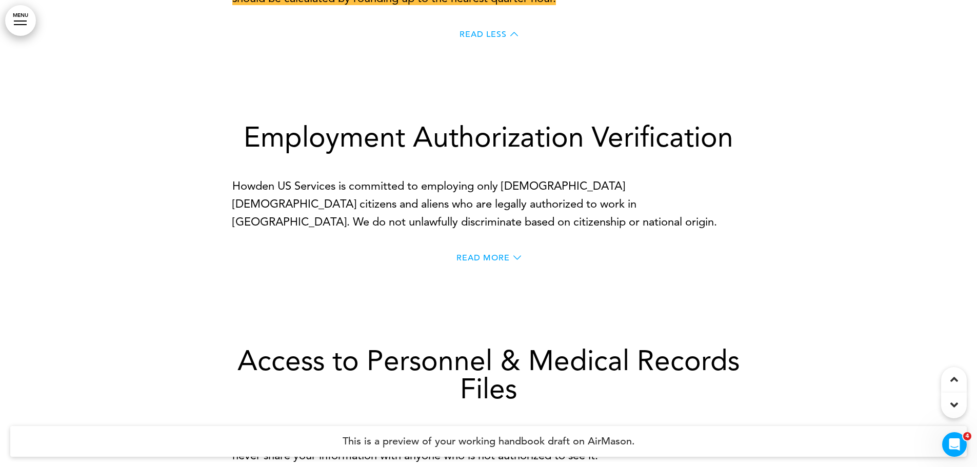
click at [497, 262] on span "Read More" at bounding box center [483, 258] width 53 height 8
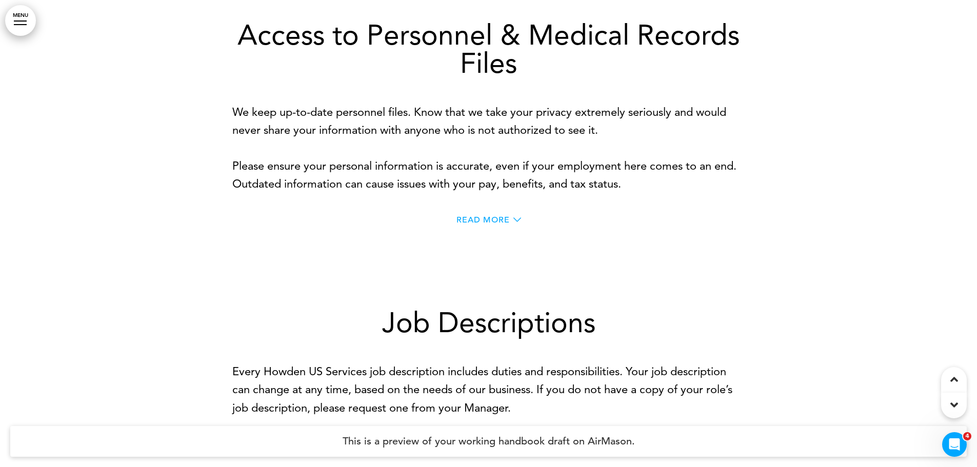
scroll to position [7132, 0]
click at [494, 223] on span "Read More" at bounding box center [483, 219] width 53 height 8
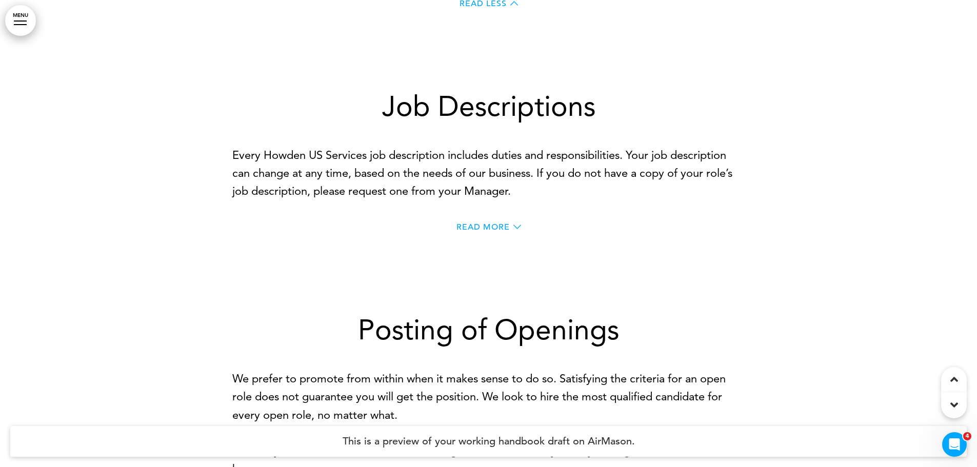
scroll to position [7645, 0]
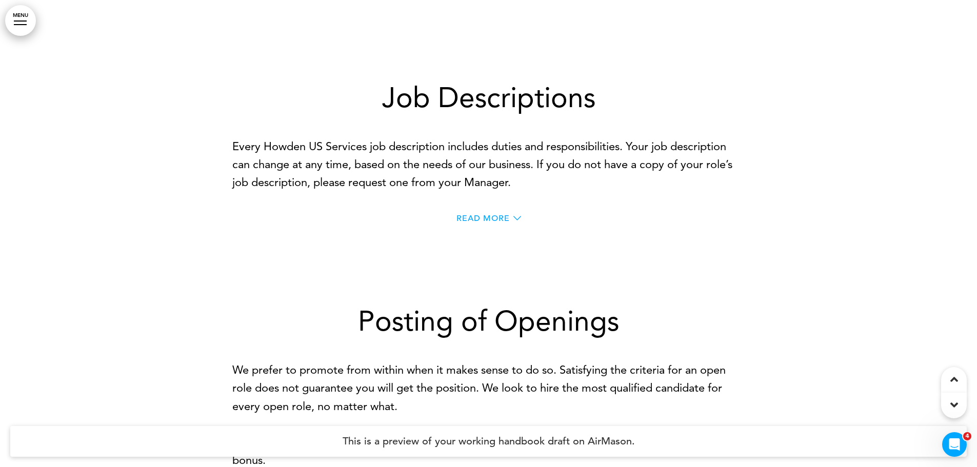
click at [477, 223] on span "Read More" at bounding box center [483, 218] width 53 height 8
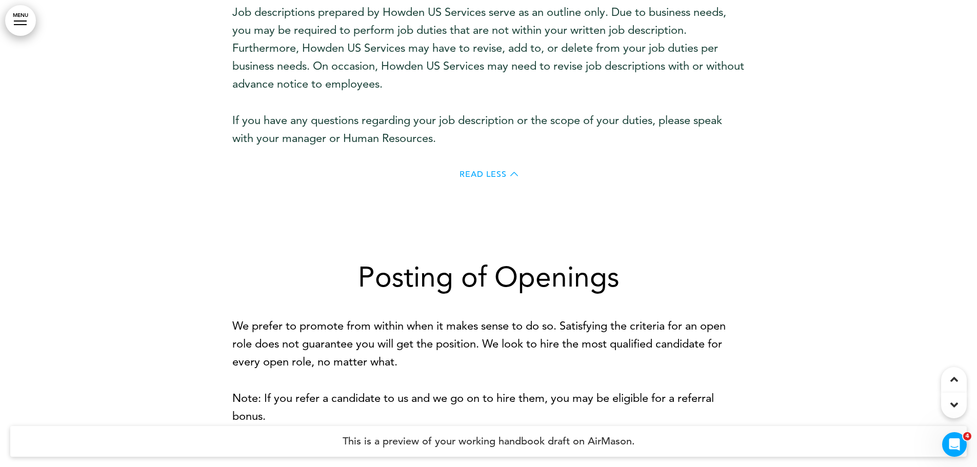
scroll to position [8055, 0]
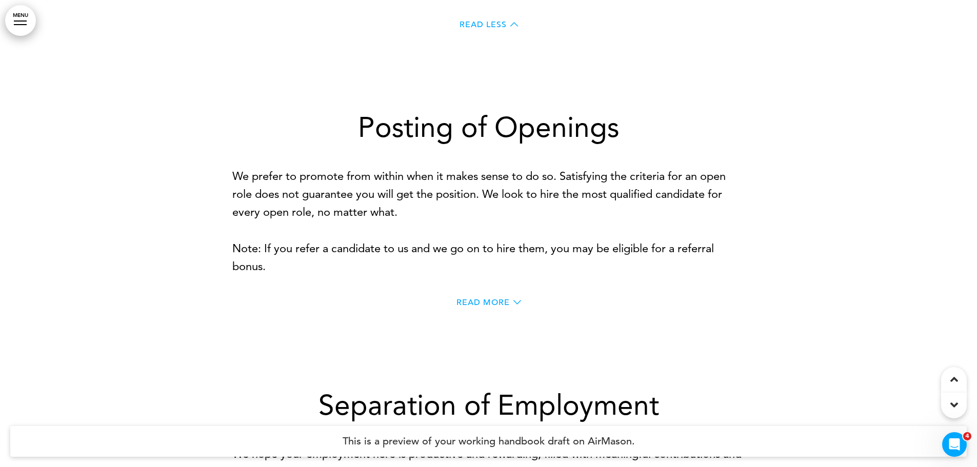
click at [480, 307] on span "Read More" at bounding box center [483, 303] width 53 height 8
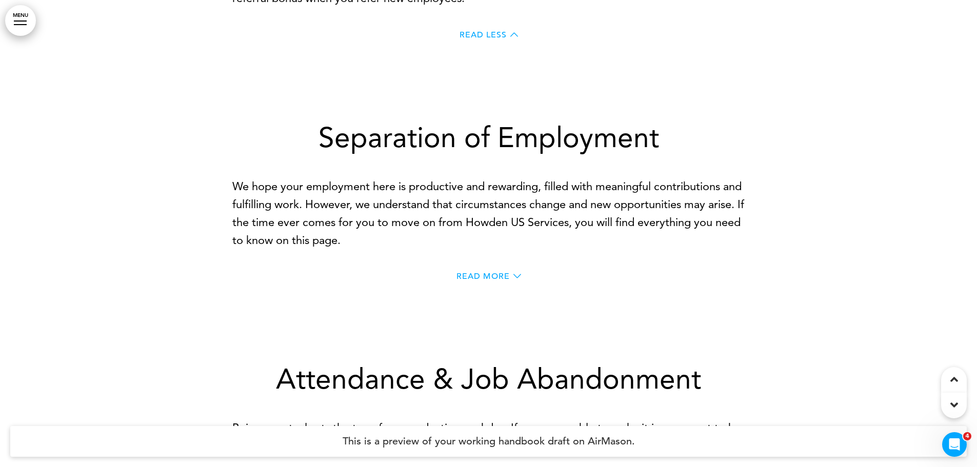
scroll to position [8414, 0]
click at [502, 280] on span "Read More" at bounding box center [483, 275] width 53 height 8
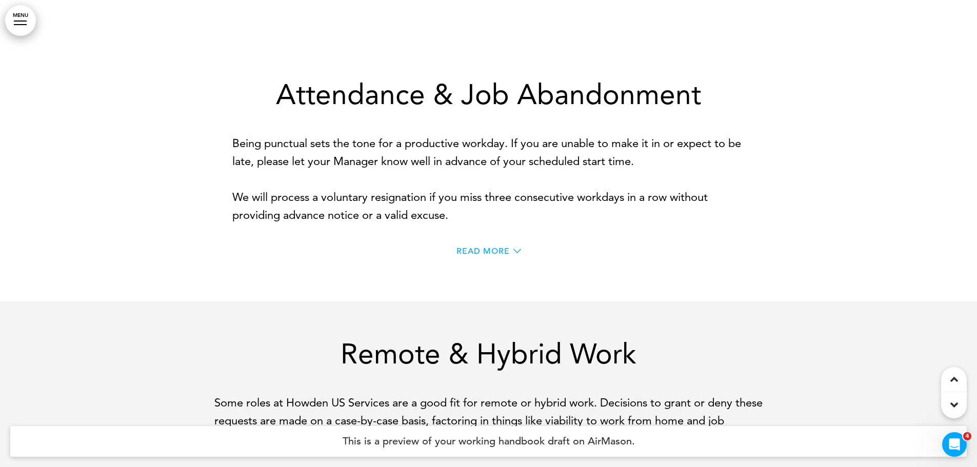
scroll to position [9748, 0]
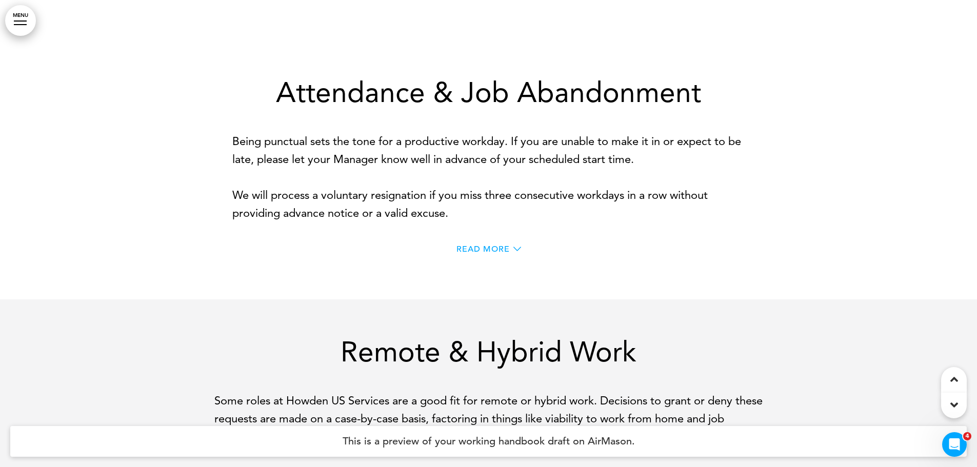
click at [490, 253] on span "Read More" at bounding box center [483, 249] width 53 height 8
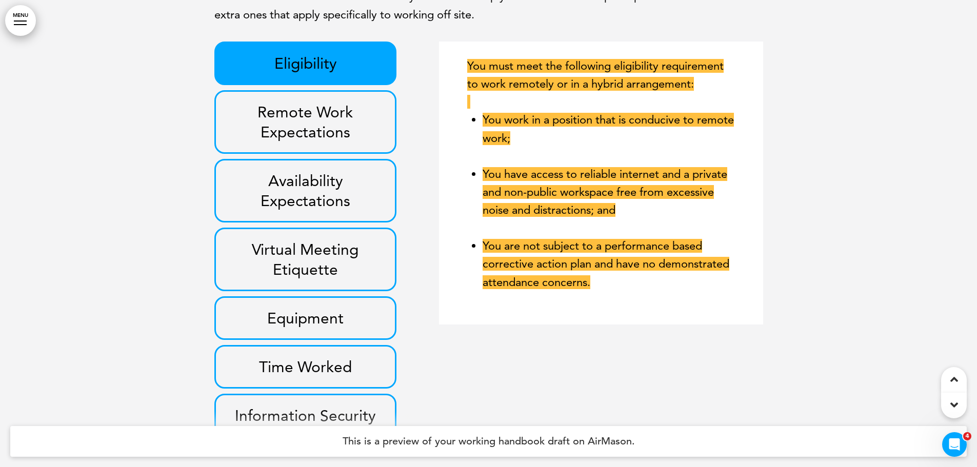
scroll to position [10313, 0]
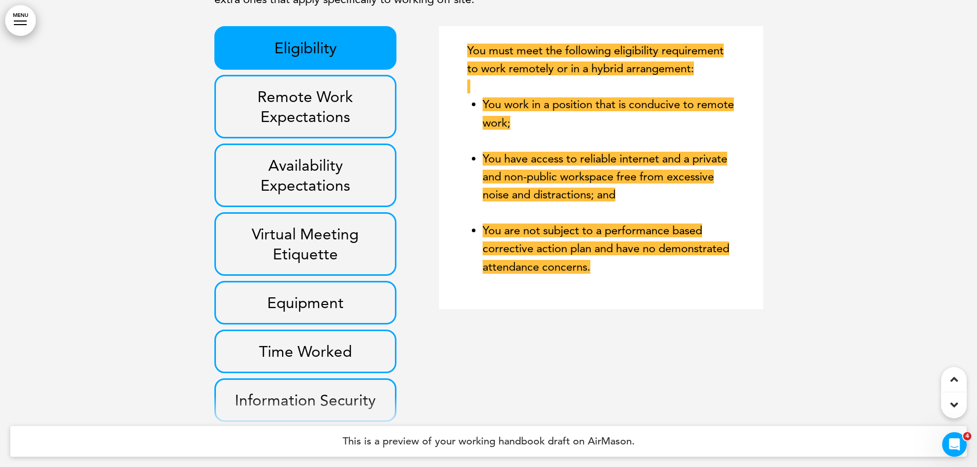
click at [366, 313] on h3 "Equipment" at bounding box center [305, 303] width 159 height 20
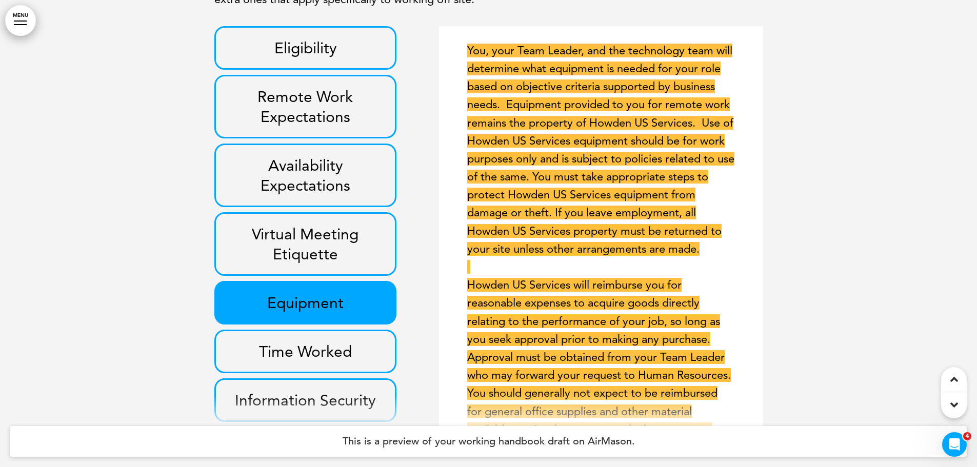
click at [361, 358] on div "Time Worked" at bounding box center [305, 352] width 183 height 44
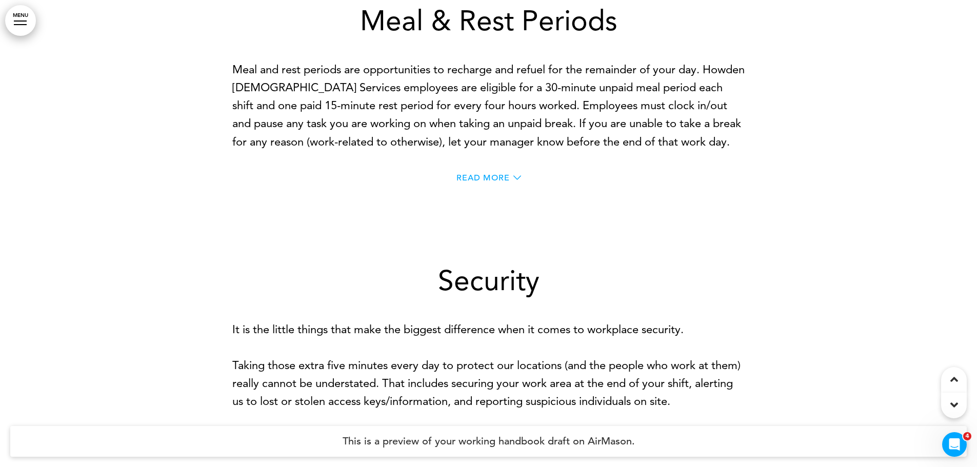
scroll to position [10826, 0]
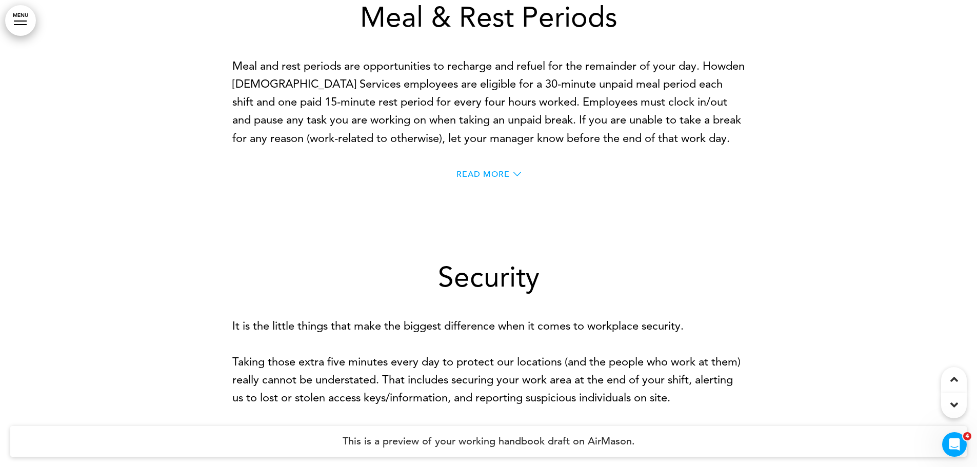
click at [500, 179] on span "Read More" at bounding box center [483, 174] width 53 height 8
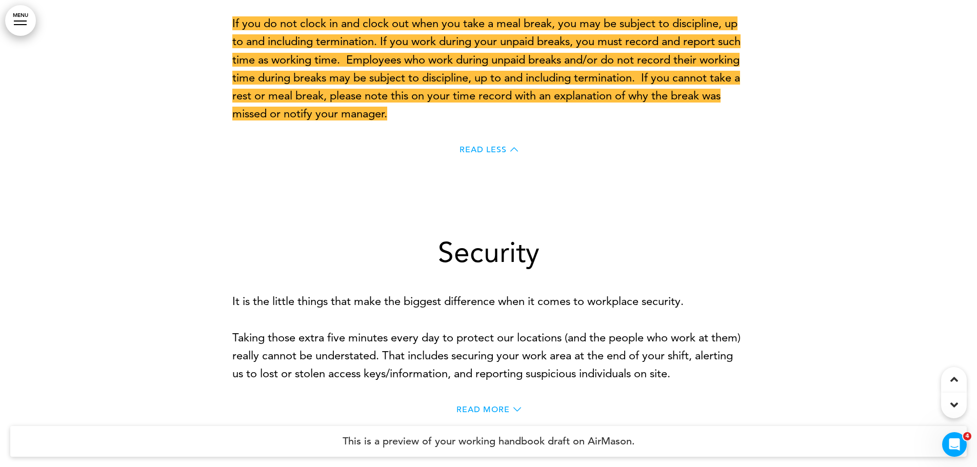
scroll to position [11544, 0]
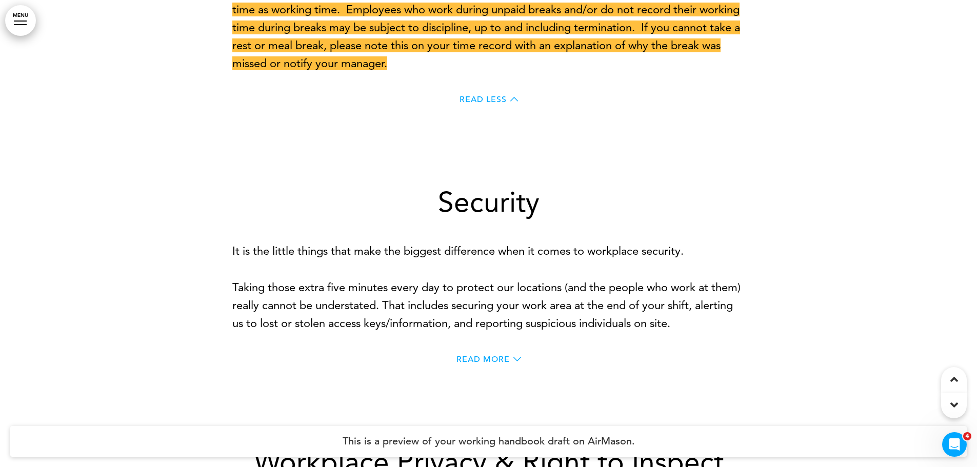
click at [498, 364] on span "Read More" at bounding box center [483, 360] width 53 height 8
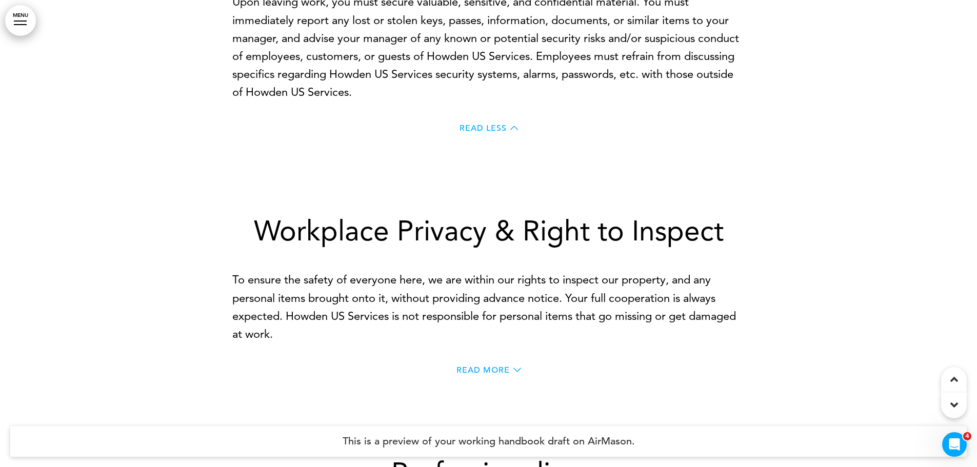
scroll to position [12057, 0]
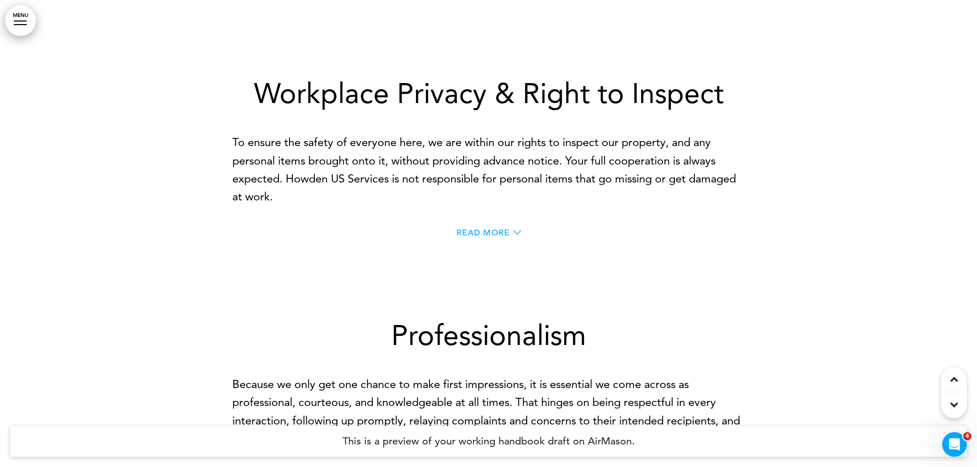
click at [482, 237] on span "Read More" at bounding box center [483, 233] width 53 height 8
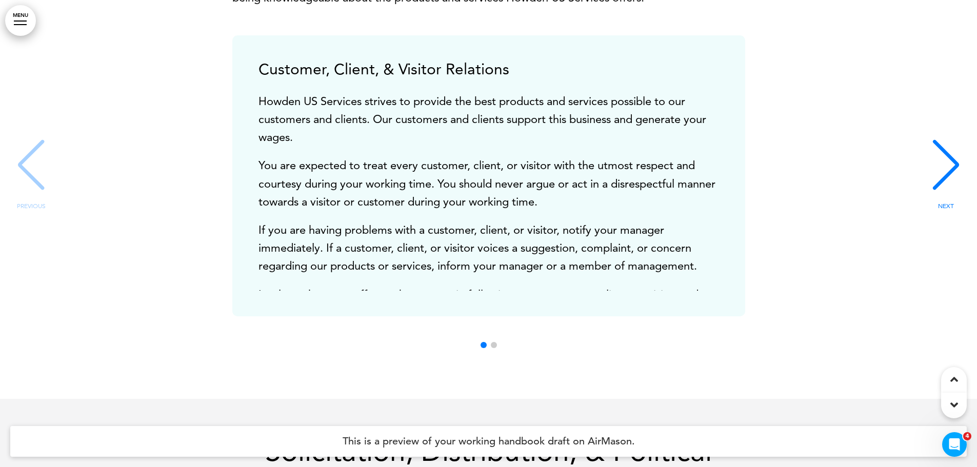
scroll to position [12621, 0]
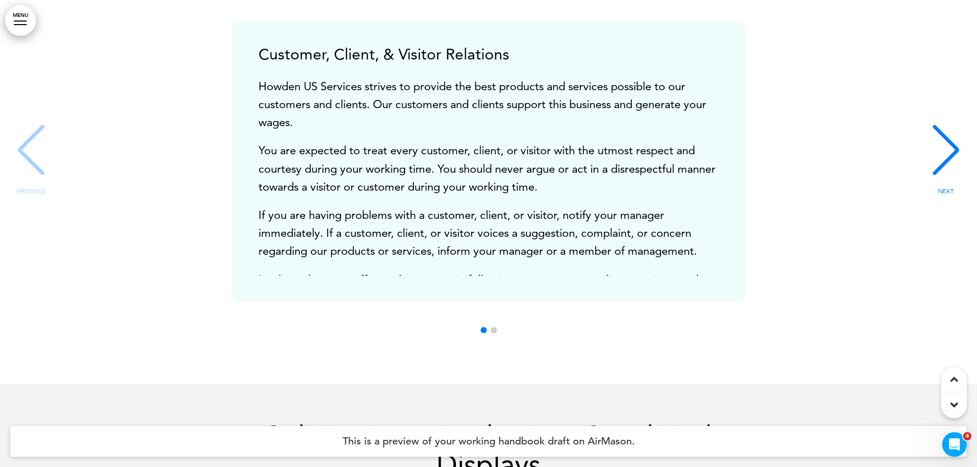
click at [937, 185] on div "NEXT" at bounding box center [946, 159] width 31 height 51
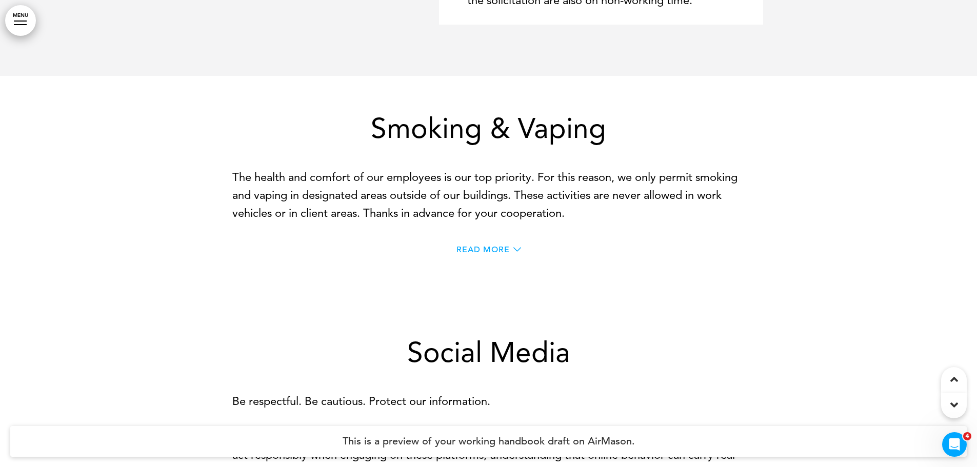
scroll to position [13647, 0]
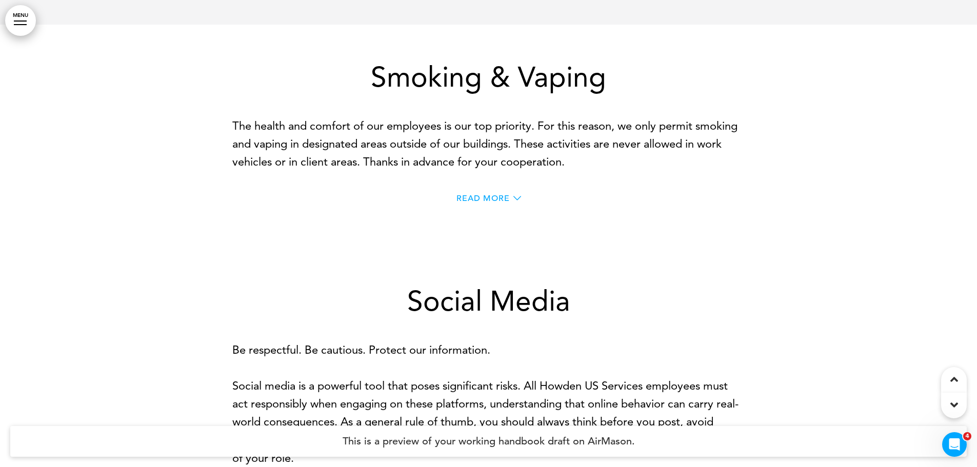
click at [479, 203] on span "Read More" at bounding box center [483, 198] width 53 height 8
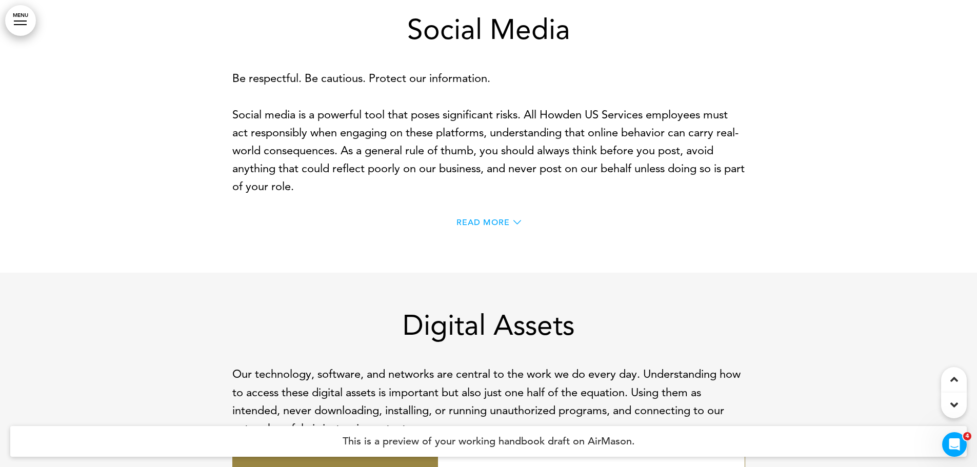
scroll to position [14058, 0]
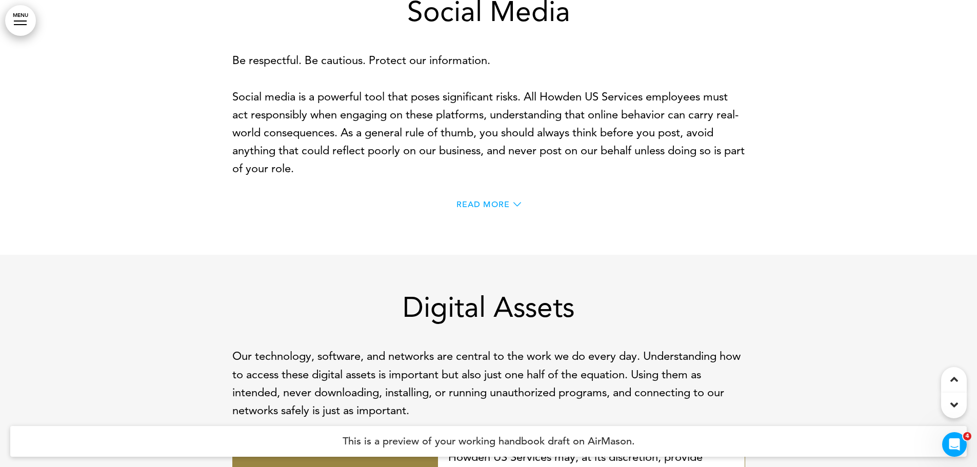
click at [486, 209] on span "Read More" at bounding box center [483, 205] width 53 height 8
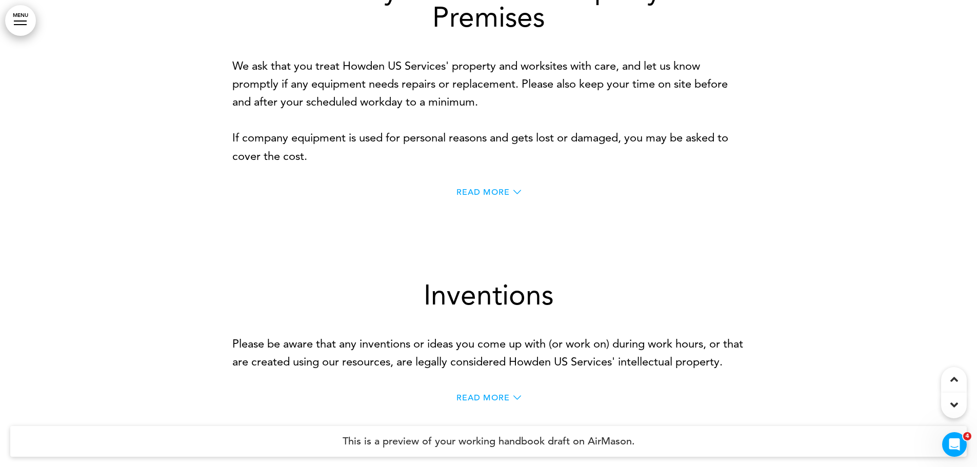
scroll to position [15905, 0]
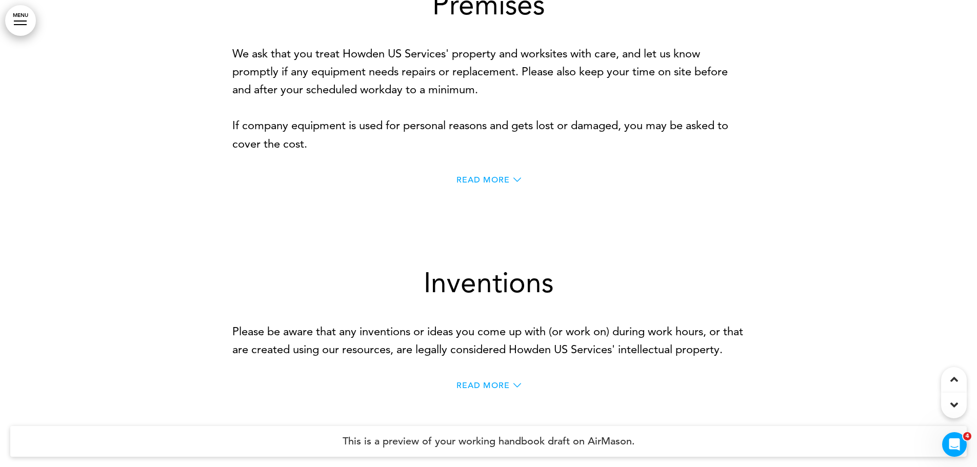
click at [489, 184] on span "Read More" at bounding box center [483, 180] width 53 height 8
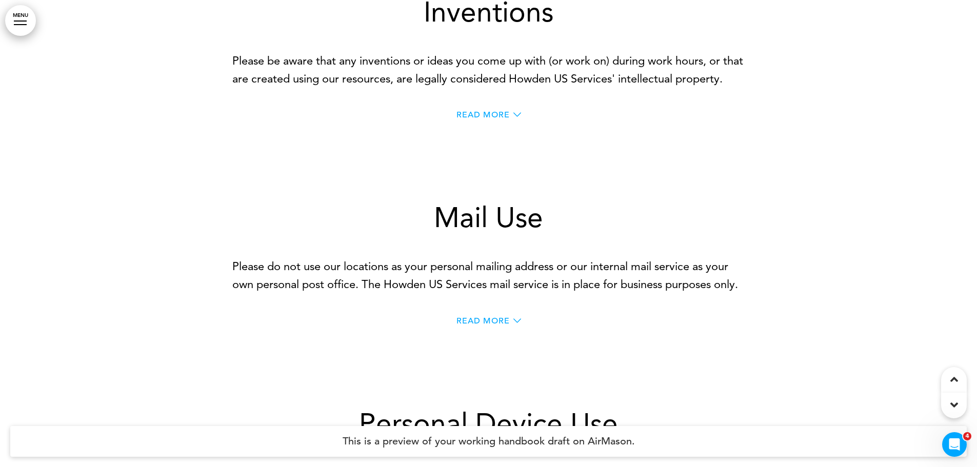
scroll to position [16315, 0]
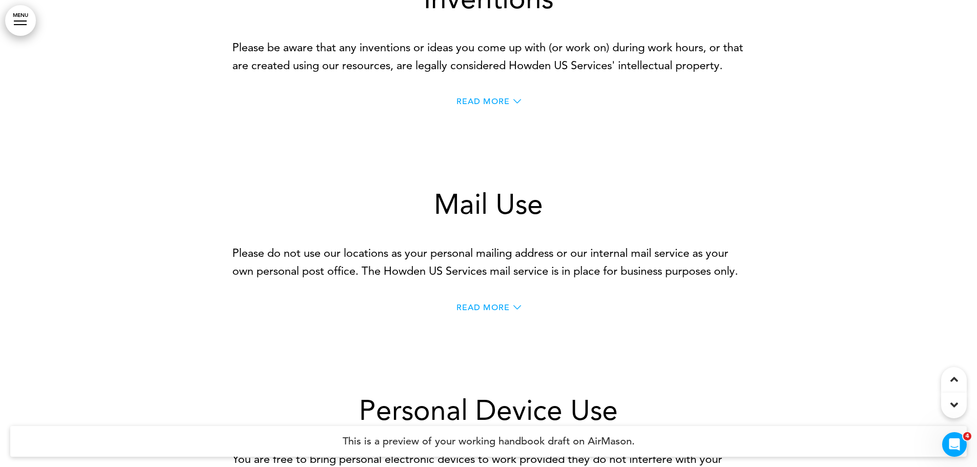
click at [495, 106] on span "Read More" at bounding box center [483, 101] width 53 height 8
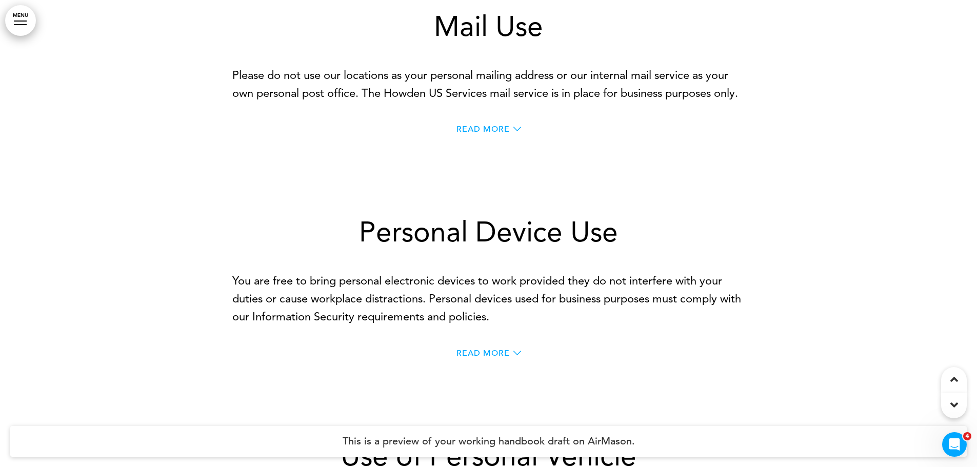
scroll to position [17188, 0]
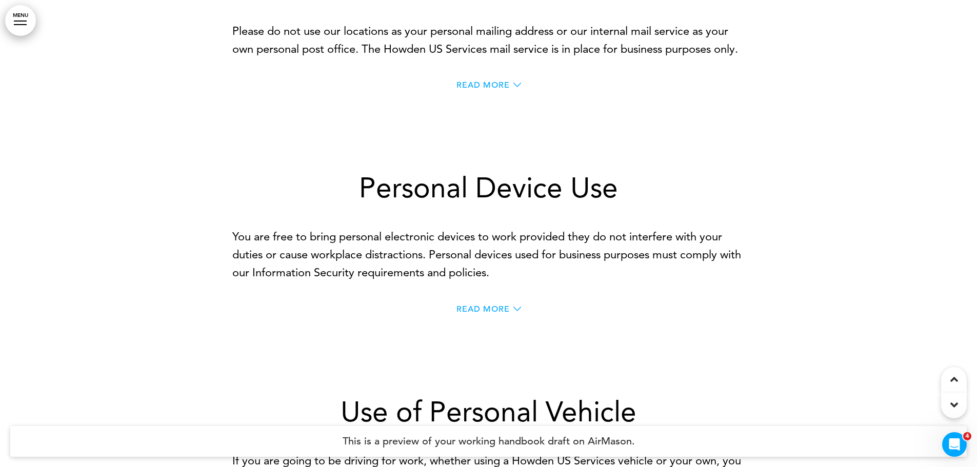
click at [509, 89] on span "Read More" at bounding box center [483, 85] width 53 height 8
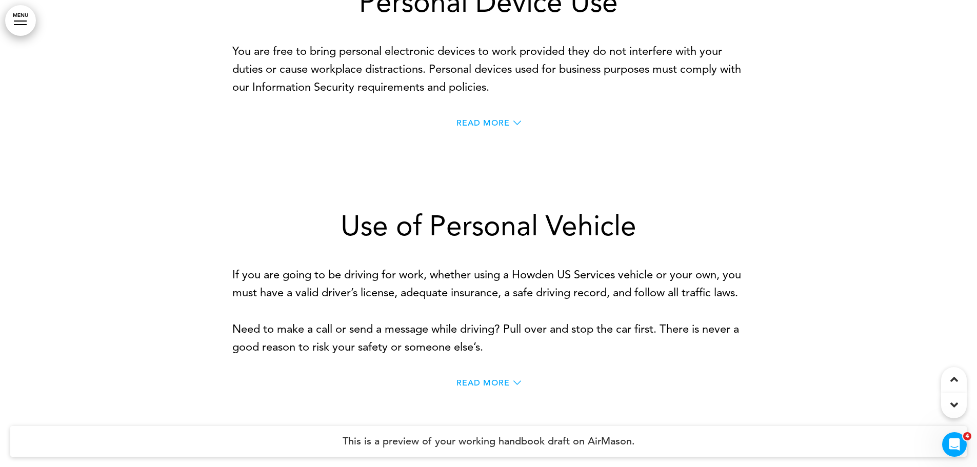
scroll to position [17495, 0]
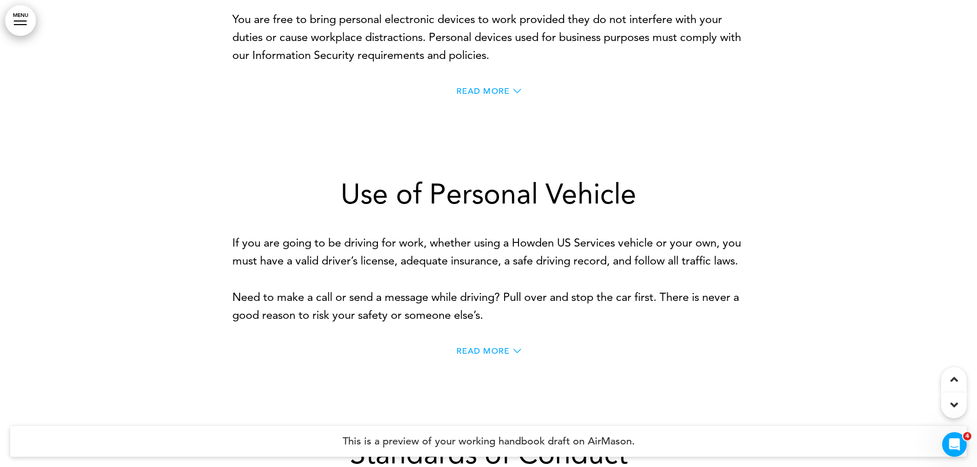
click at [468, 95] on span "Read More" at bounding box center [483, 91] width 53 height 8
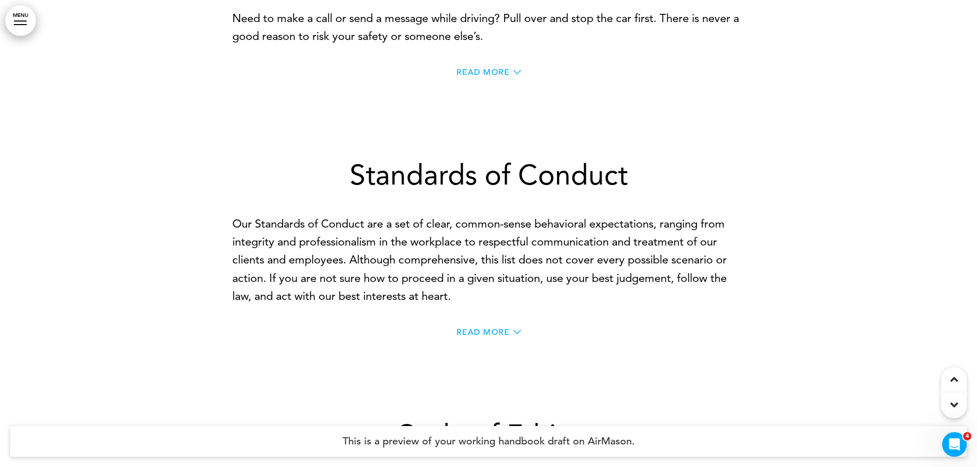
scroll to position [17906, 0]
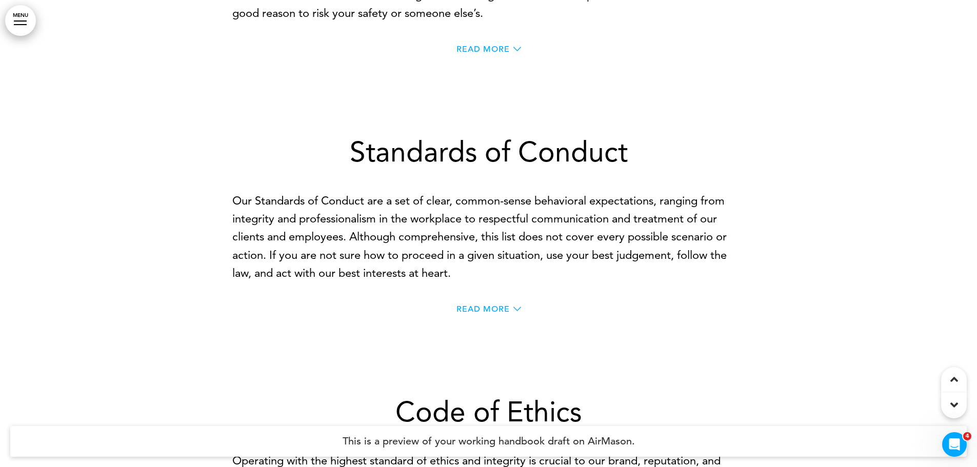
click at [481, 53] on span "Read More" at bounding box center [483, 49] width 53 height 8
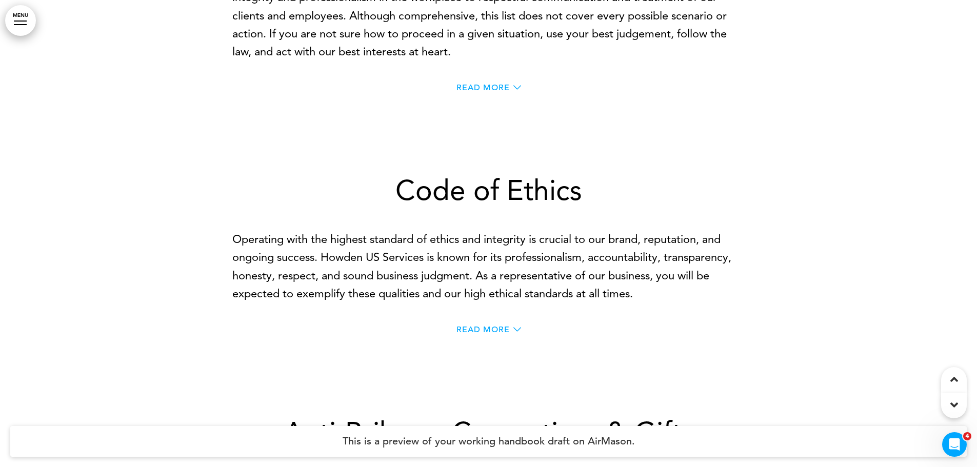
scroll to position [18419, 0]
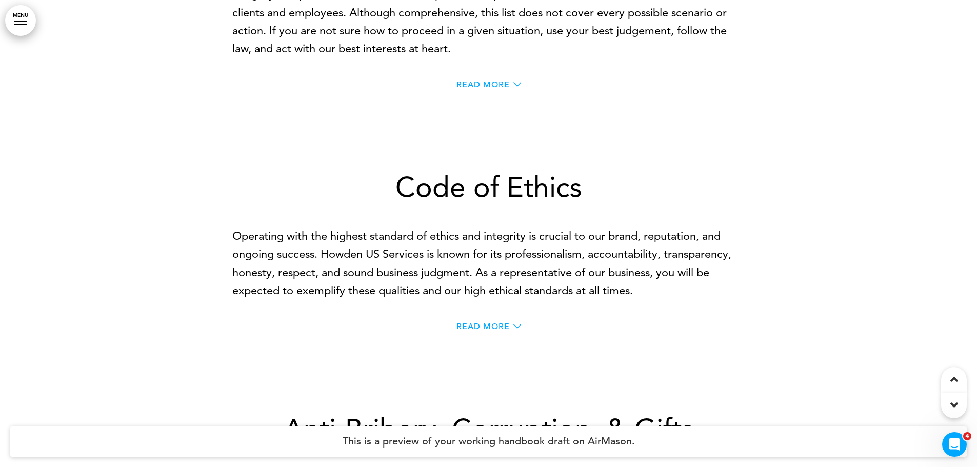
click at [487, 89] on span "Read More" at bounding box center [483, 85] width 53 height 8
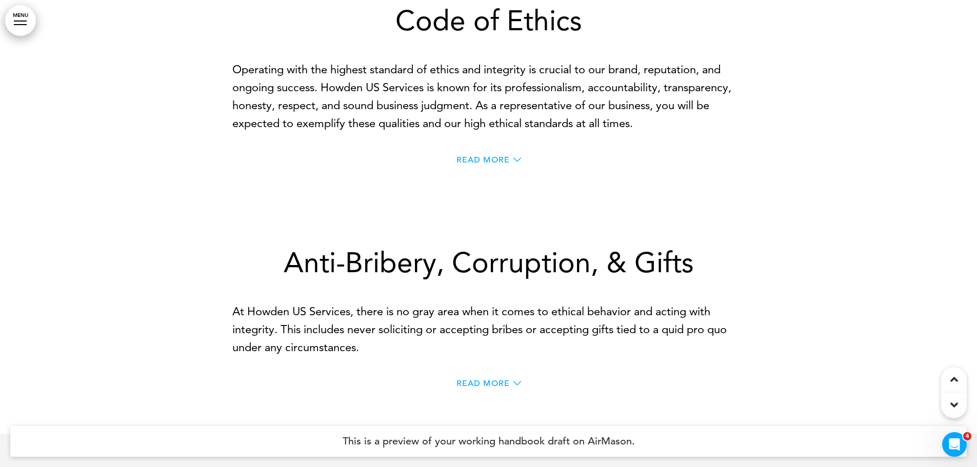
scroll to position [20522, 0]
click at [505, 164] on span "Read More" at bounding box center [483, 159] width 53 height 8
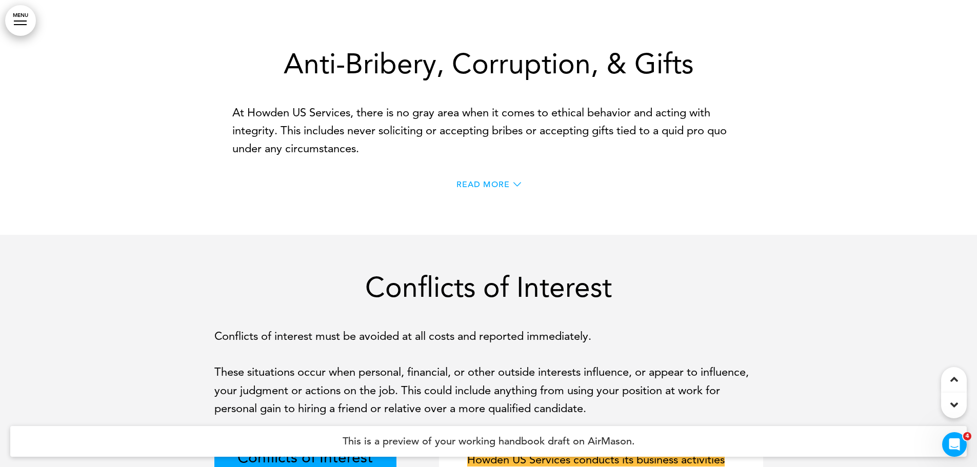
scroll to position [21959, 0]
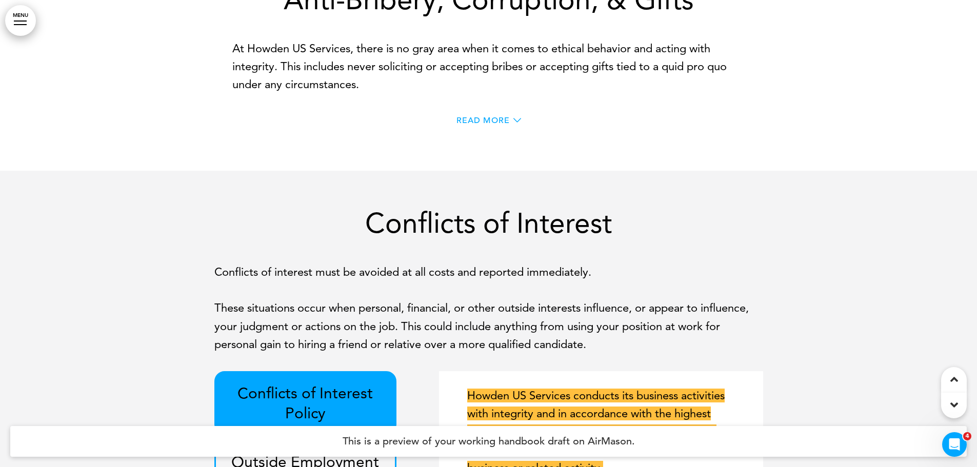
click at [490, 125] on span "Read More" at bounding box center [483, 120] width 53 height 8
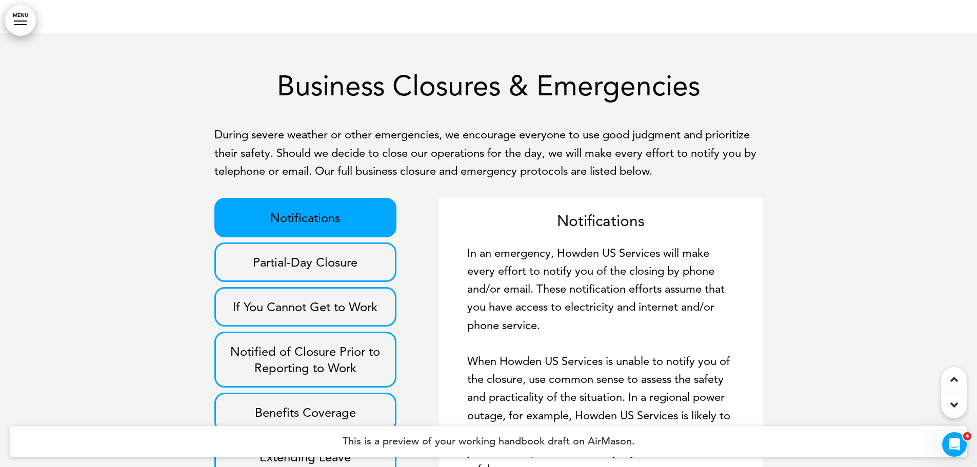
scroll to position [26012, 0]
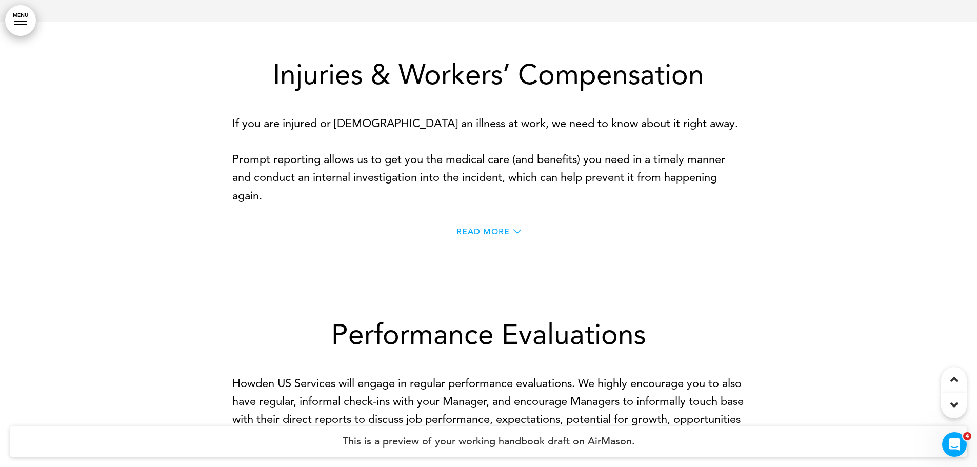
scroll to position [26884, 0]
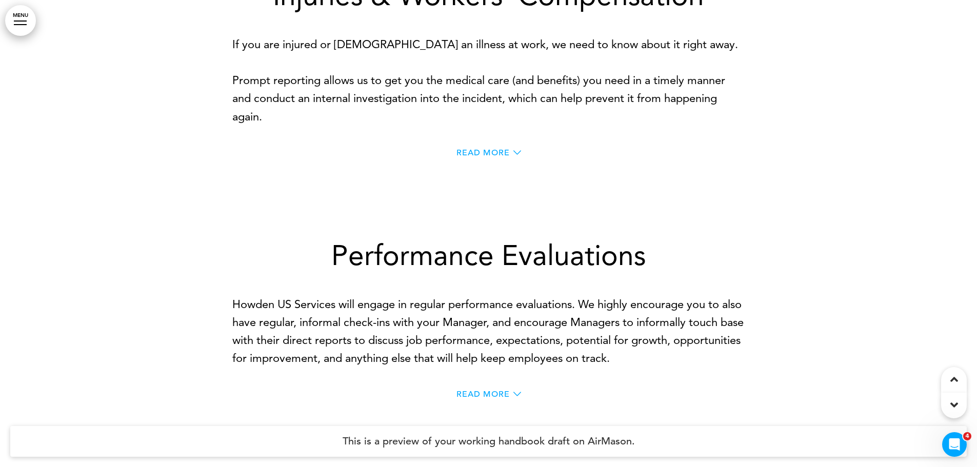
click at [498, 157] on span "Read More" at bounding box center [483, 153] width 53 height 8
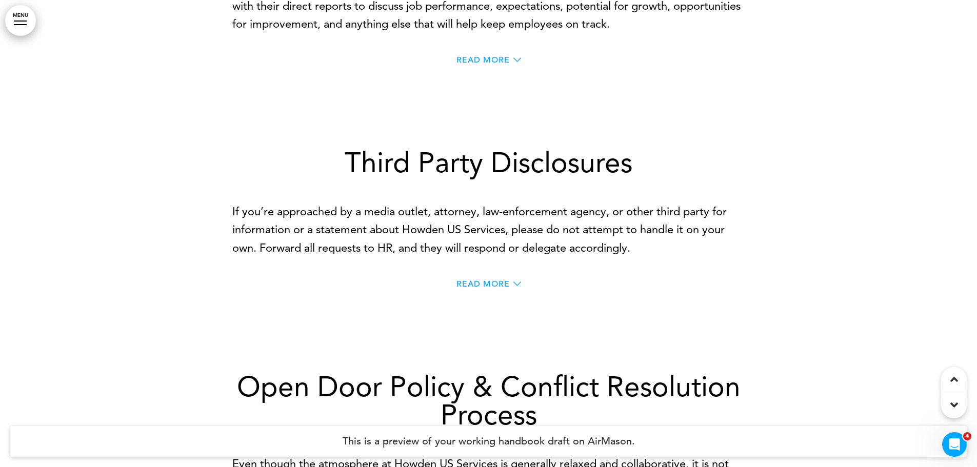
scroll to position [27449, 0]
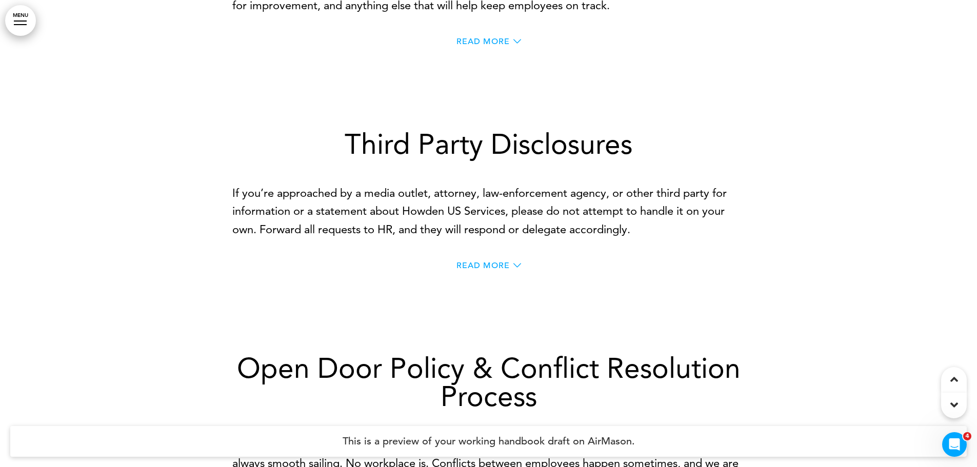
click at [476, 46] on span "Read More" at bounding box center [483, 41] width 53 height 8
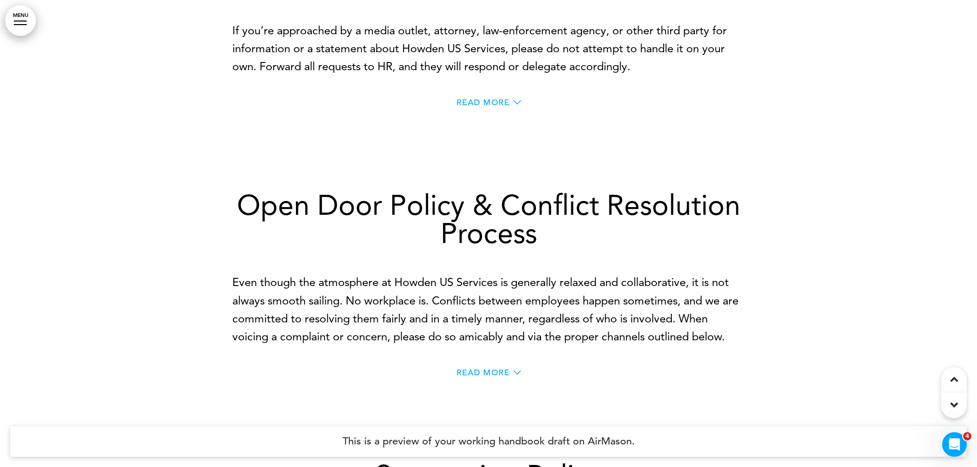
scroll to position [28116, 0]
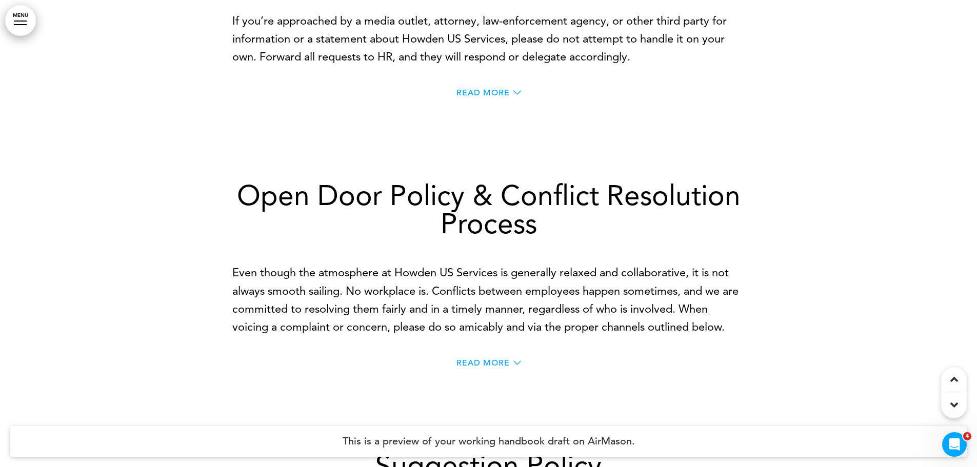
click at [496, 97] on span "Read More" at bounding box center [483, 93] width 53 height 8
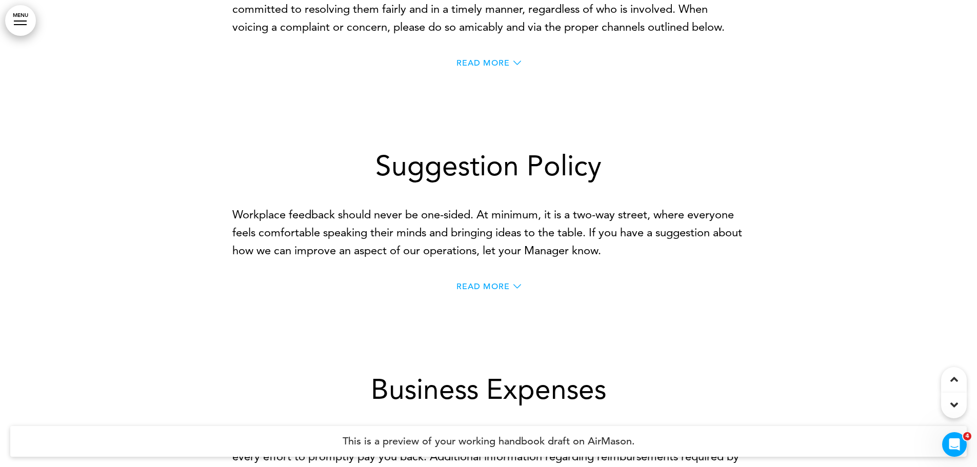
scroll to position [28629, 0]
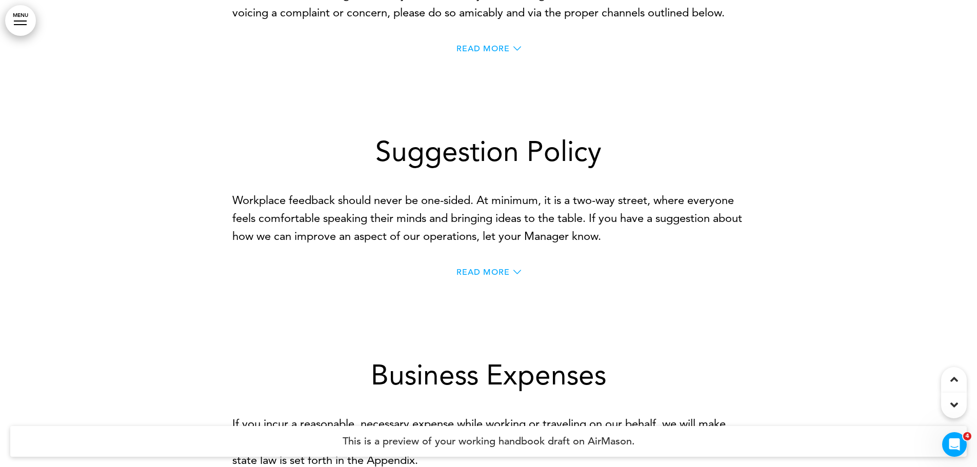
click at [480, 53] on span "Read More" at bounding box center [483, 49] width 53 height 8
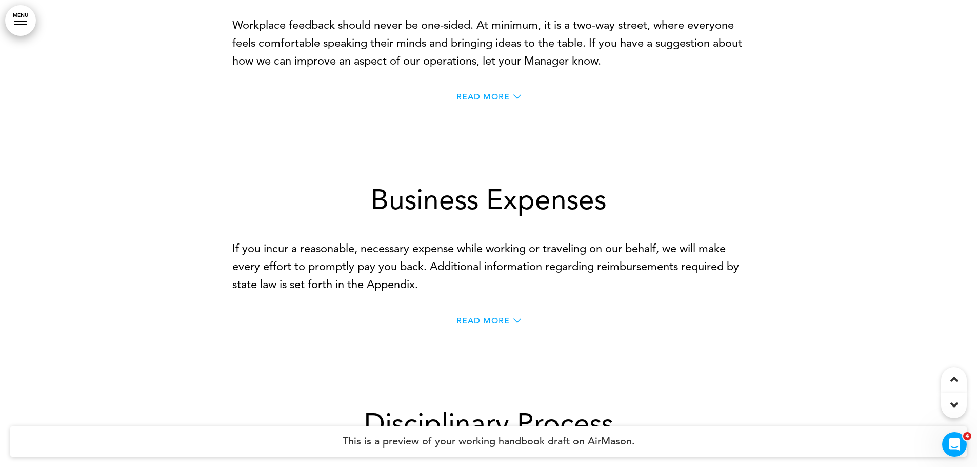
scroll to position [29193, 0]
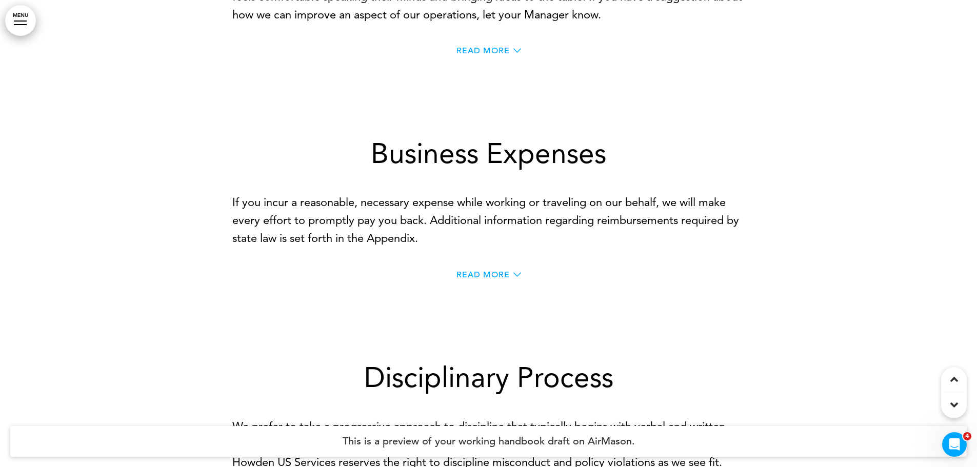
click at [489, 55] on span "Read More" at bounding box center [483, 51] width 53 height 8
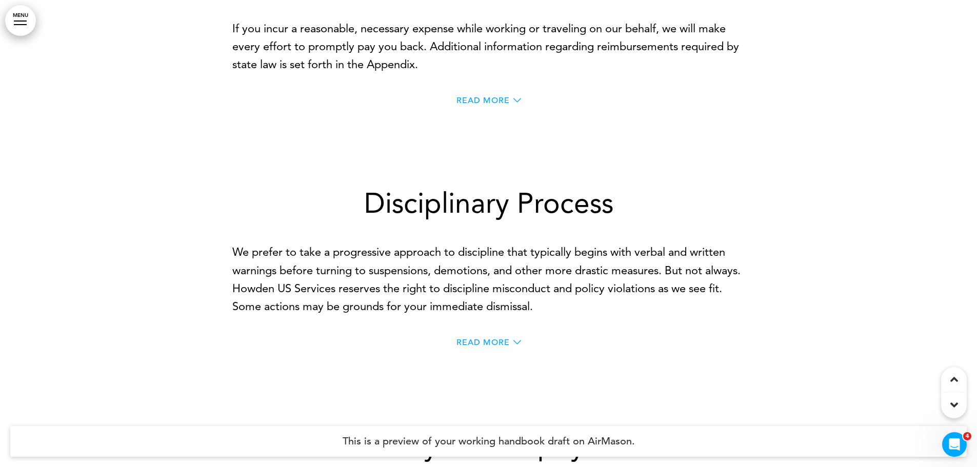
scroll to position [29758, 0]
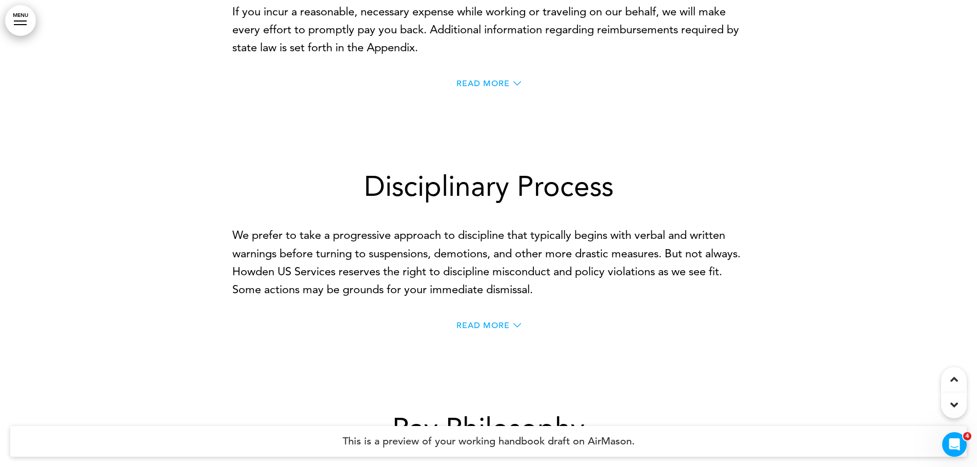
click at [495, 88] on span "Read More" at bounding box center [483, 84] width 53 height 8
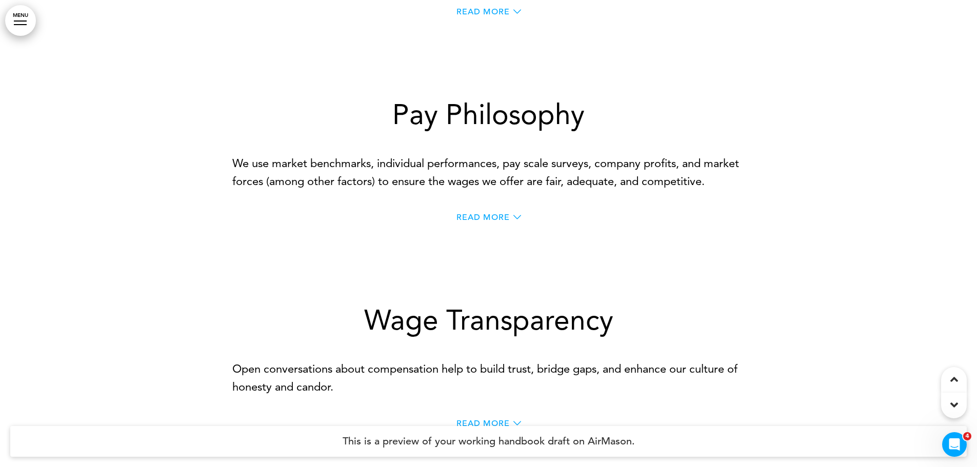
scroll to position [30271, 0]
click at [501, 15] on span "Read More" at bounding box center [483, 11] width 53 height 8
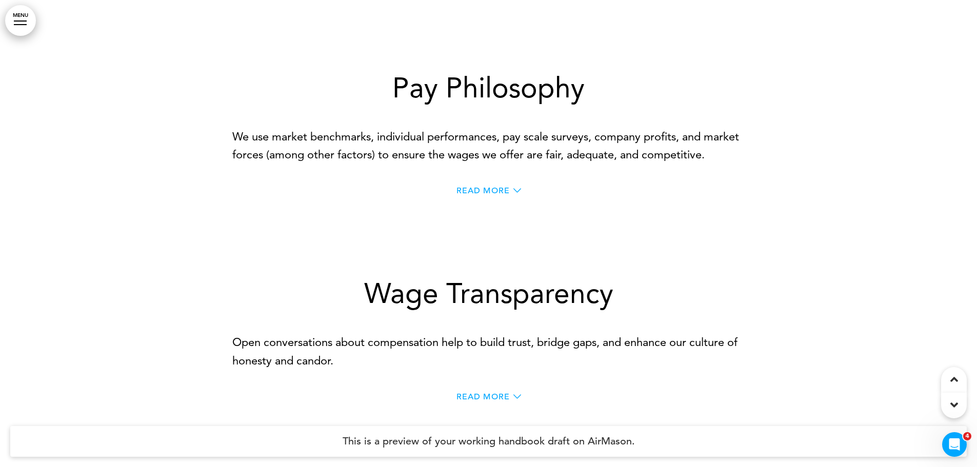
scroll to position [30835, 0]
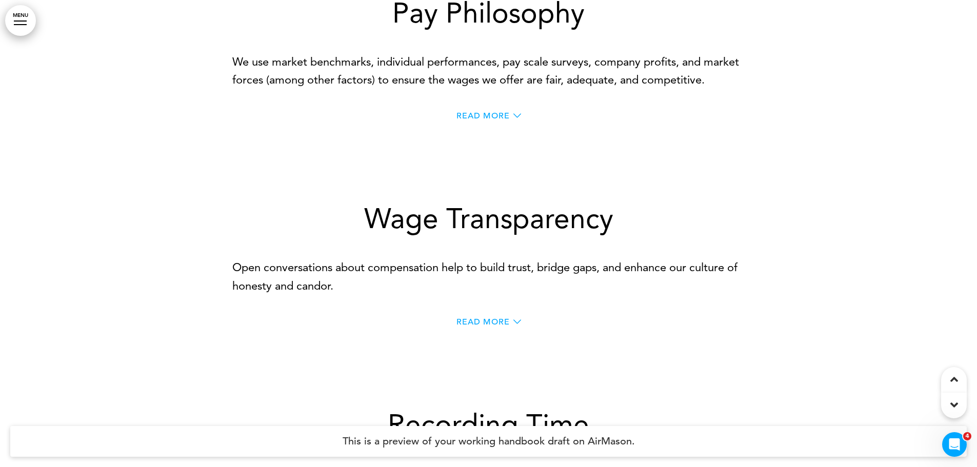
click at [494, 120] on span "Read More" at bounding box center [483, 116] width 53 height 8
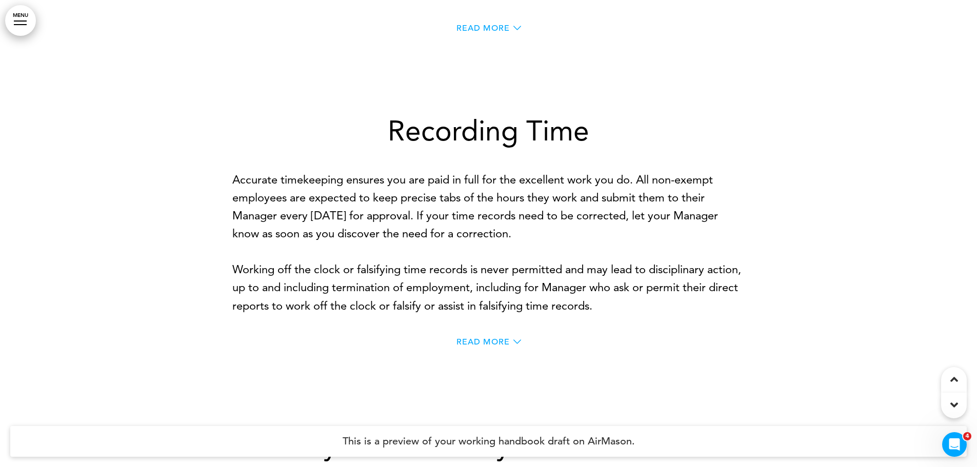
scroll to position [31399, 0]
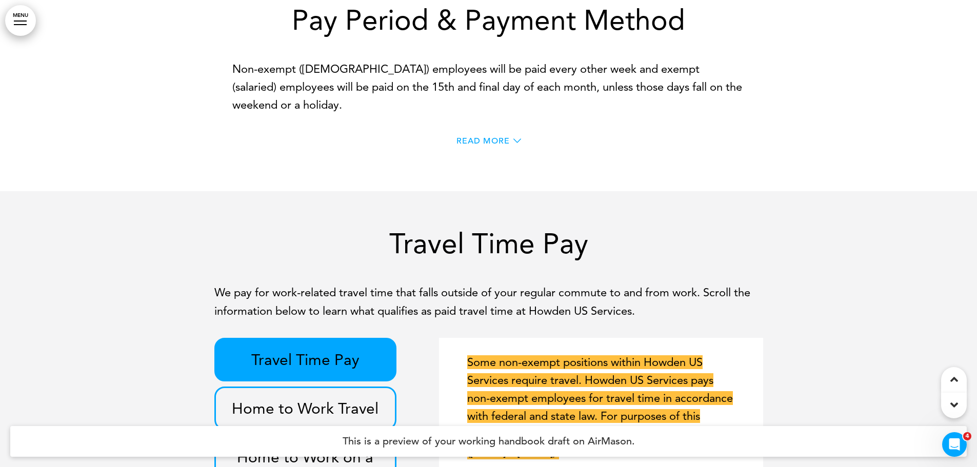
scroll to position [32528, 0]
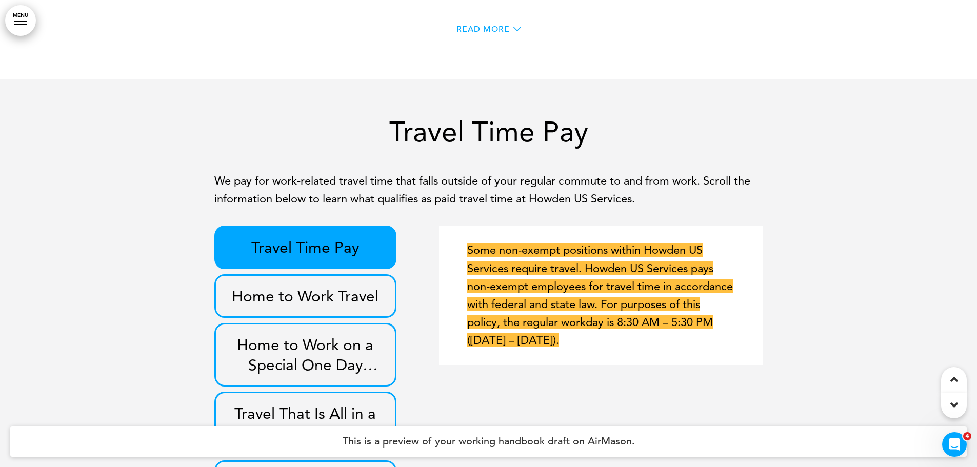
scroll to position [33503, 0]
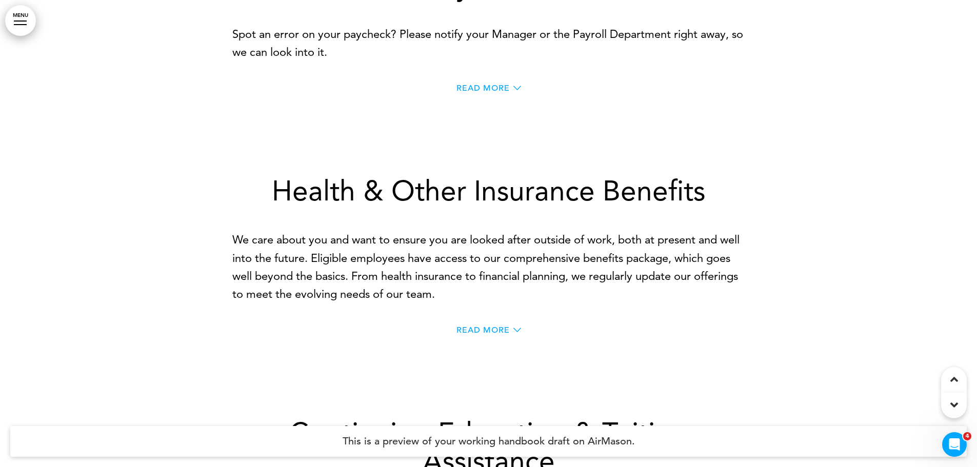
scroll to position [35145, 0]
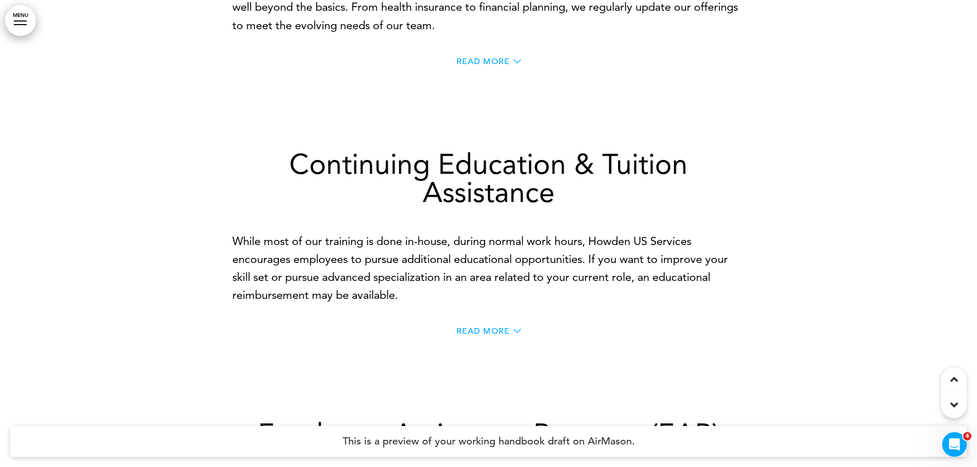
scroll to position [35350, 0]
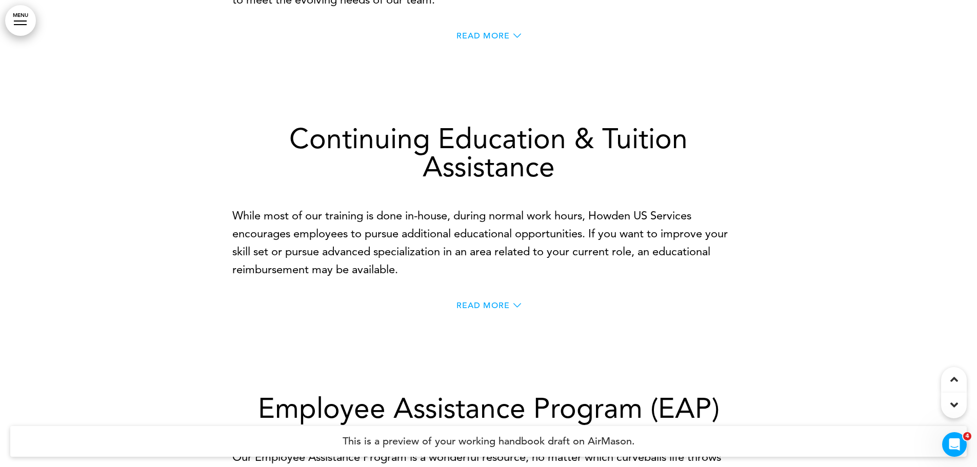
click at [482, 40] on span "Read More" at bounding box center [483, 36] width 53 height 8
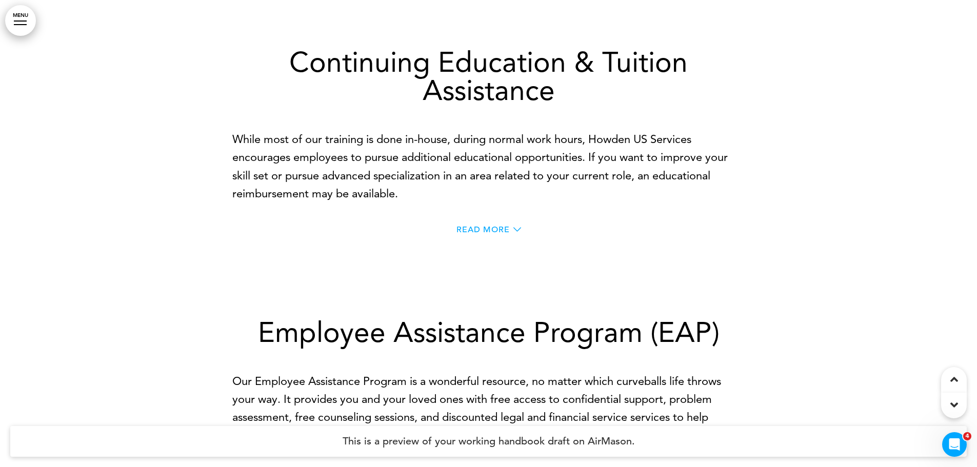
scroll to position [35658, 0]
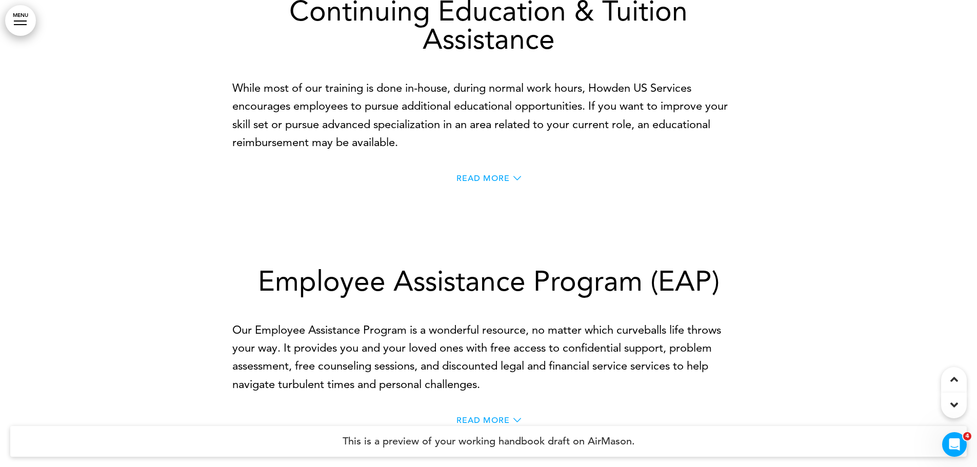
click at [485, 183] on span "Read More" at bounding box center [483, 178] width 53 height 8
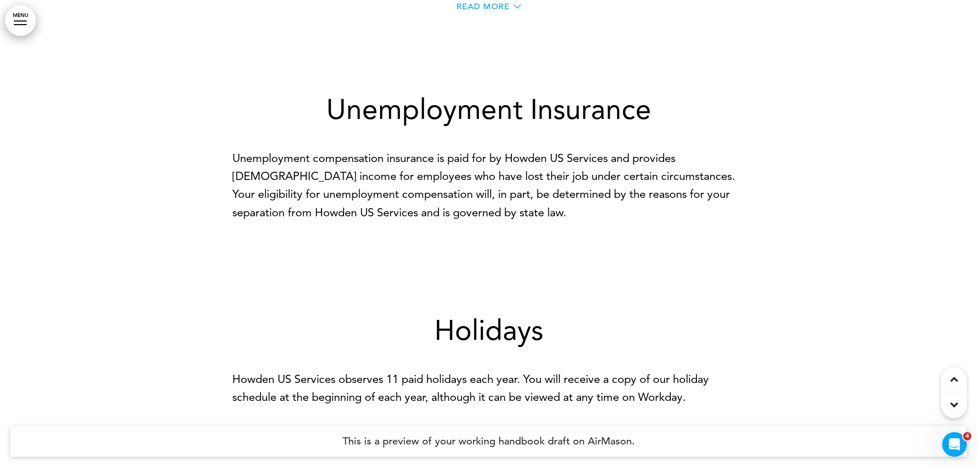
scroll to position [36222, 0]
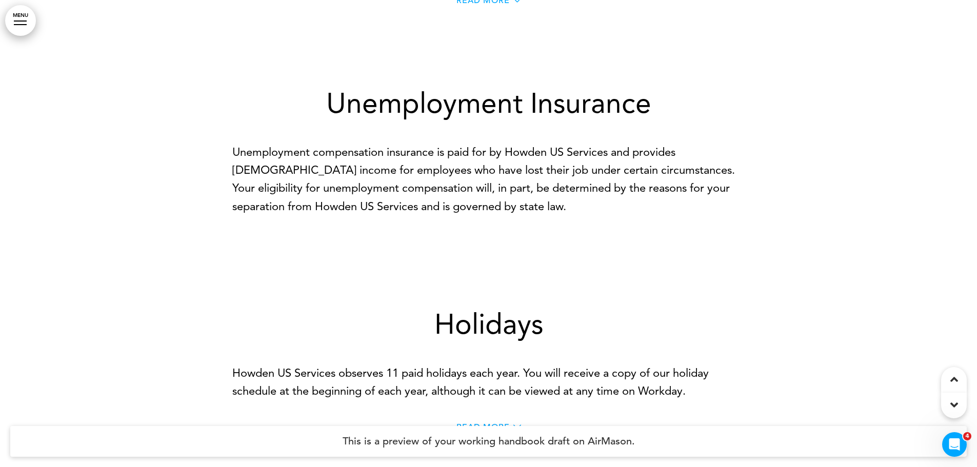
click at [499, 5] on span "Read More" at bounding box center [483, 0] width 53 height 8
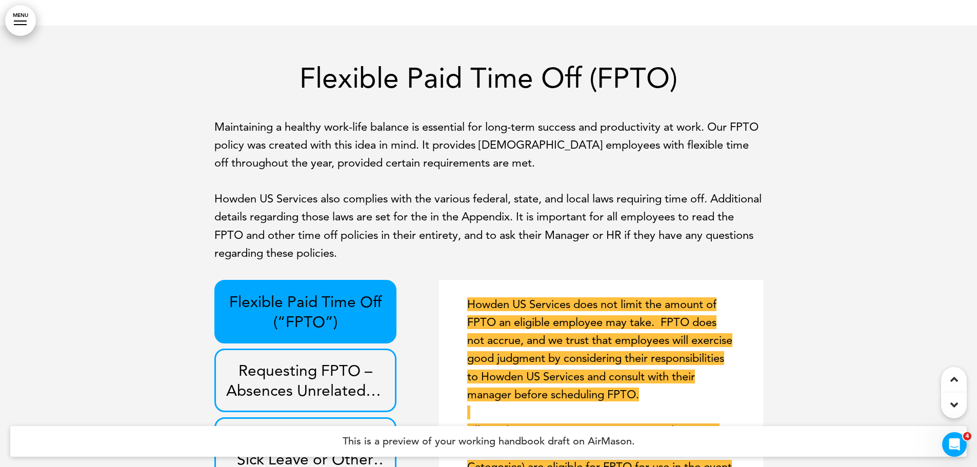
scroll to position [36940, 0]
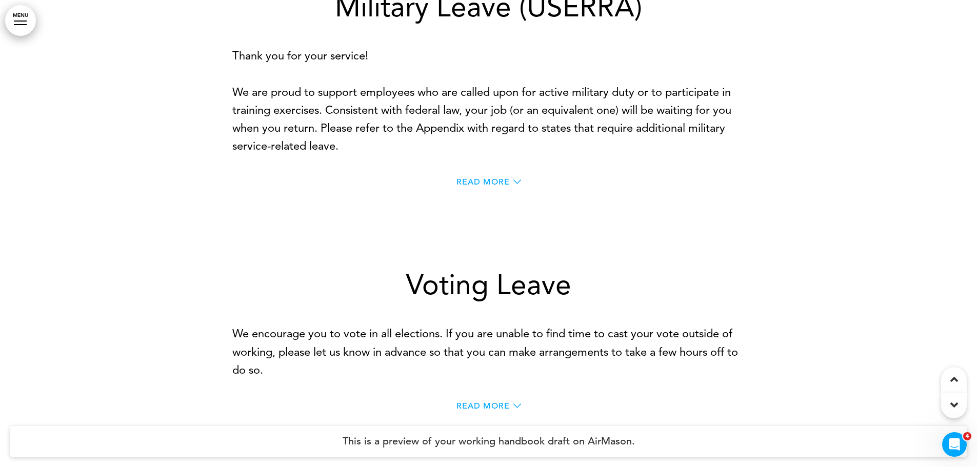
scroll to position [39557, 0]
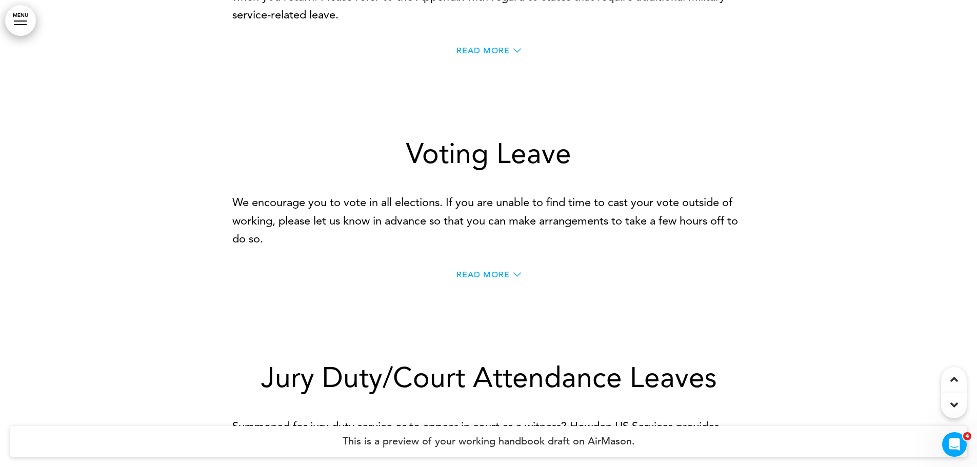
click at [493, 55] on span "Read More" at bounding box center [483, 51] width 53 height 8
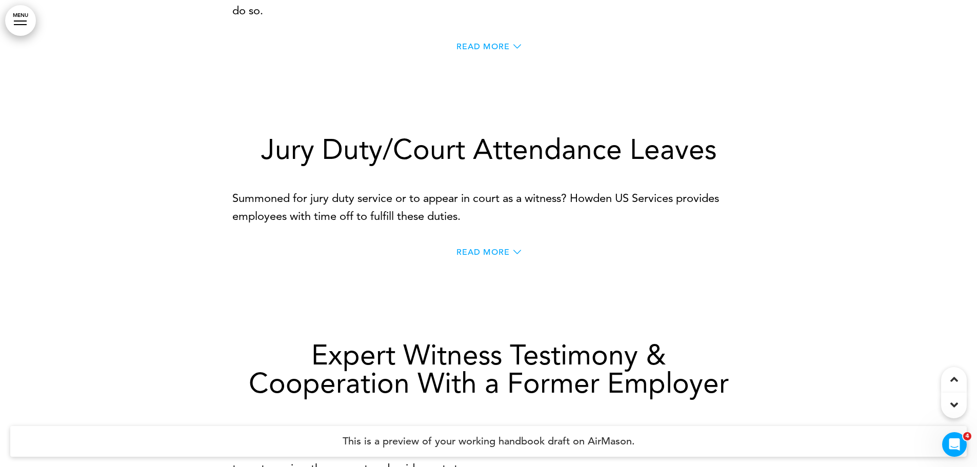
scroll to position [40019, 0]
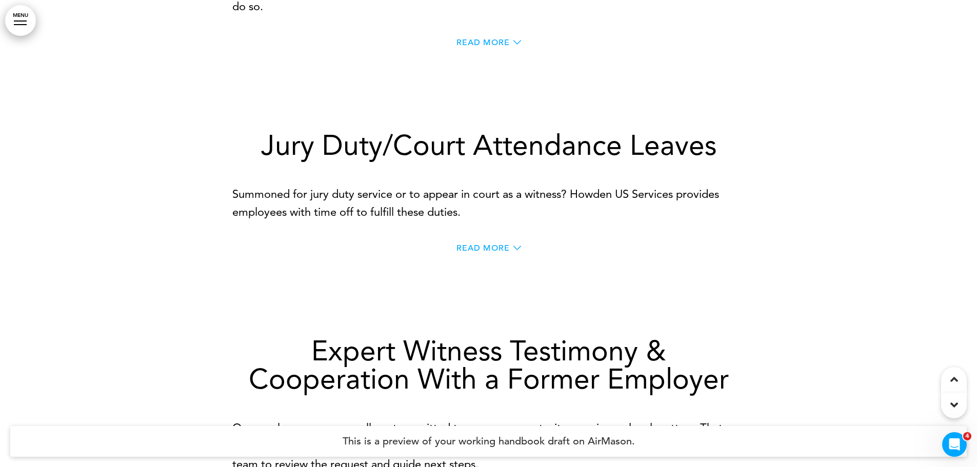
click at [489, 54] on div "Read More" at bounding box center [488, 43] width 513 height 21
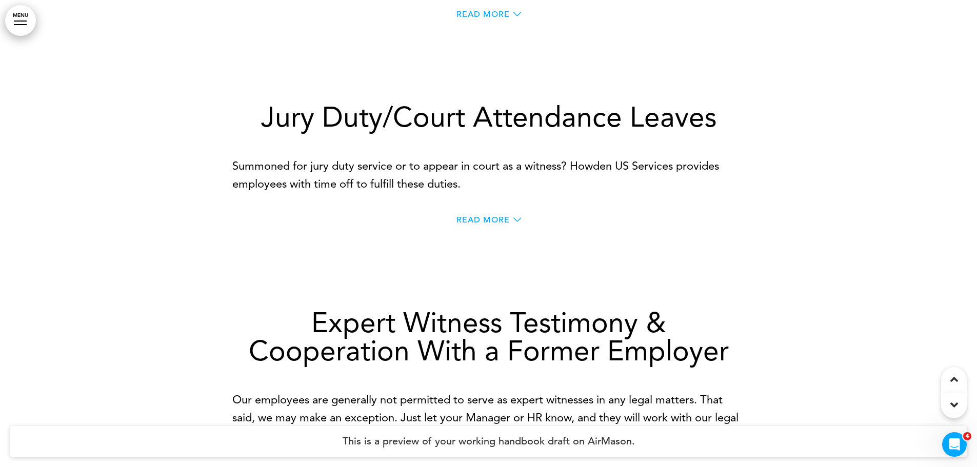
scroll to position [40070, 0]
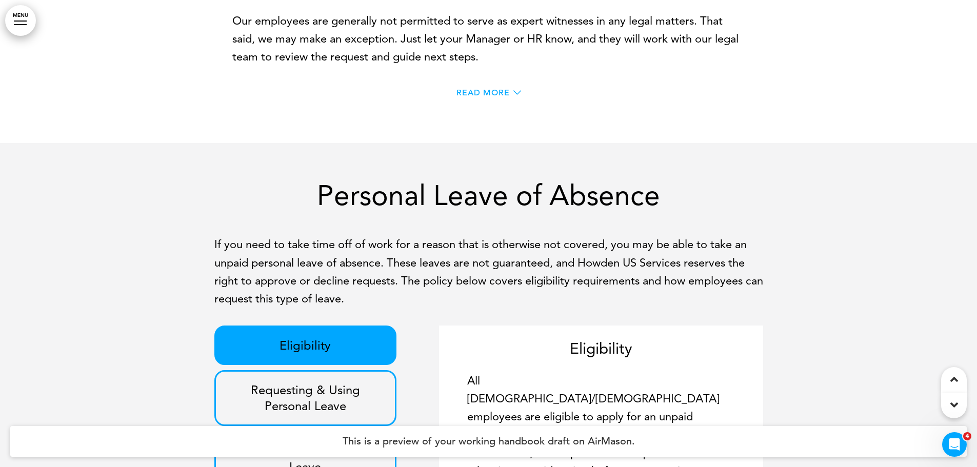
scroll to position [40891, 0]
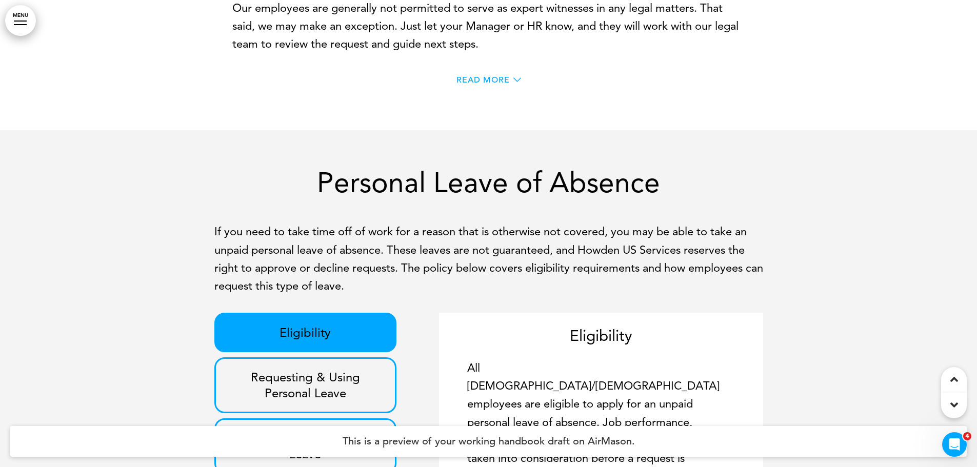
scroll to position [41250, 0]
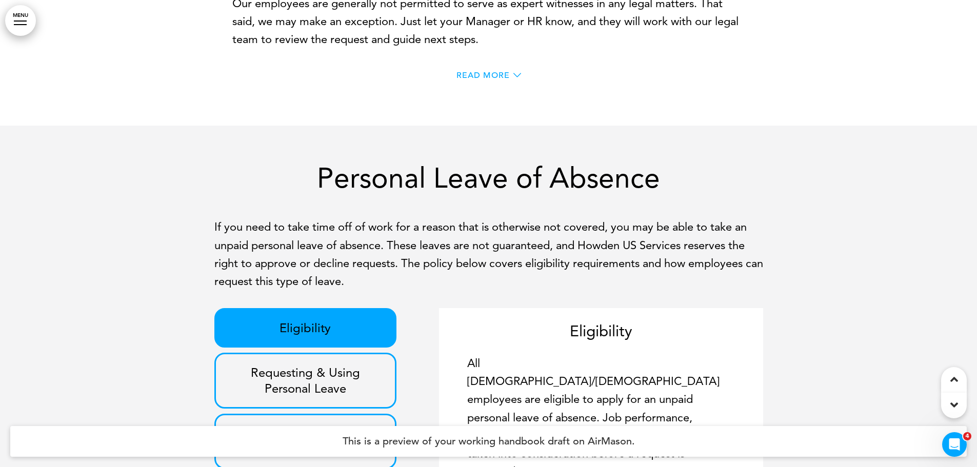
click at [495, 80] on span "Read More" at bounding box center [483, 75] width 53 height 8
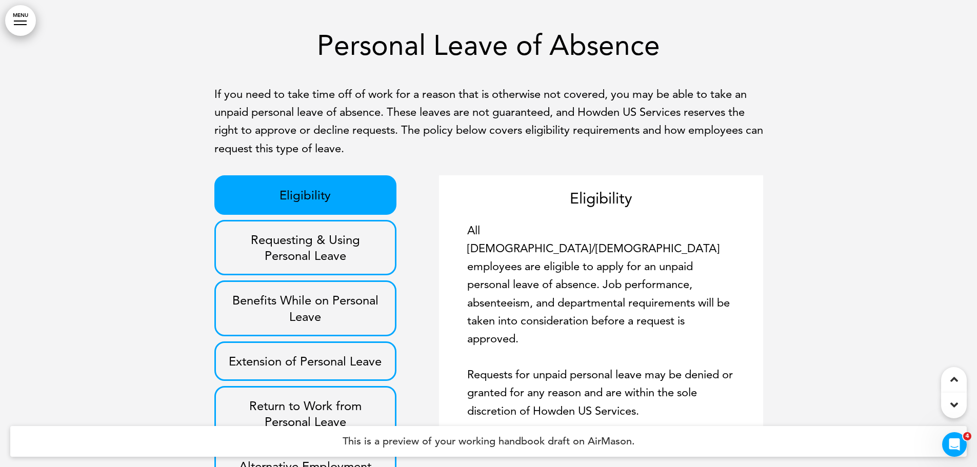
scroll to position [41609, 0]
